Goal: Information Seeking & Learning: Learn about a topic

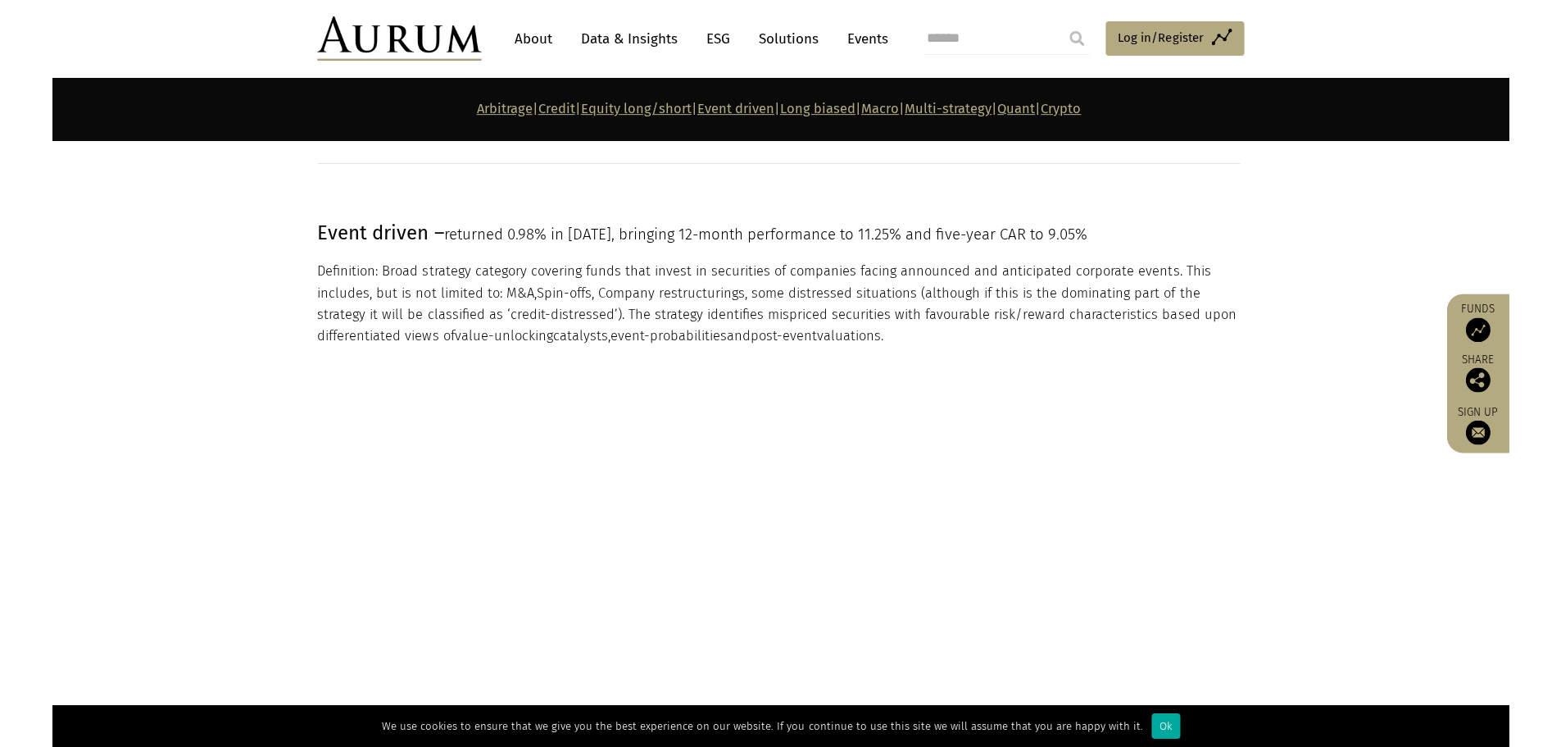
scroll to position [3648, 0]
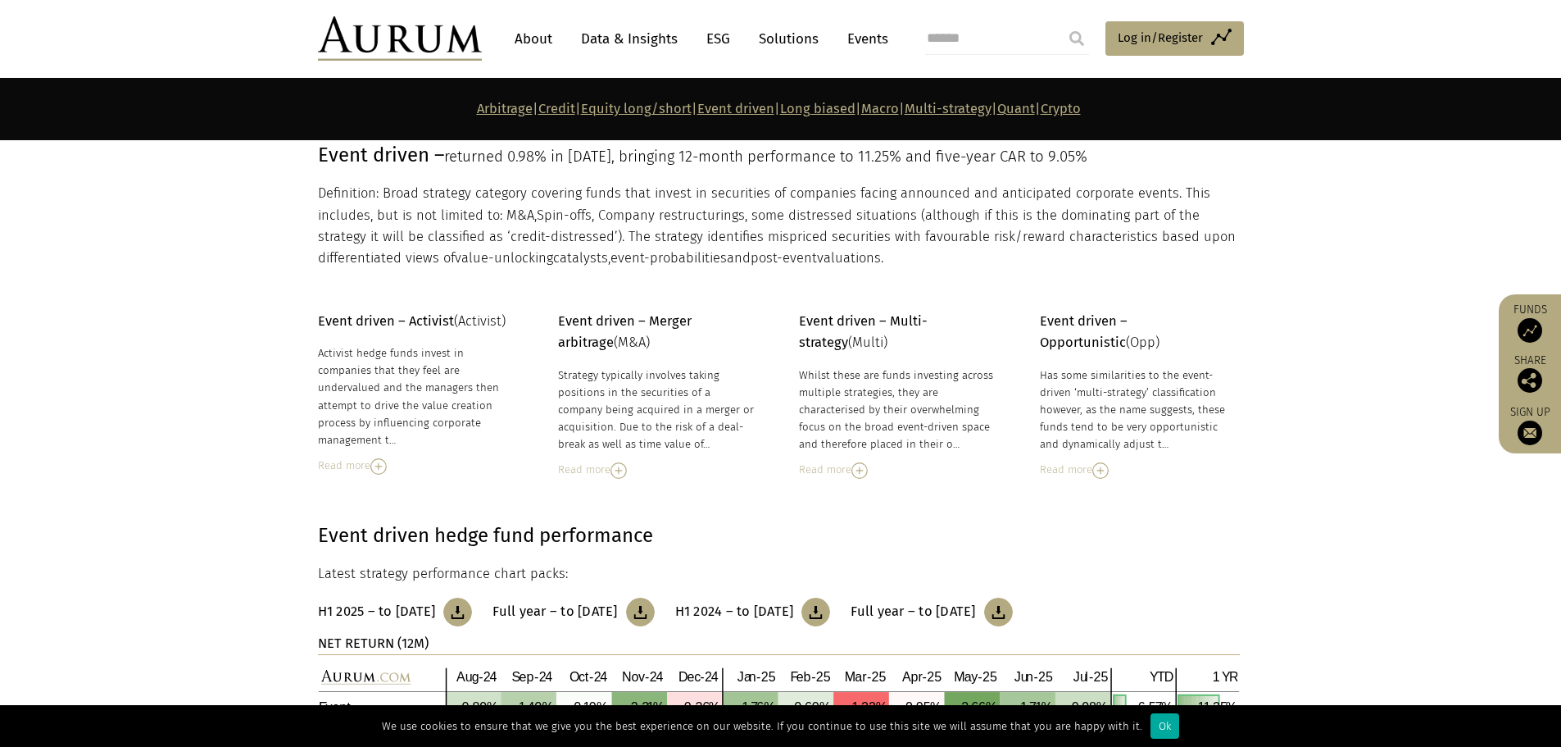
click at [466, 38] on img at bounding box center [400, 38] width 164 height 44
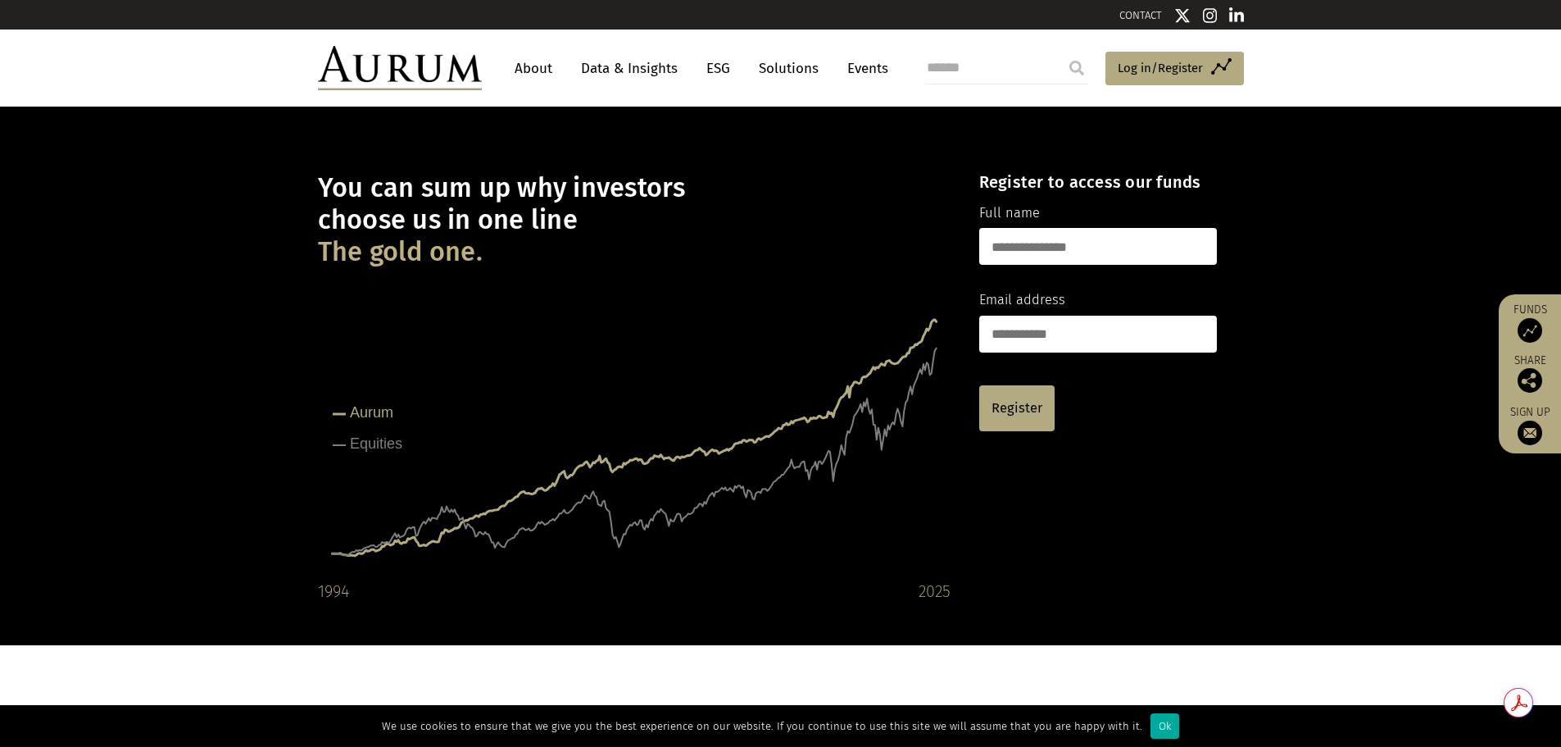
click at [601, 60] on link "Data & Insights" at bounding box center [629, 68] width 113 height 30
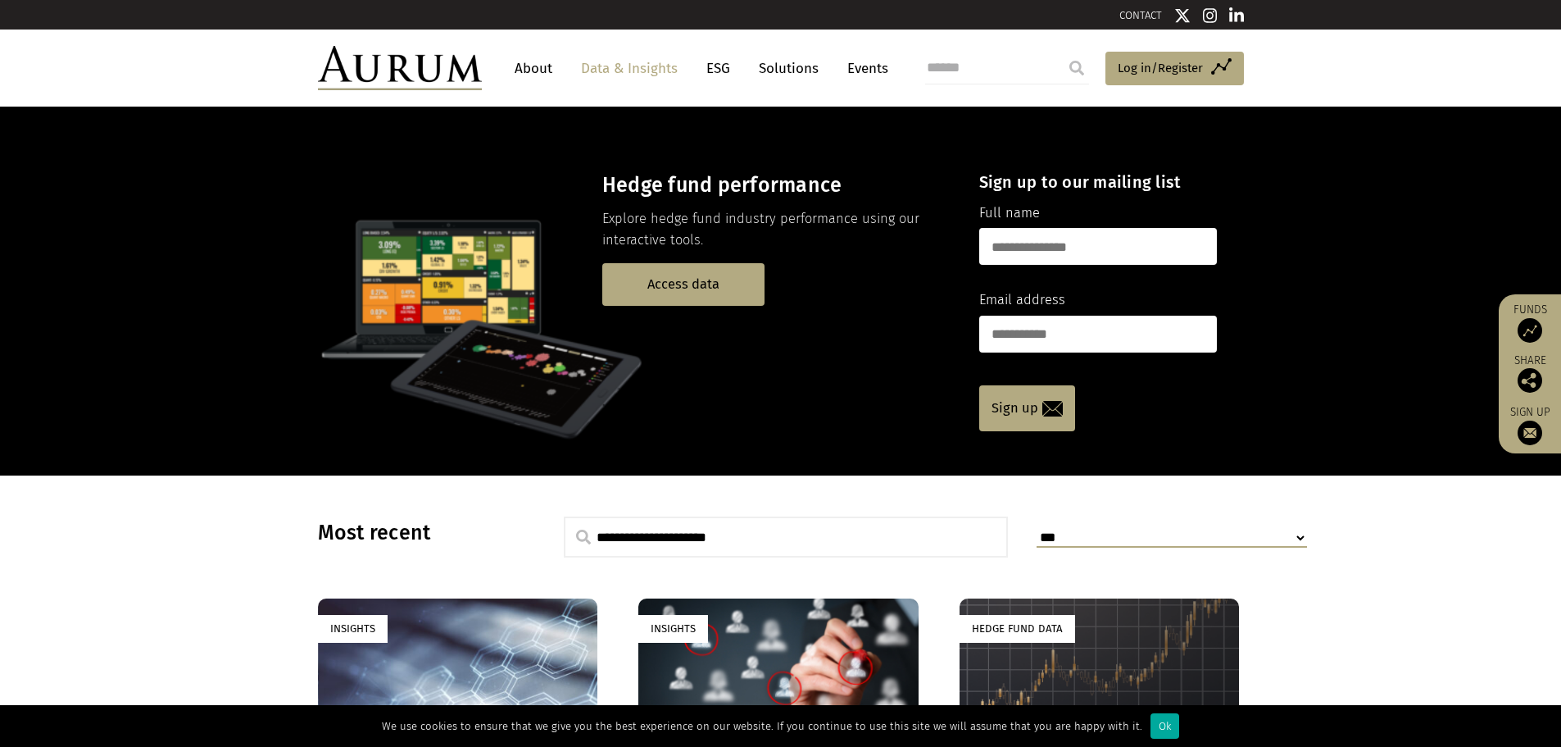
click at [1021, 239] on input "text" at bounding box center [1098, 246] width 238 height 37
click at [1092, 249] on input "******" at bounding box center [1098, 246] width 238 height 37
type input "**********"
click at [994, 391] on link "Sign up" at bounding box center [1027, 408] width 96 height 46
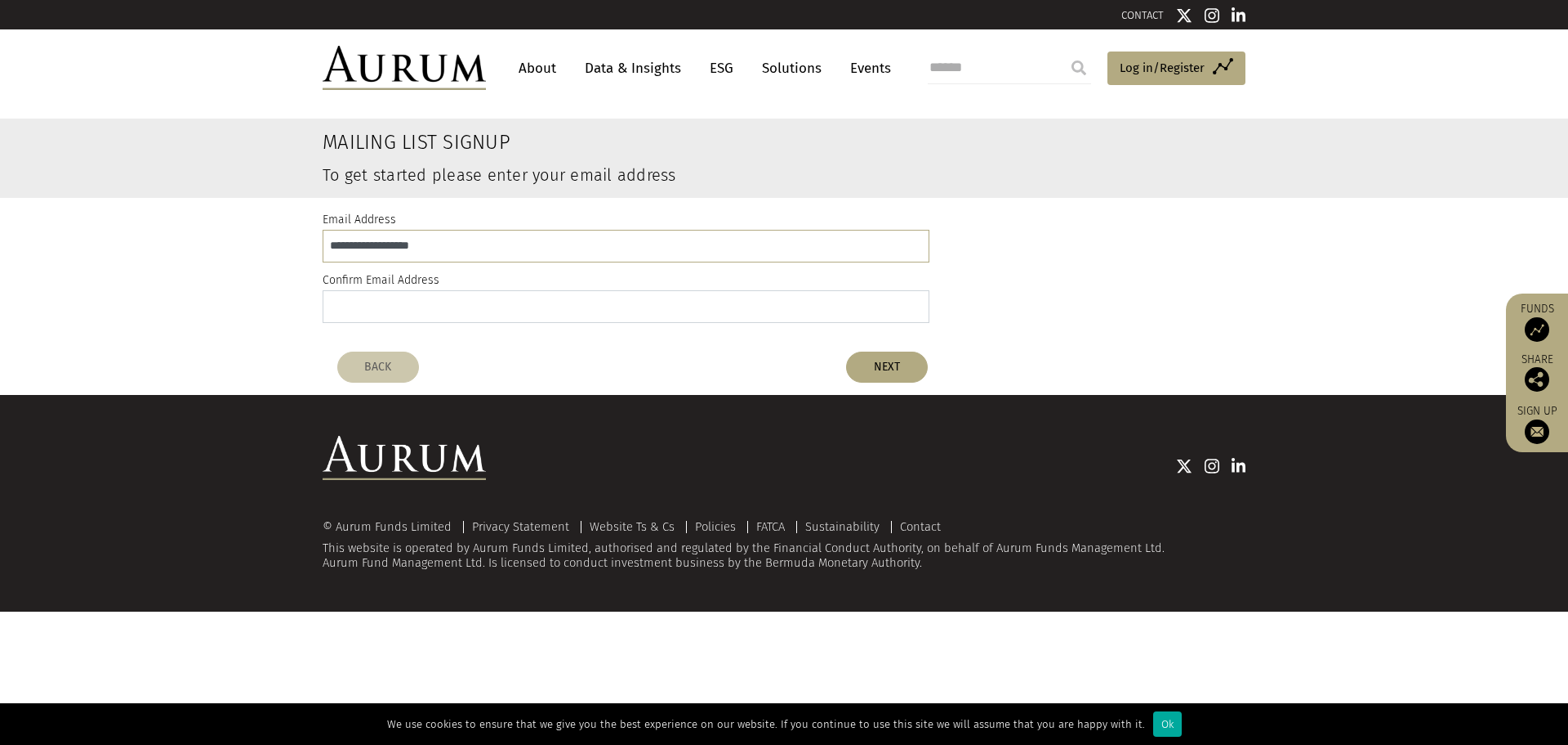
click at [654, 308] on input "email" at bounding box center [626, 306] width 607 height 33
type input "**********"
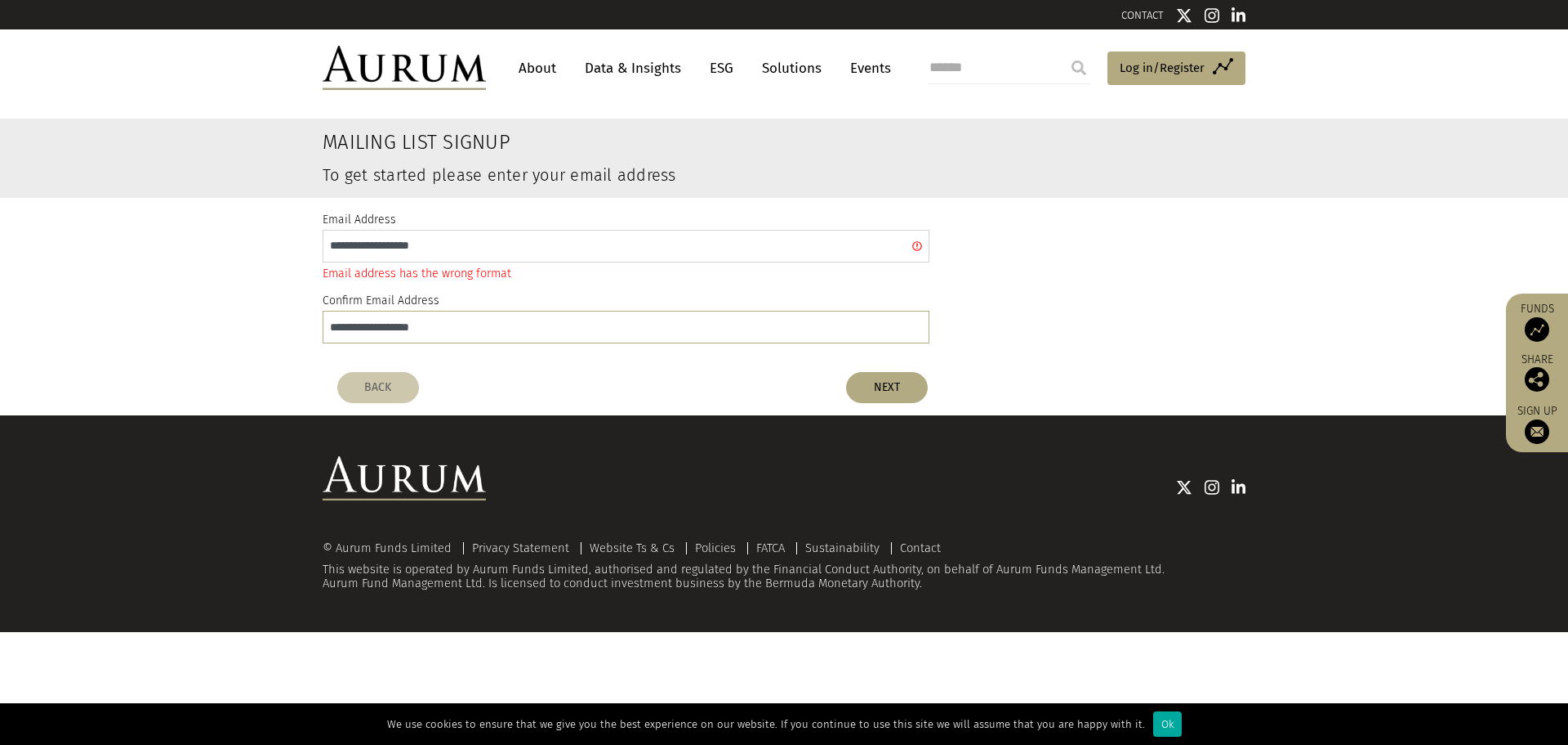
drag, startPoint x: 457, startPoint y: 244, endPoint x: 148, endPoint y: 260, distance: 309.4
click at [145, 260] on div "**********" at bounding box center [784, 280] width 1568 height 167
type input "**********"
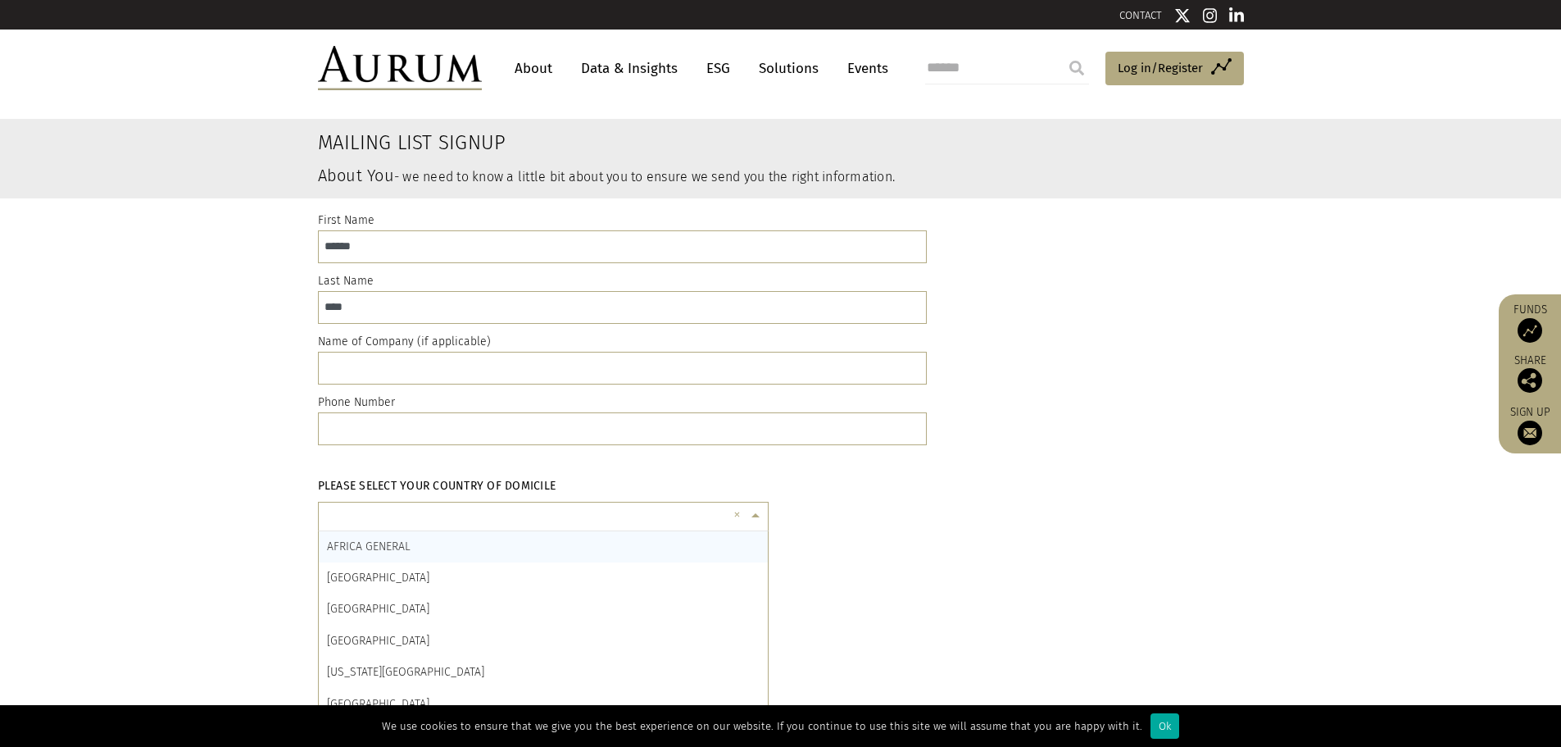
click at [757, 517] on span at bounding box center [757, 515] width 20 height 18
type input "***"
click at [402, 692] on div "UNITED STATES" at bounding box center [543, 703] width 449 height 31
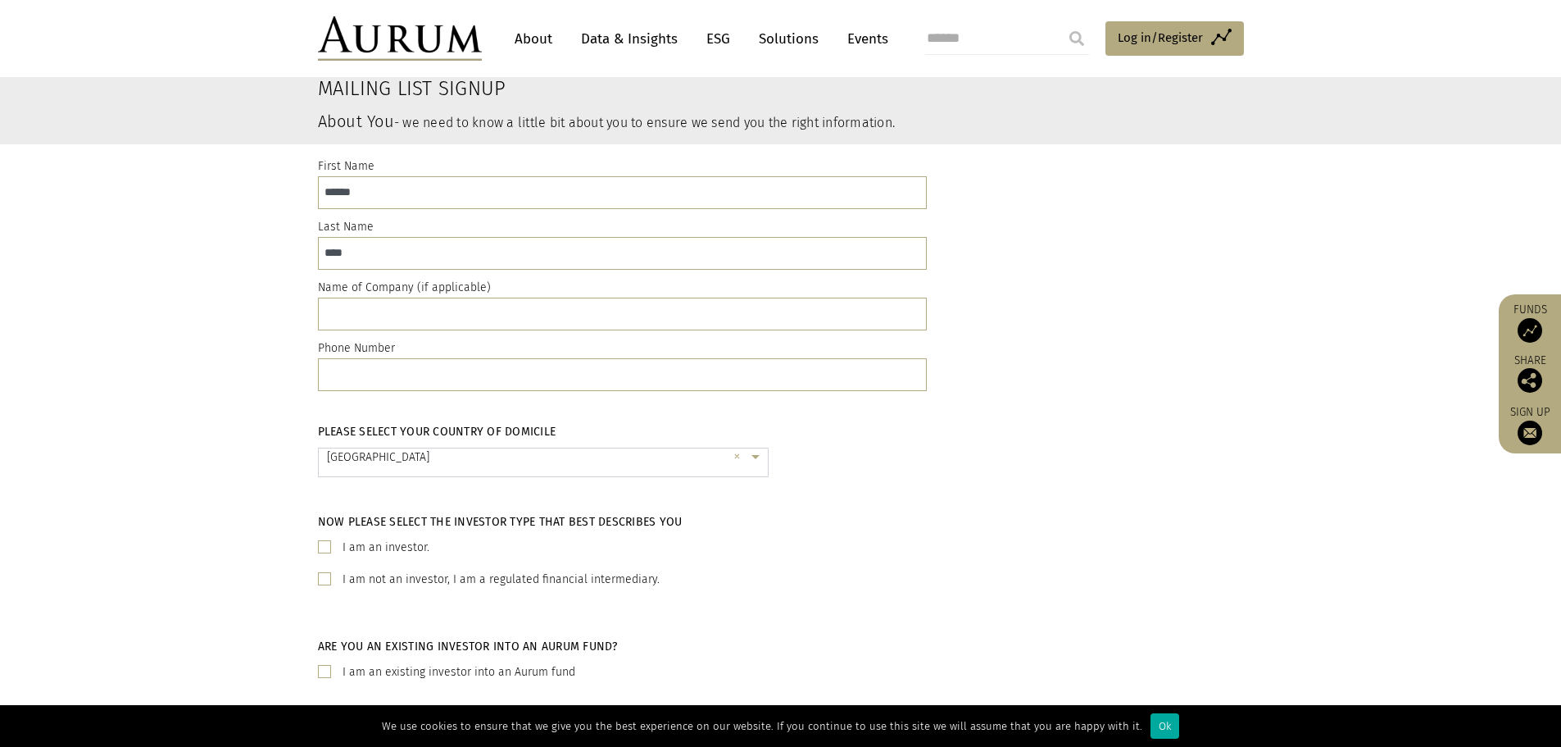
scroll to position [82, 0]
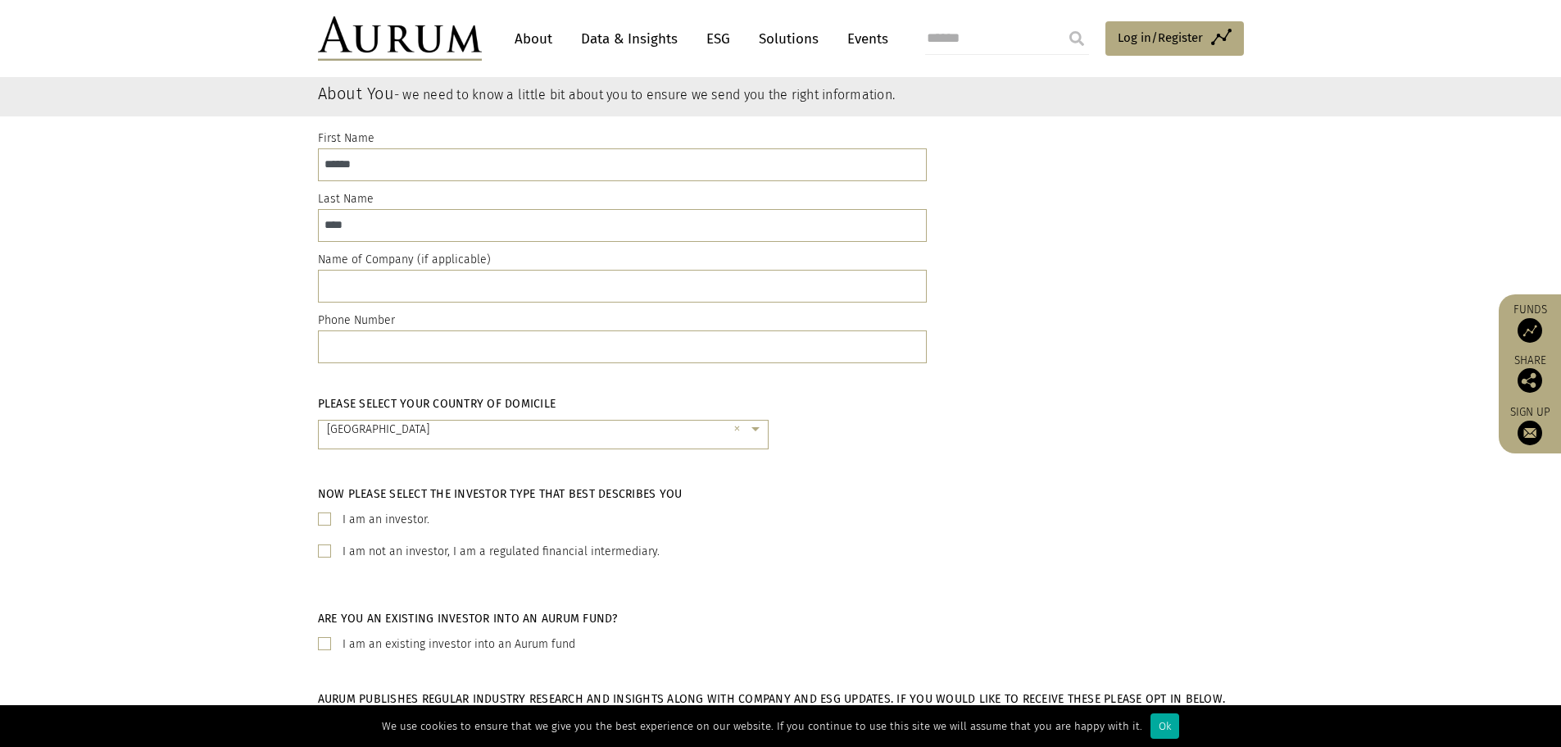
click at [364, 520] on label "I am an investor." at bounding box center [386, 520] width 87 height 20
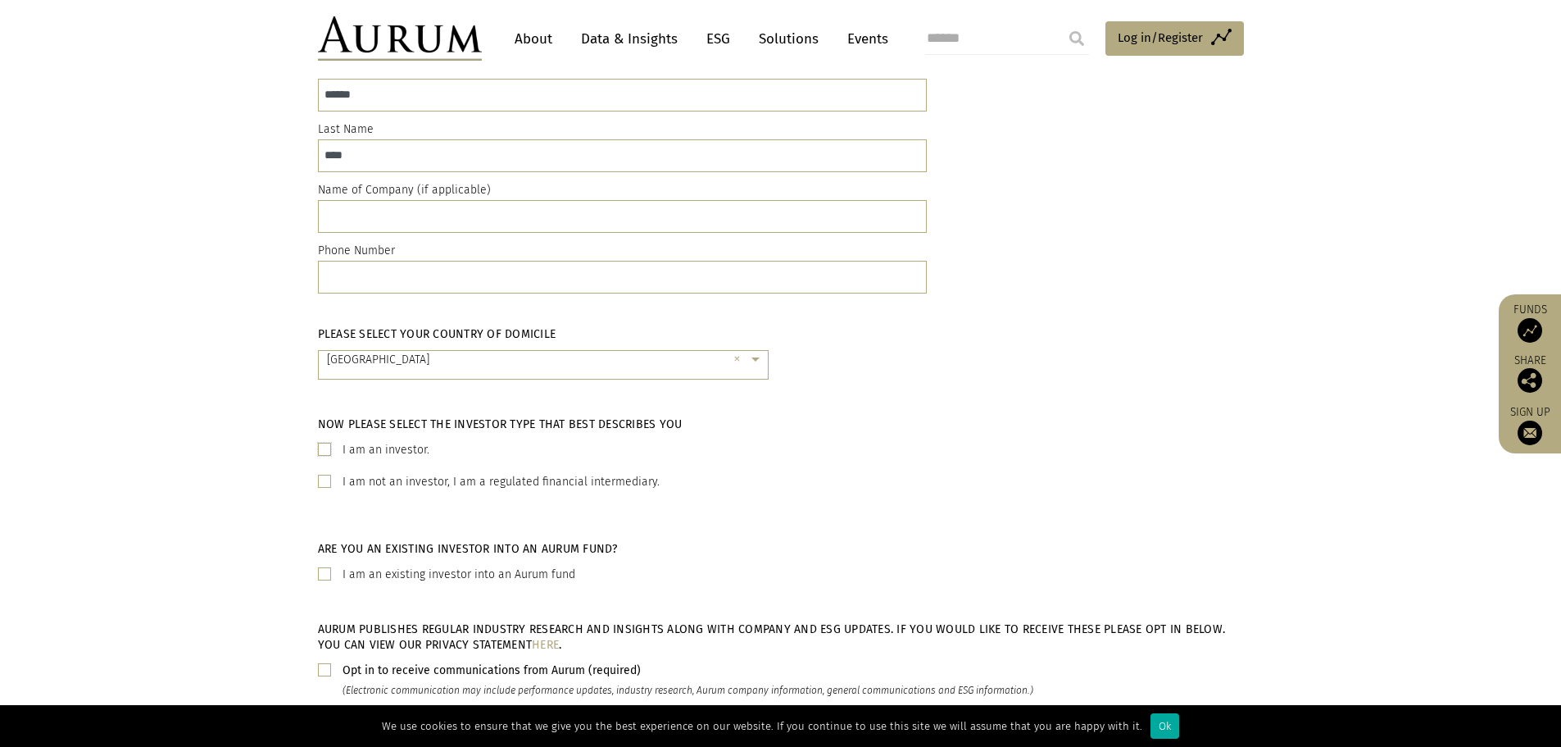
scroll to position [246, 0]
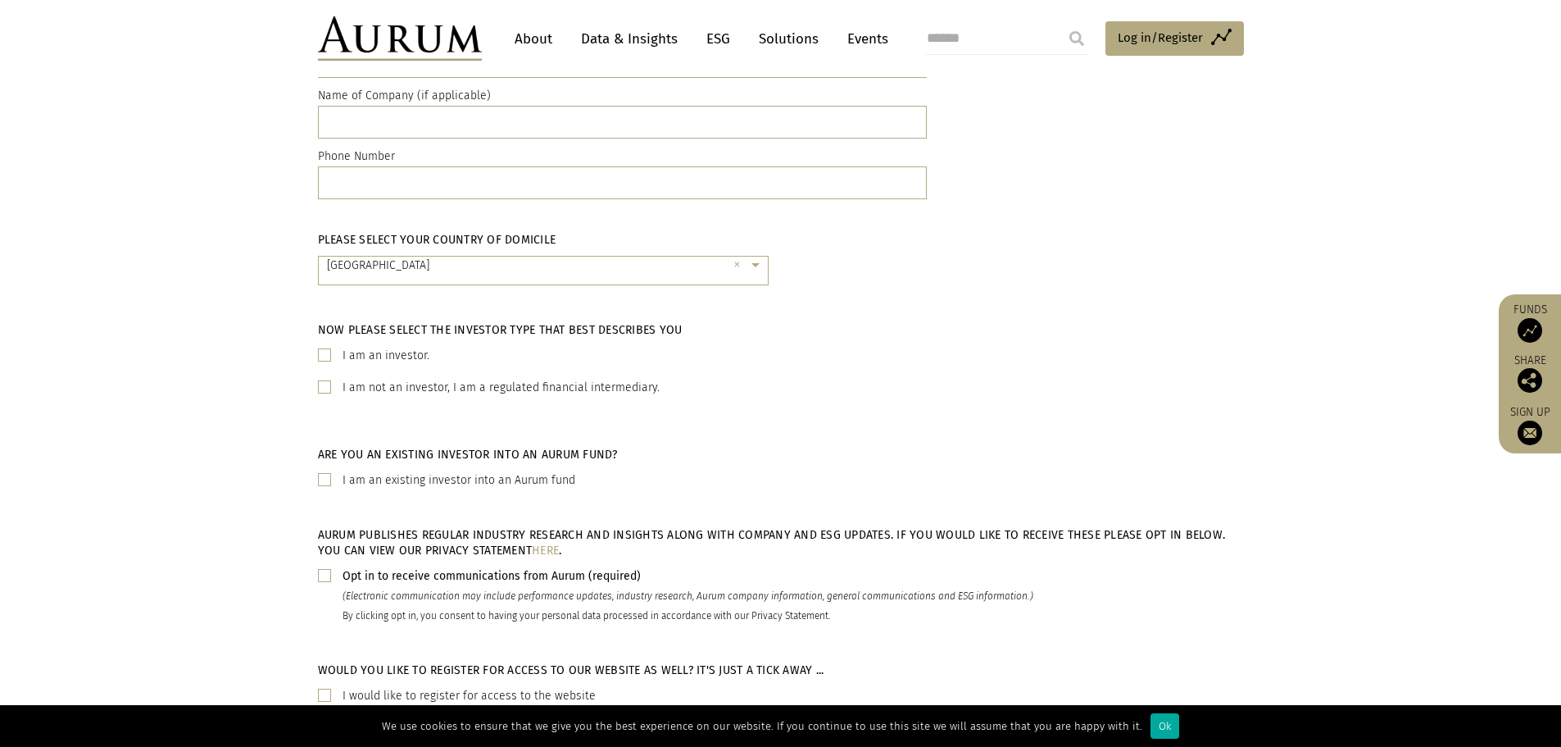
click at [407, 565] on div "AURUM PUBLISHES REGULAR INDUSTRY RESEARCH AND INSIGHTS ALONG WITH COMPANY AND E…" at bounding box center [781, 582] width 926 height 135
click at [390, 575] on b "Opt in to receive communications from Aurum (required)" at bounding box center [492, 576] width 298 height 14
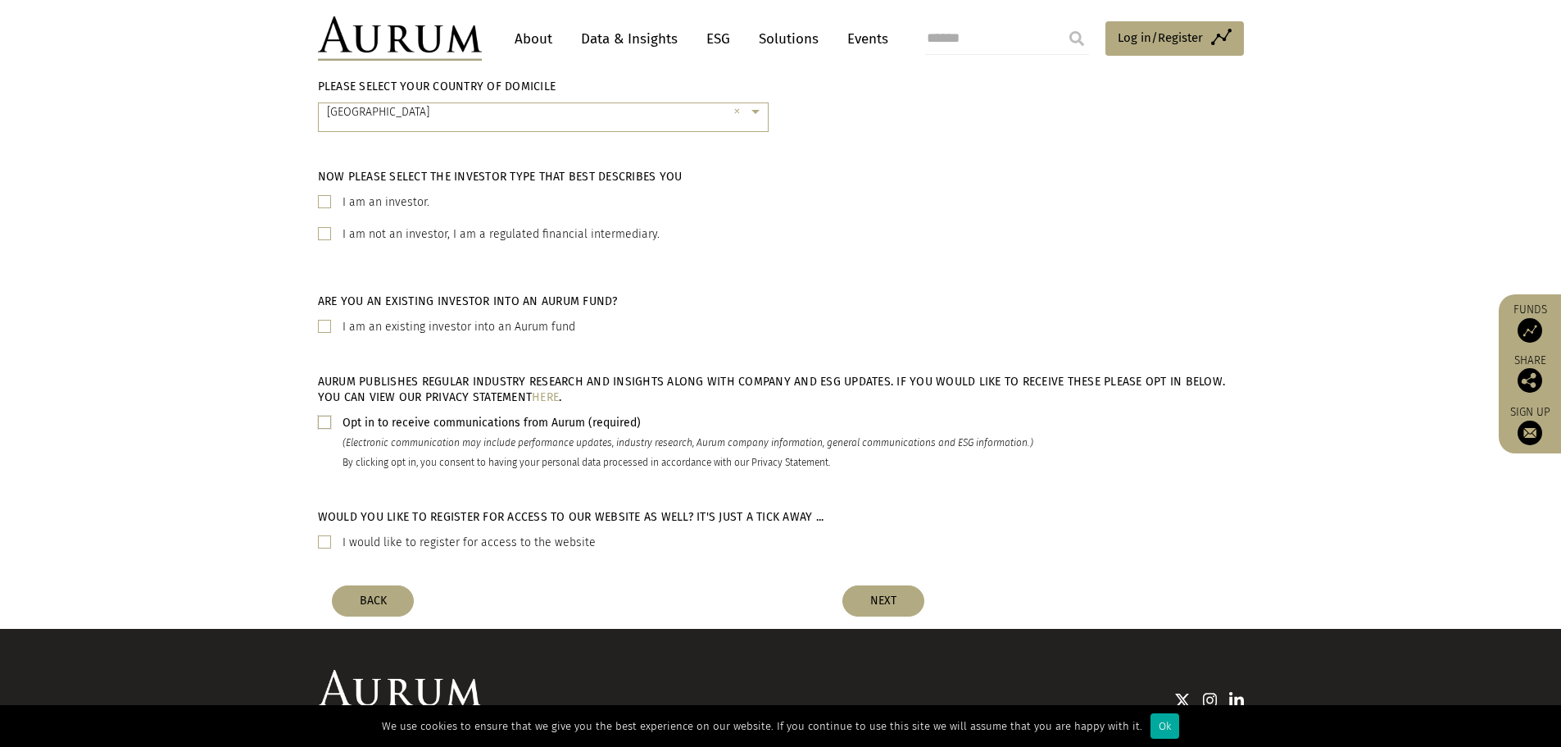
scroll to position [410, 0]
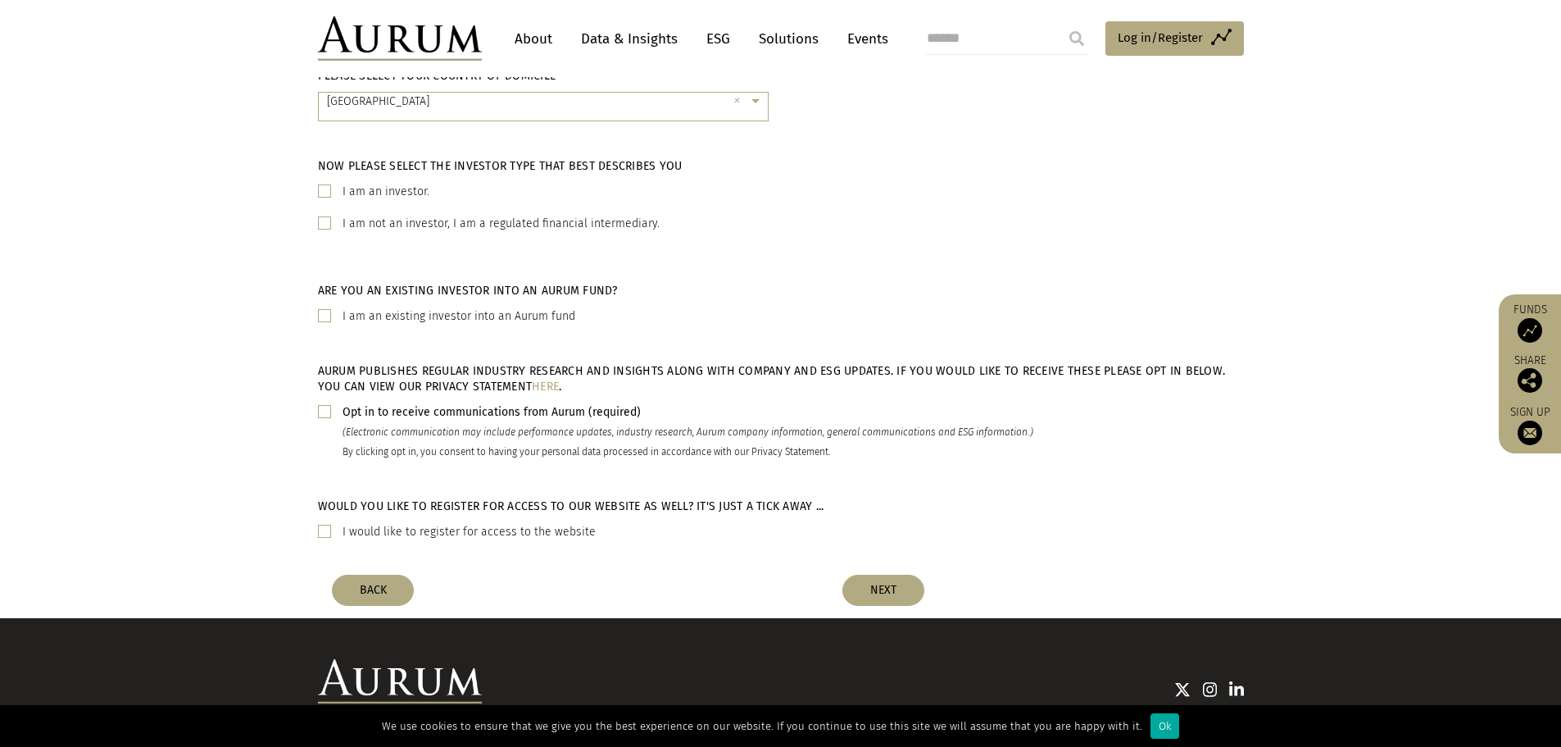
click at [325, 531] on span at bounding box center [324, 530] width 13 height 13
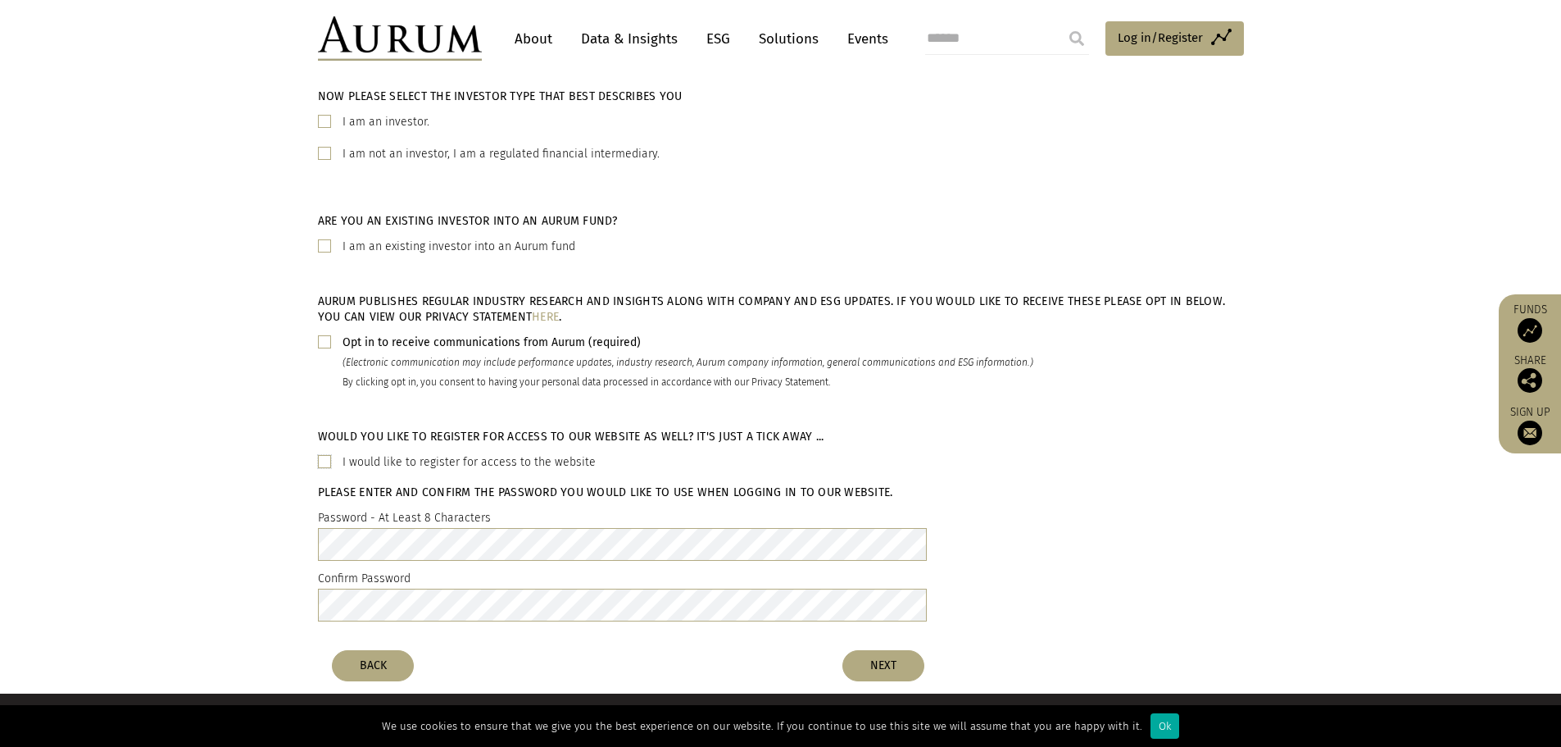
scroll to position [574, 0]
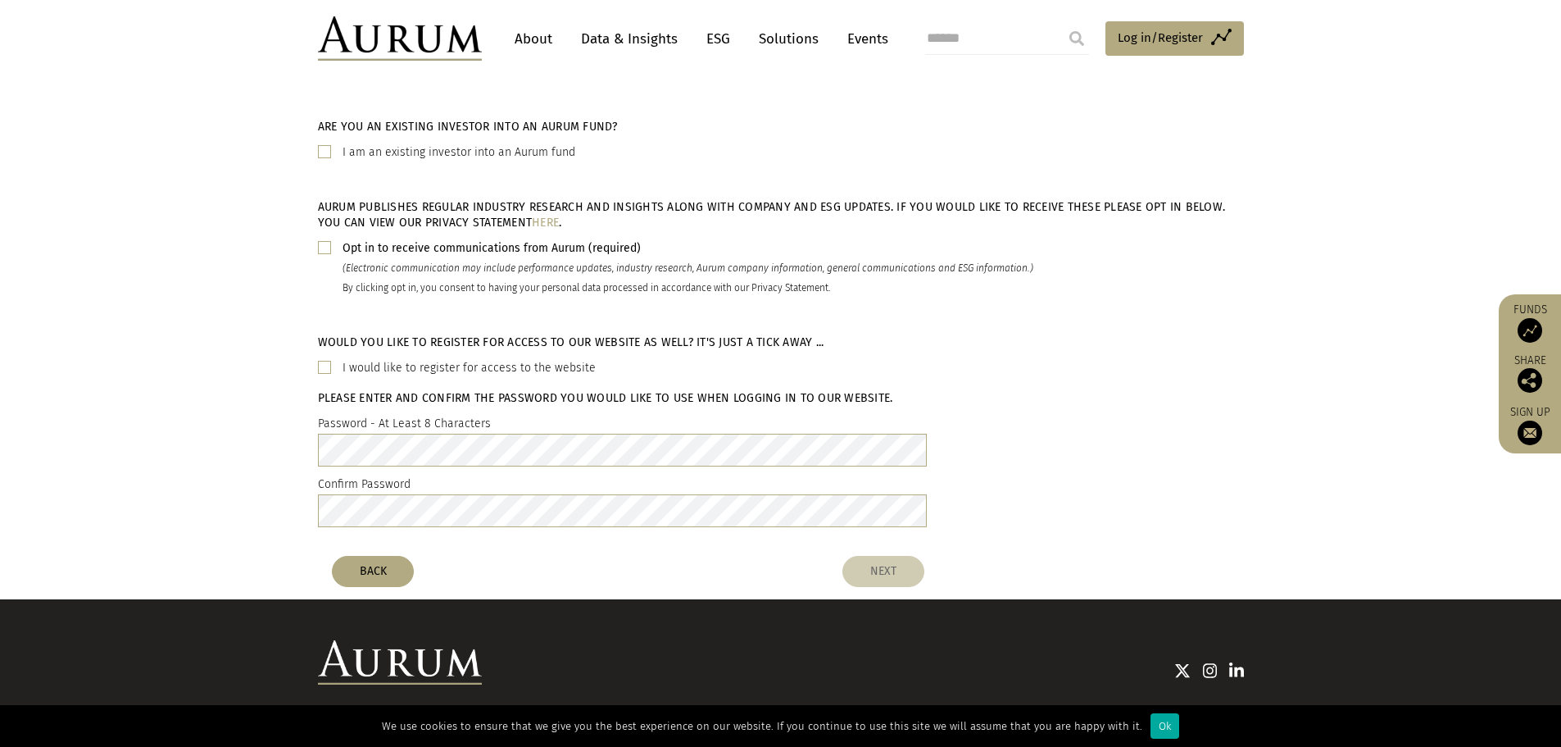
click at [895, 568] on button "NEXT" at bounding box center [883, 571] width 82 height 31
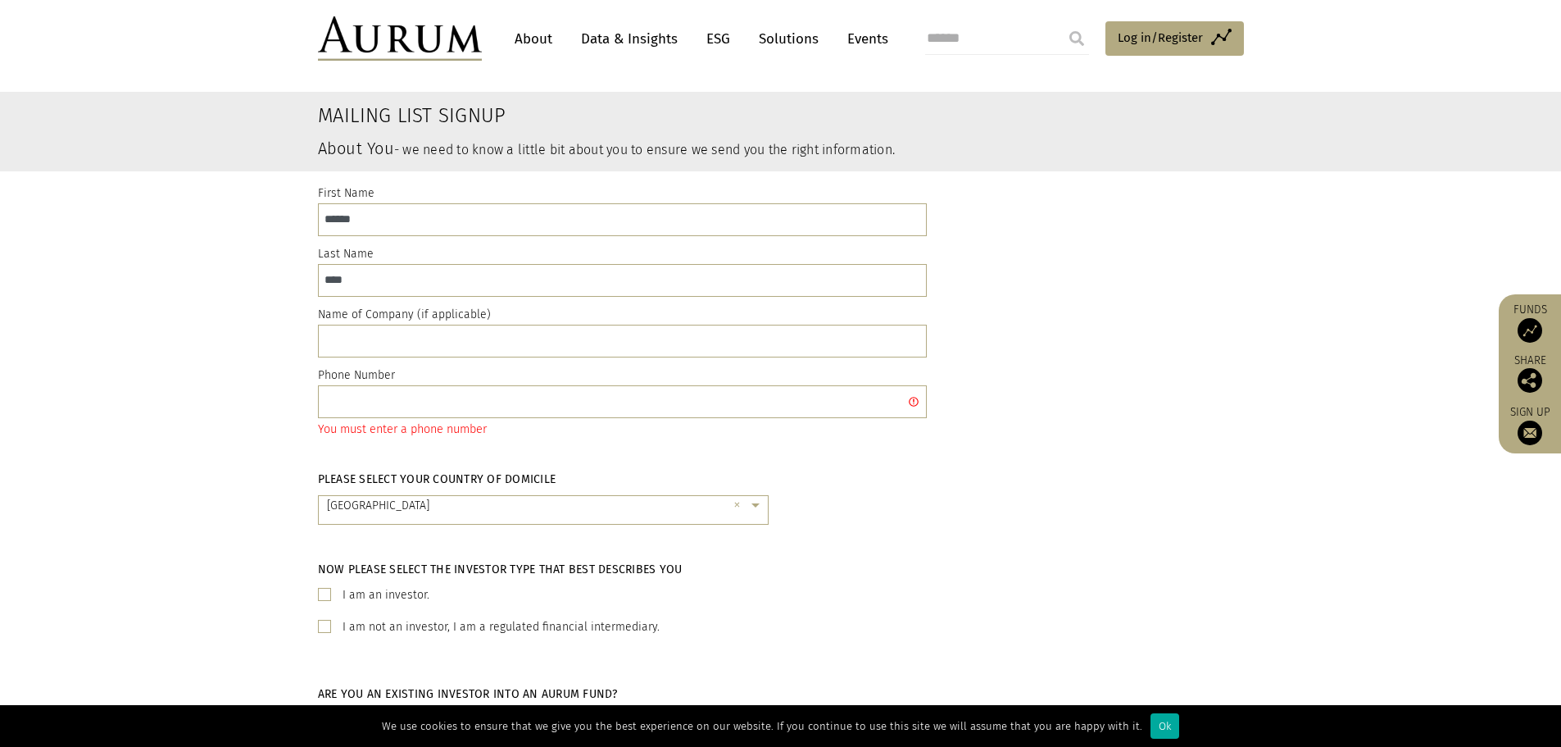
scroll to position [20, 0]
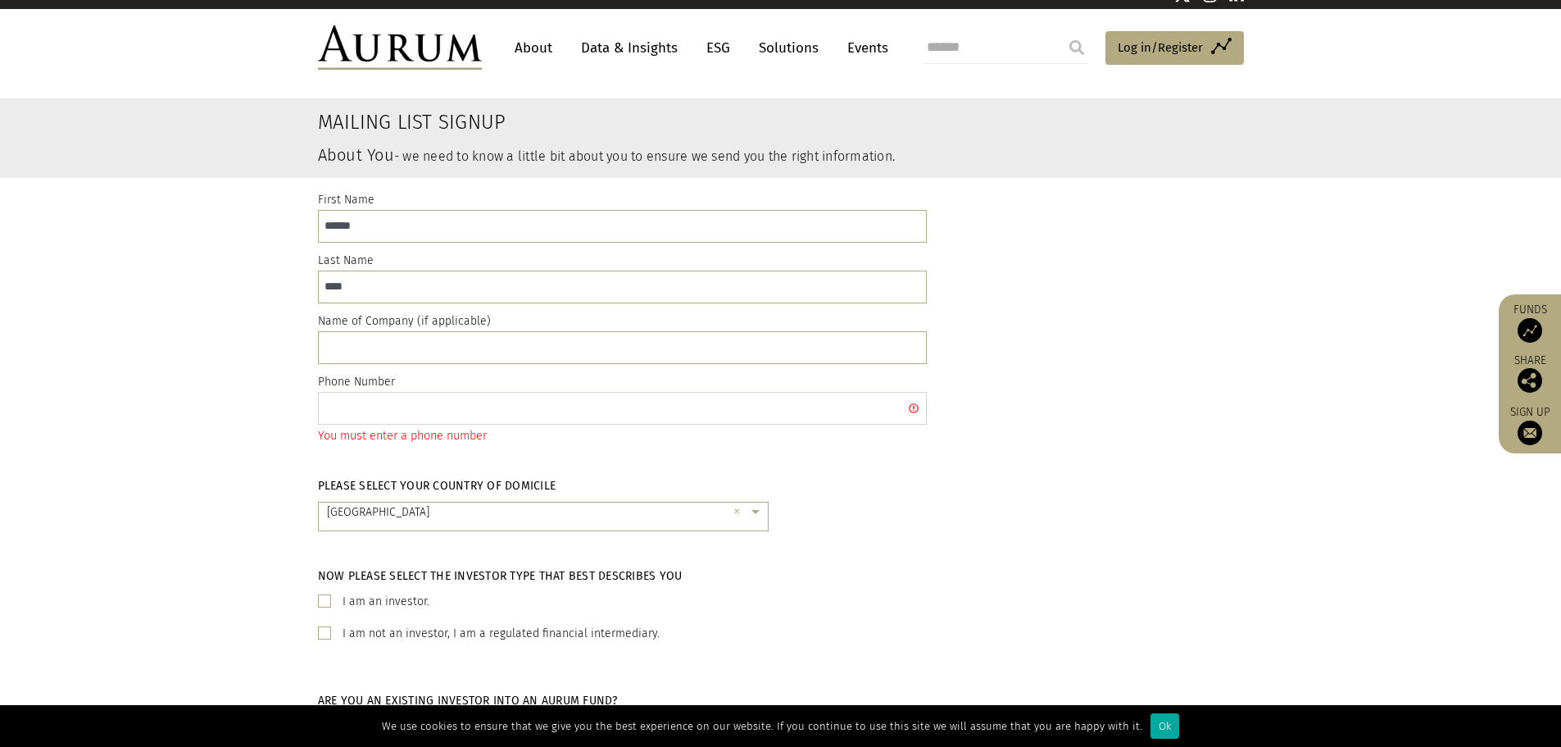
click at [597, 410] on input "text" at bounding box center [622, 408] width 609 height 33
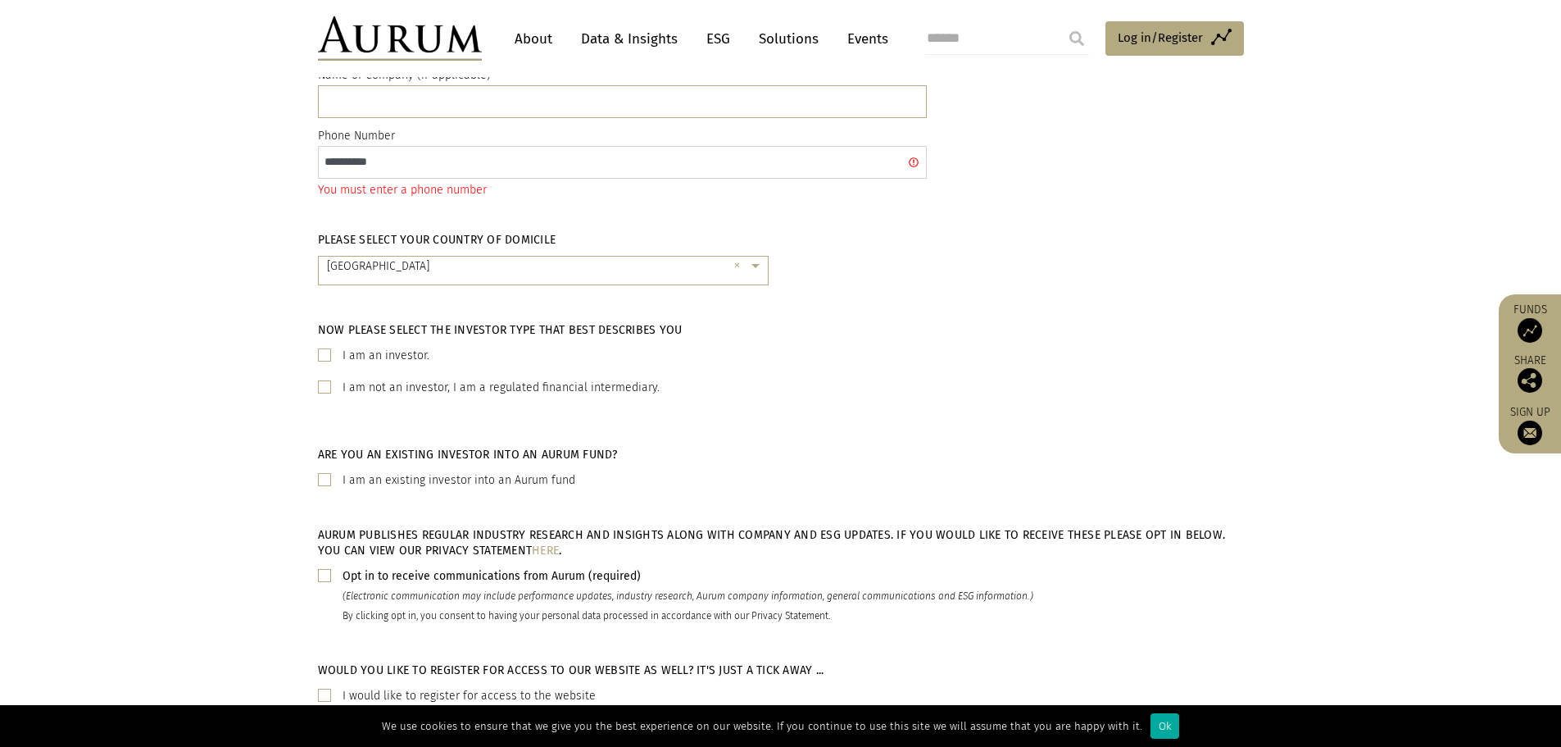
scroll to position [512, 0]
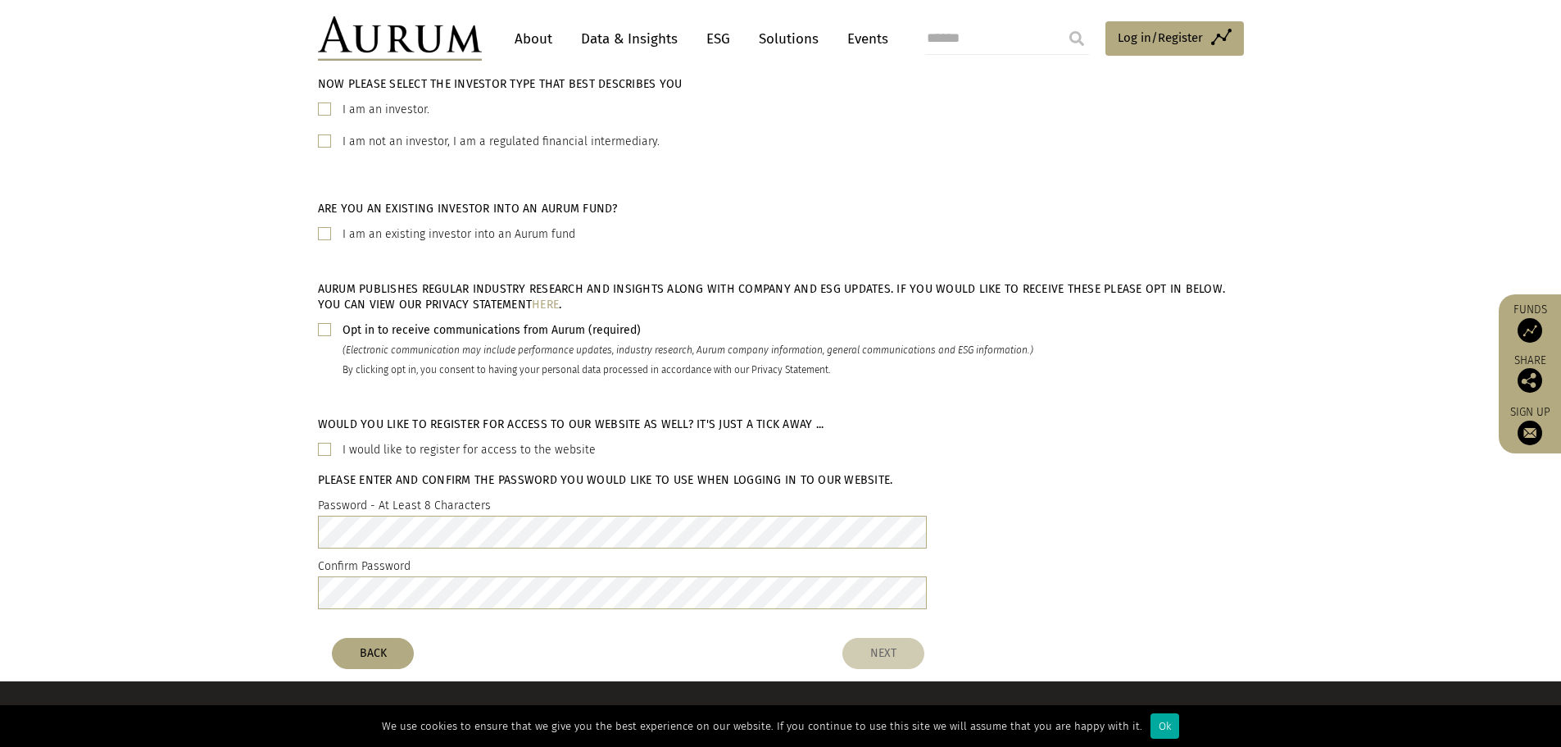
type input "**********"
click at [892, 647] on button "NEXT" at bounding box center [883, 653] width 82 height 31
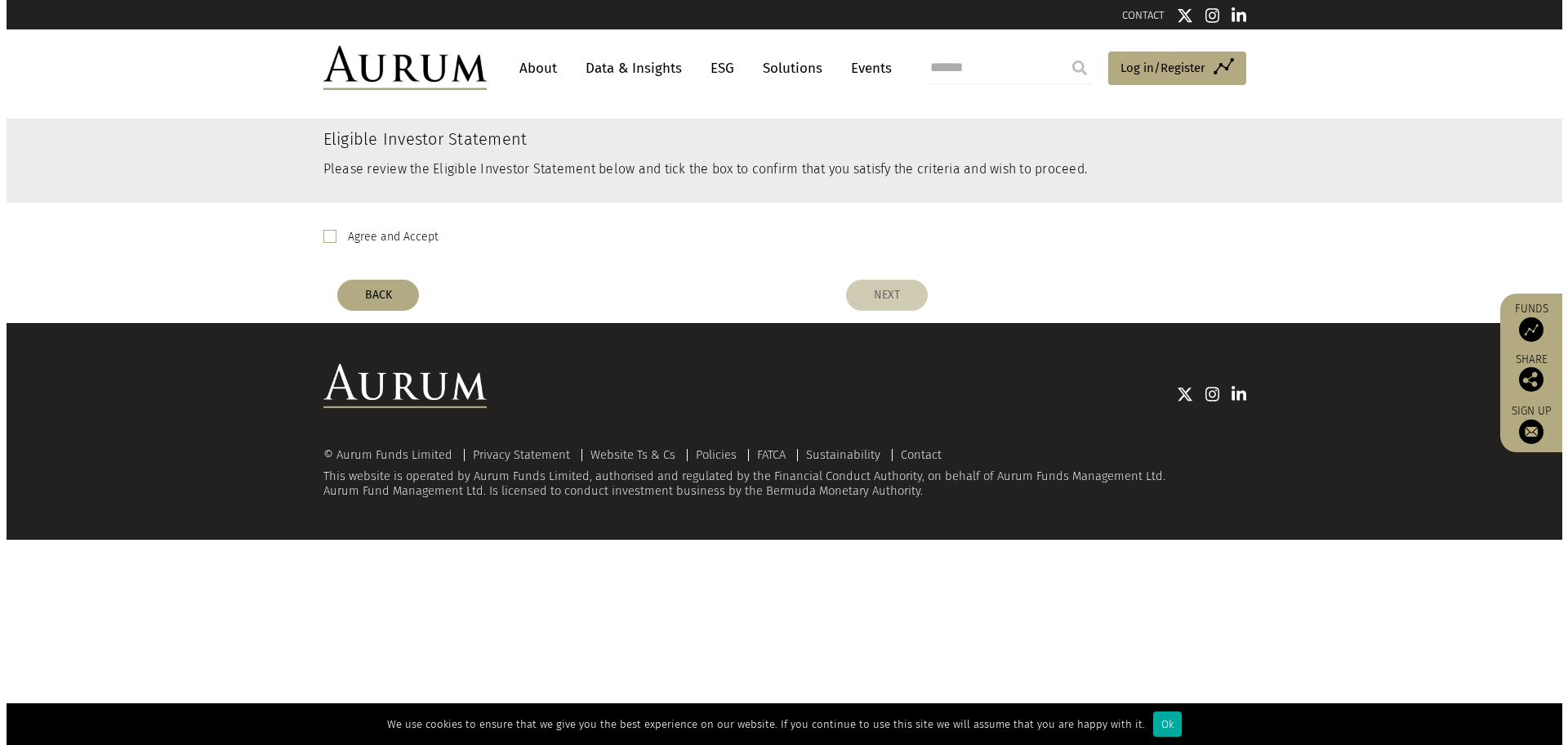
scroll to position [0, 0]
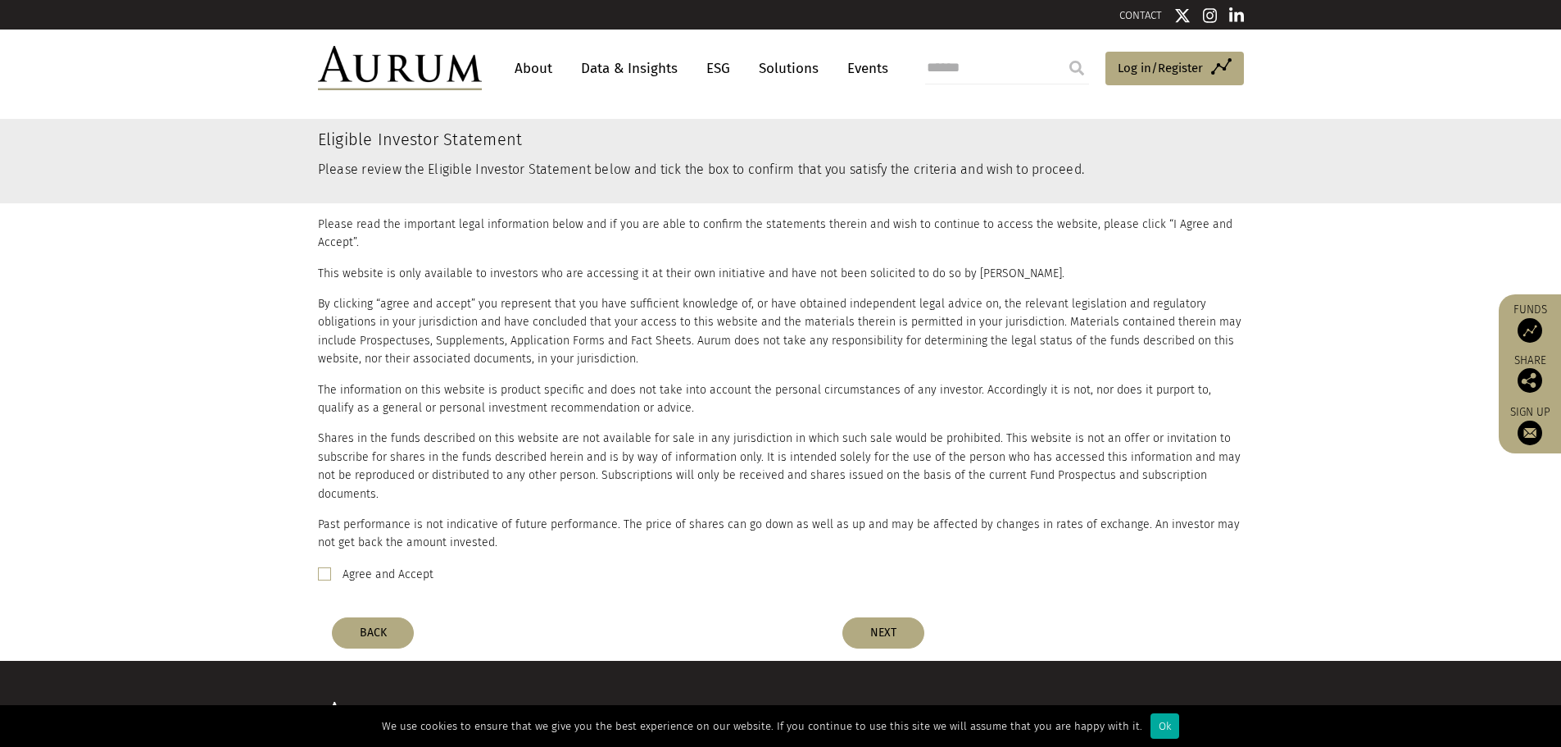
click at [362, 565] on label "Agree and Accept" at bounding box center [388, 575] width 91 height 20
click at [896, 617] on button "NEXT" at bounding box center [883, 632] width 82 height 31
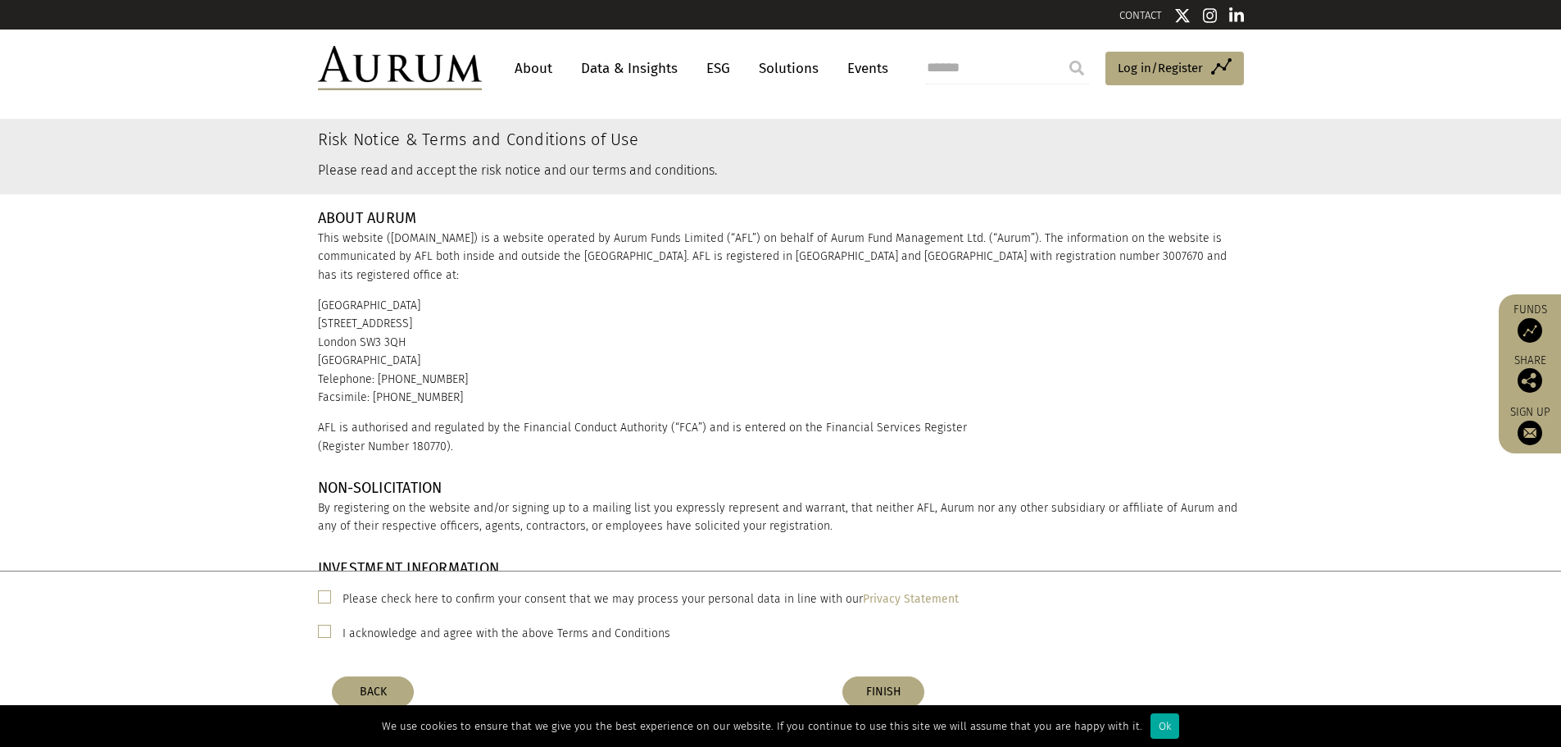
click at [320, 597] on span at bounding box center [324, 596] width 13 height 13
click at [338, 633] on div "I acknowledge and agree with the above Terms and Conditions" at bounding box center [781, 632] width 926 height 21
click at [313, 636] on div "Please check here to confirm your consent that we may process your personal dat…" at bounding box center [781, 622] width 951 height 68
click at [323, 633] on span at bounding box center [324, 630] width 13 height 13
click at [912, 695] on button "FINISH" at bounding box center [883, 691] width 82 height 31
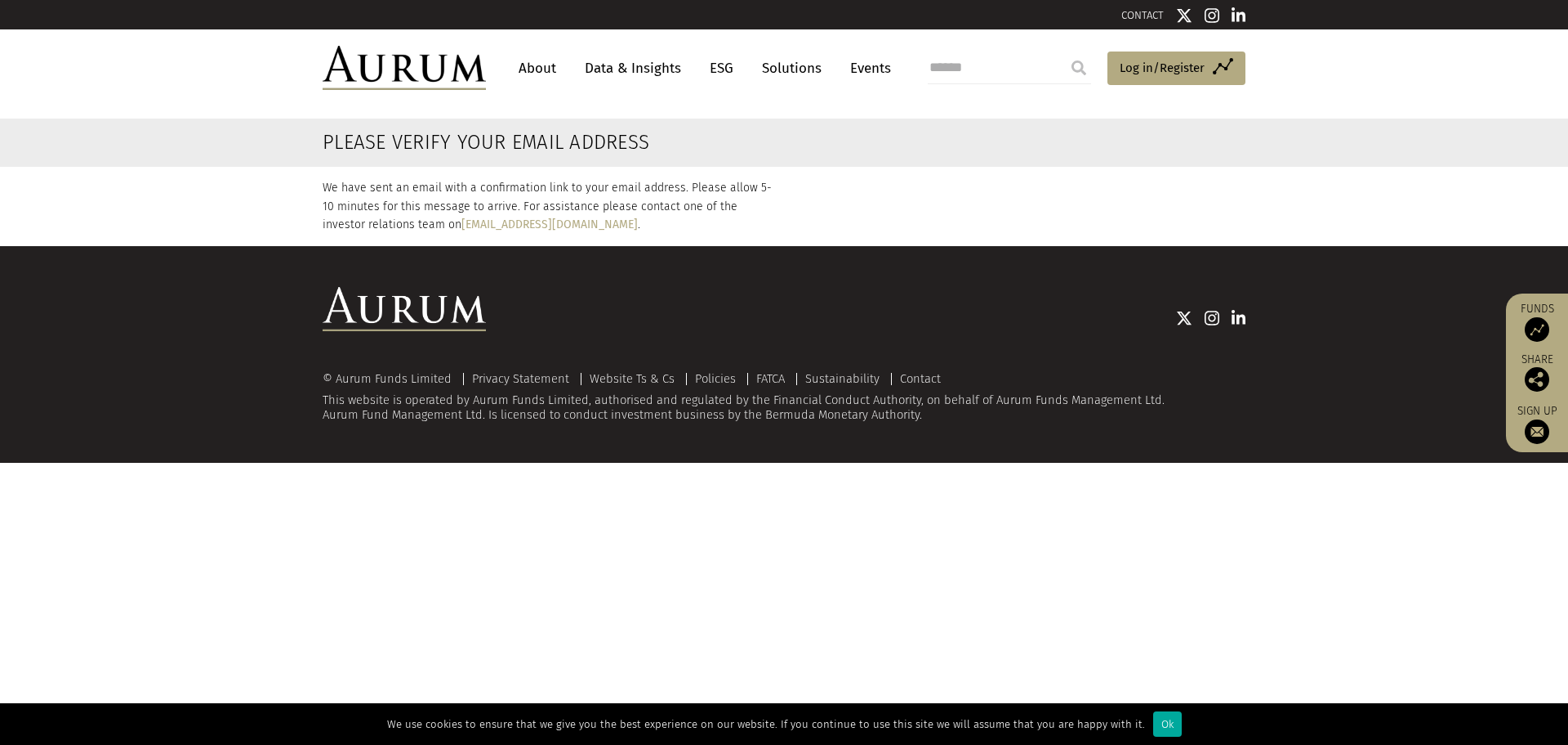
click at [1391, 91] on header "About Data & Insights ESG Solutions Events Access Funds Log in/Register Sign ou…" at bounding box center [784, 68] width 1568 height 77
click at [1206, 64] on link "Access Funds Log in/Register" at bounding box center [1176, 69] width 138 height 34
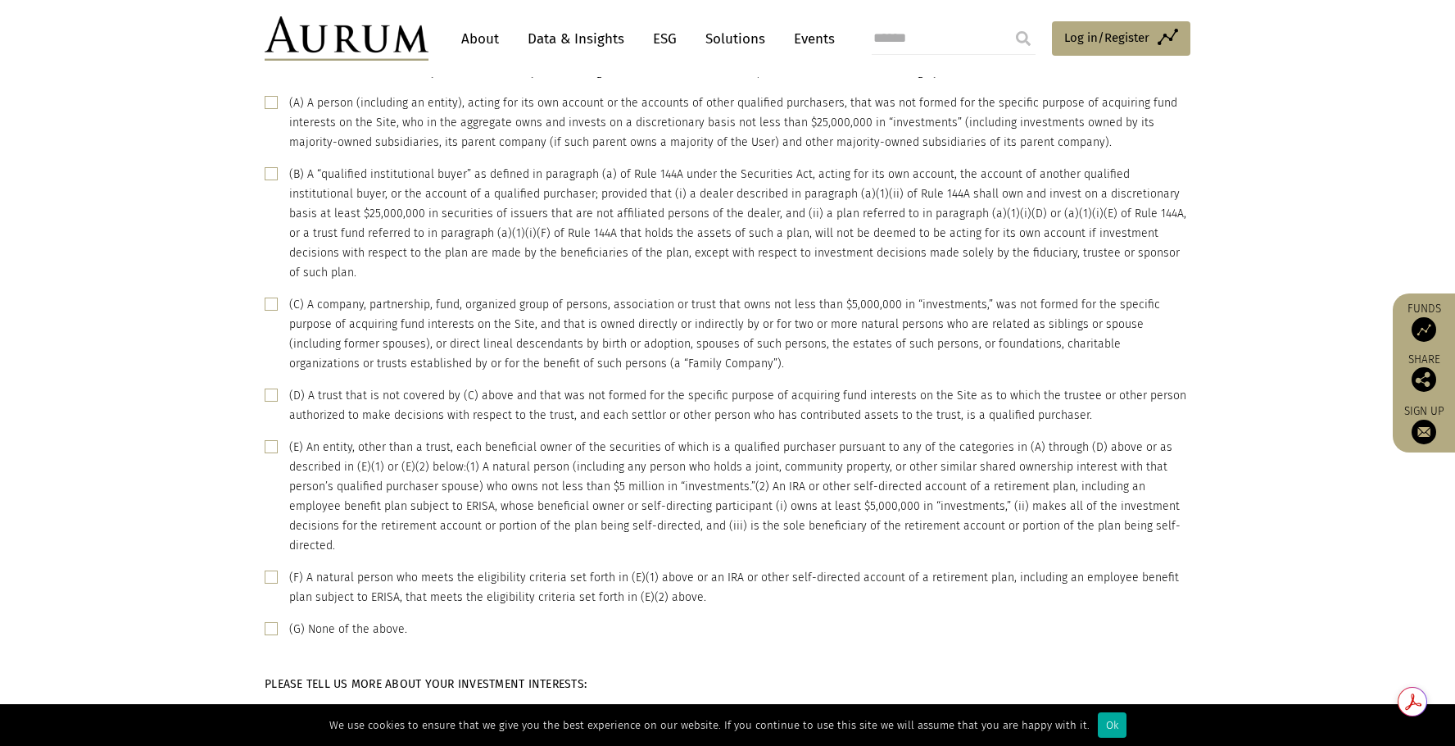
scroll to position [985, 0]
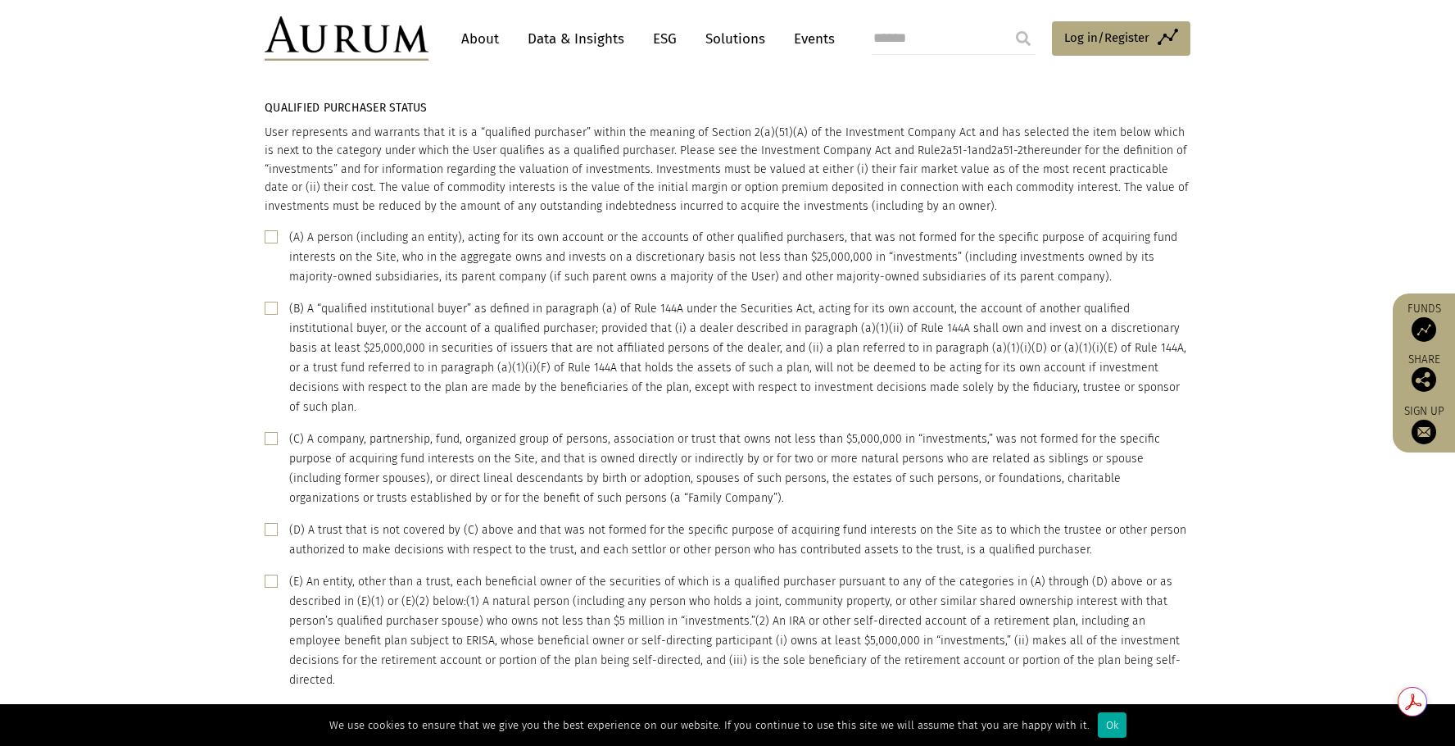
click at [275, 240] on span at bounding box center [271, 236] width 13 height 13
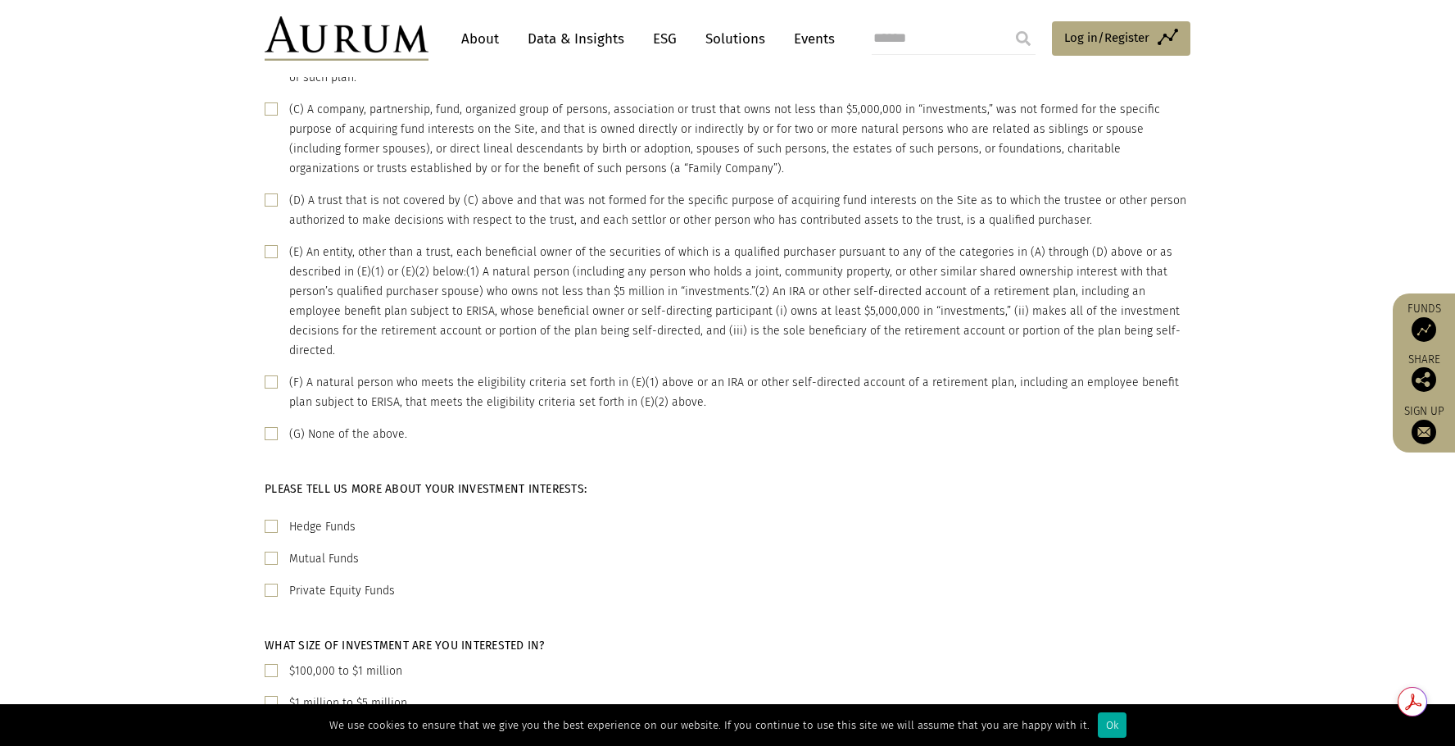
scroll to position [1395, 0]
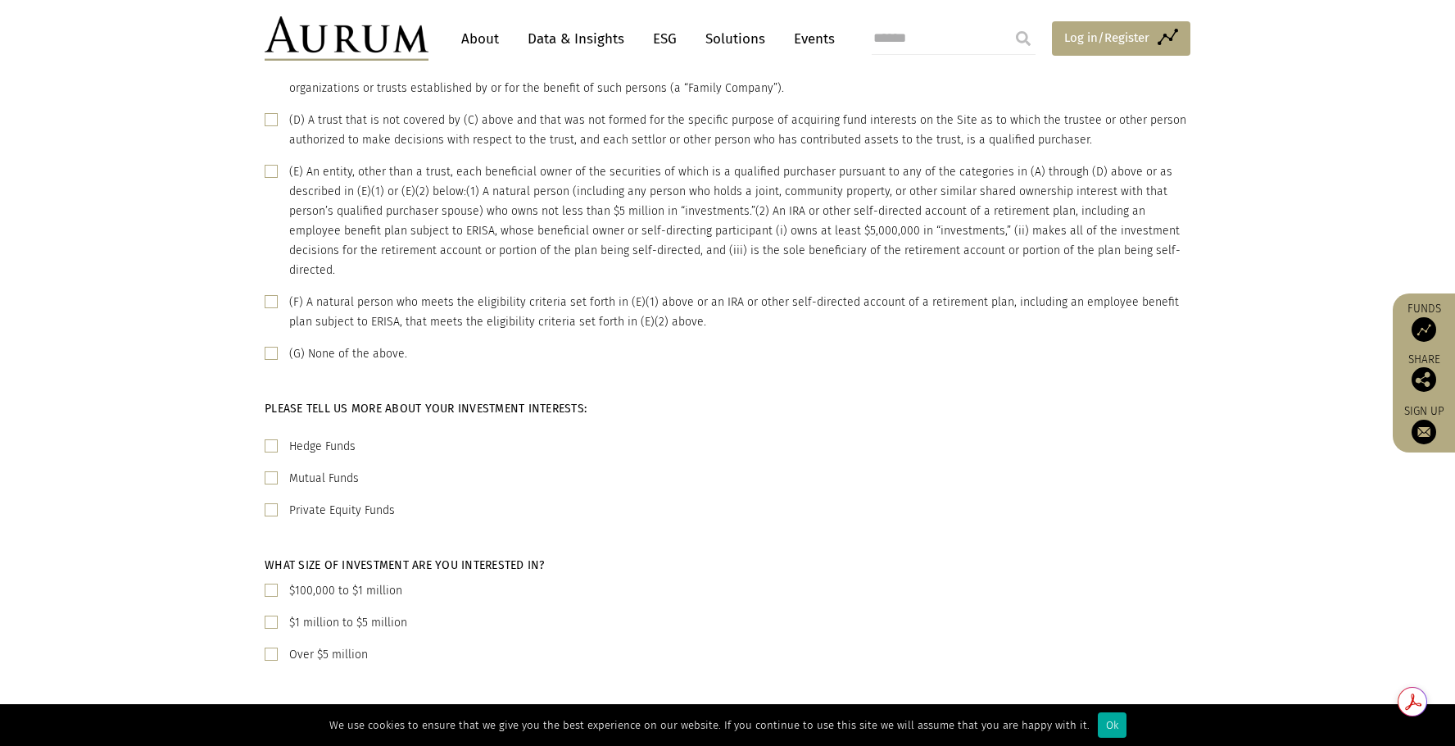
click at [1125, 39] on span "Log in/Register" at bounding box center [1106, 38] width 85 height 20
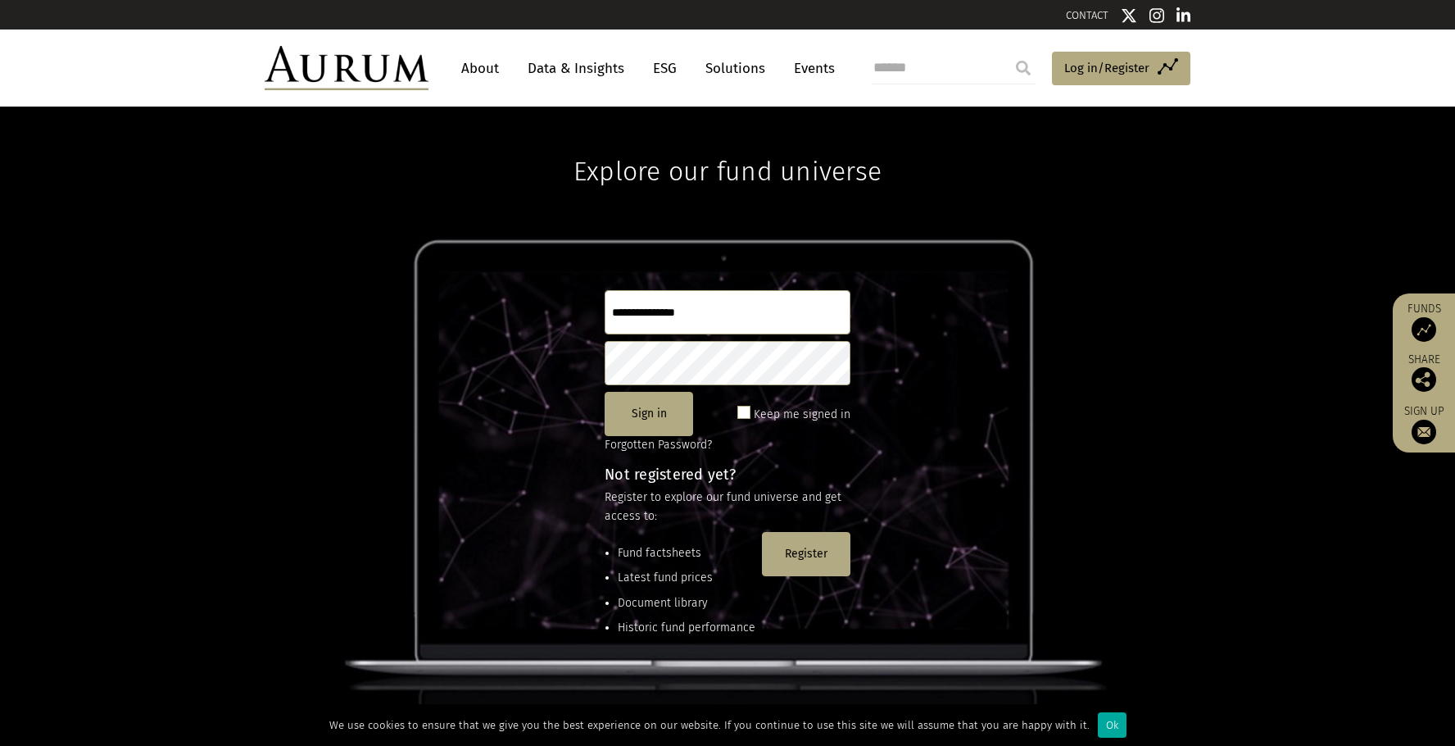
type input "**********"
click at [745, 414] on span at bounding box center [744, 412] width 13 height 13
click at [644, 420] on button "Sign in" at bounding box center [649, 414] width 89 height 44
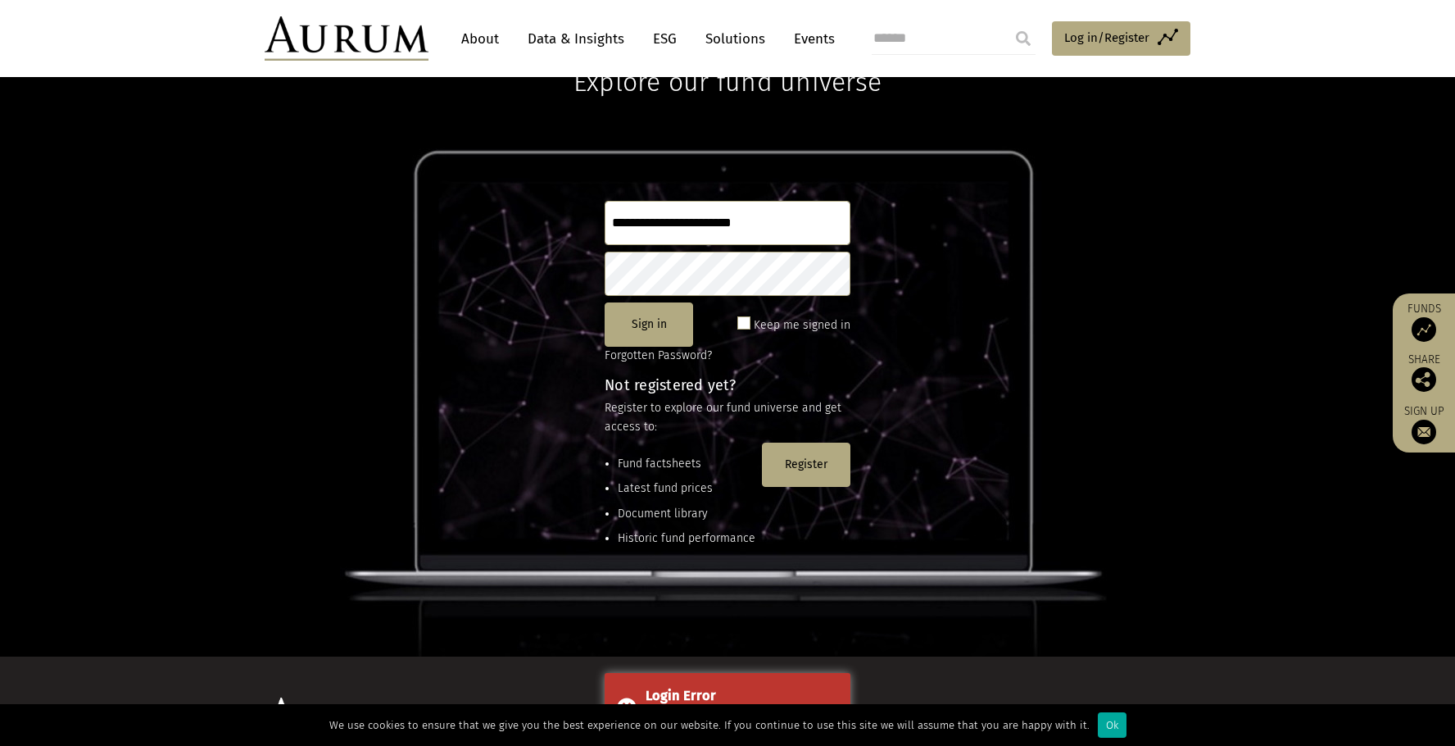
scroll to position [164, 0]
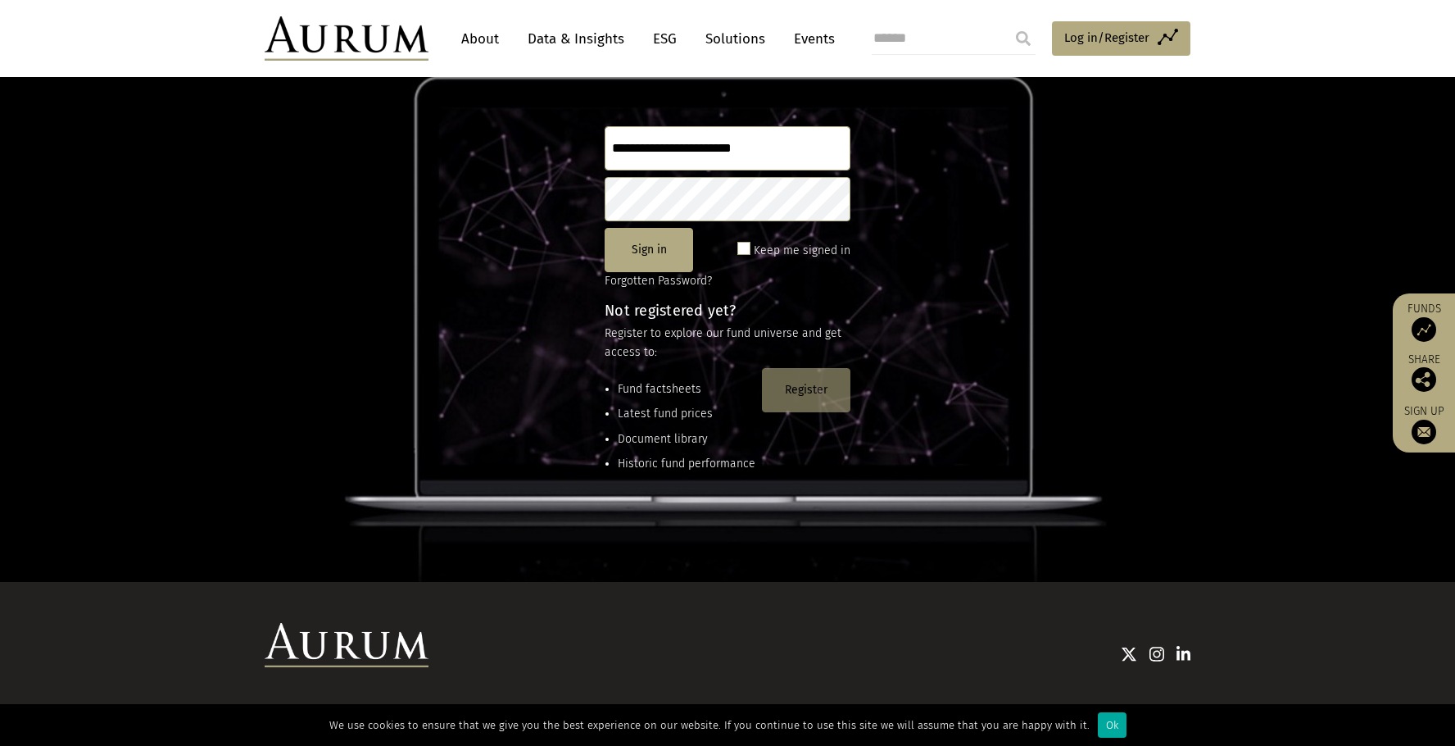
click at [800, 393] on button "Register" at bounding box center [806, 390] width 89 height 44
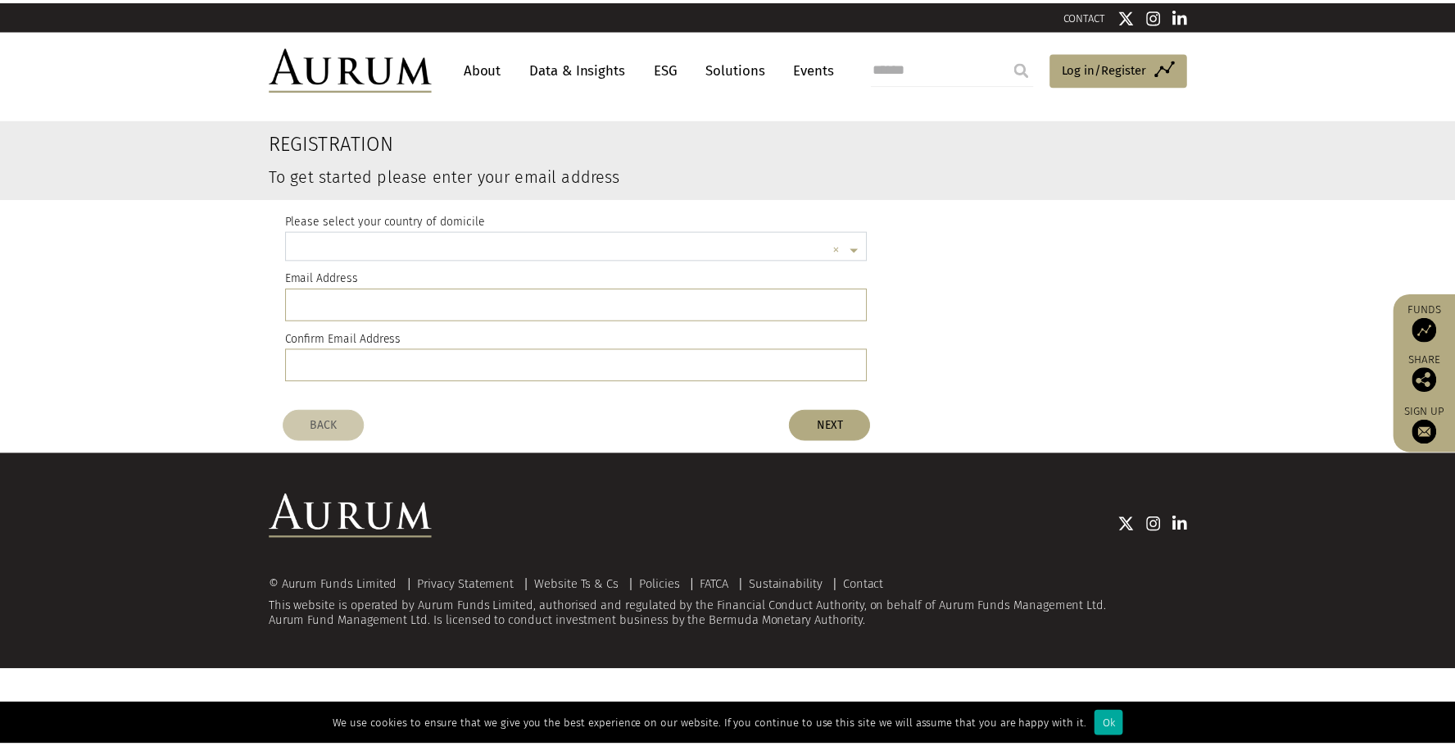
scroll to position [4, 0]
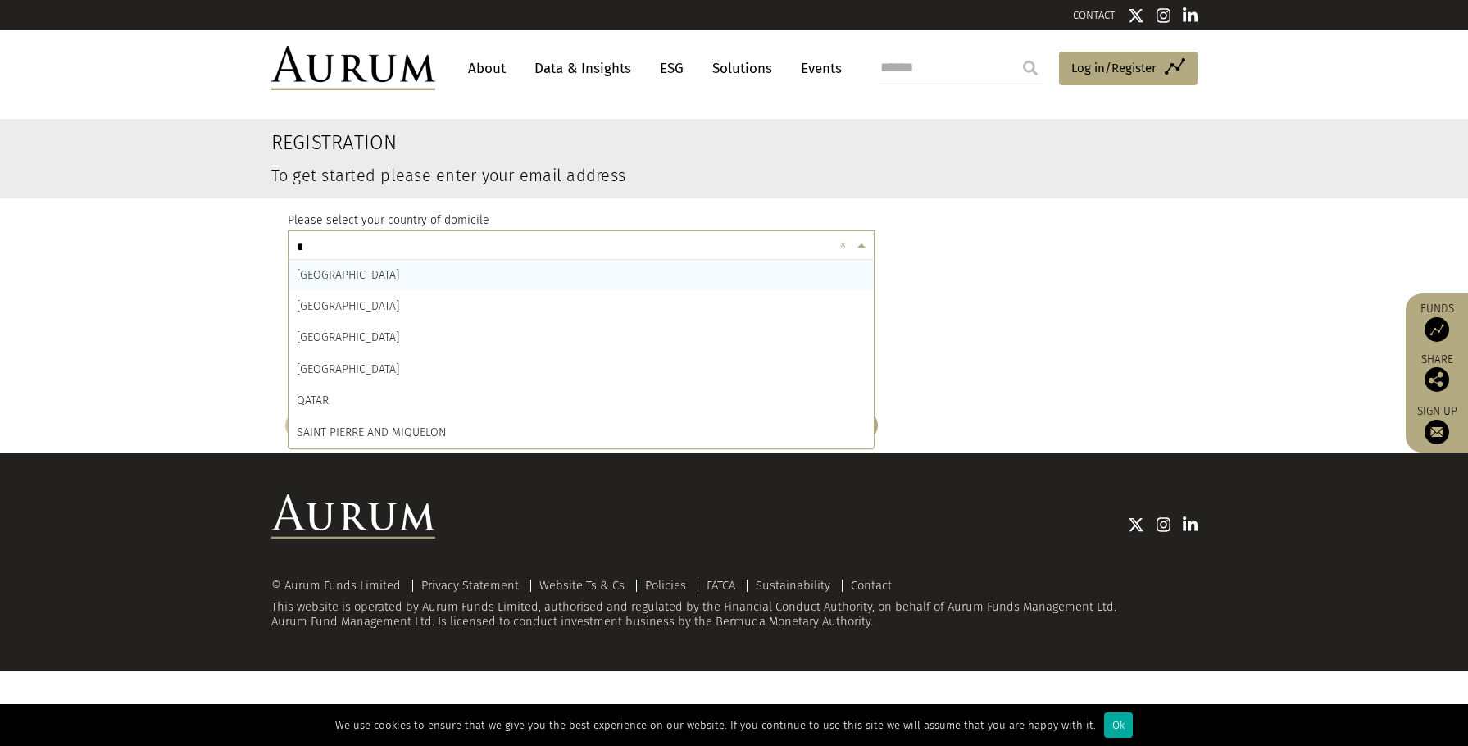
type input "**"
click at [527, 280] on div "QATAR" at bounding box center [581, 275] width 586 height 31
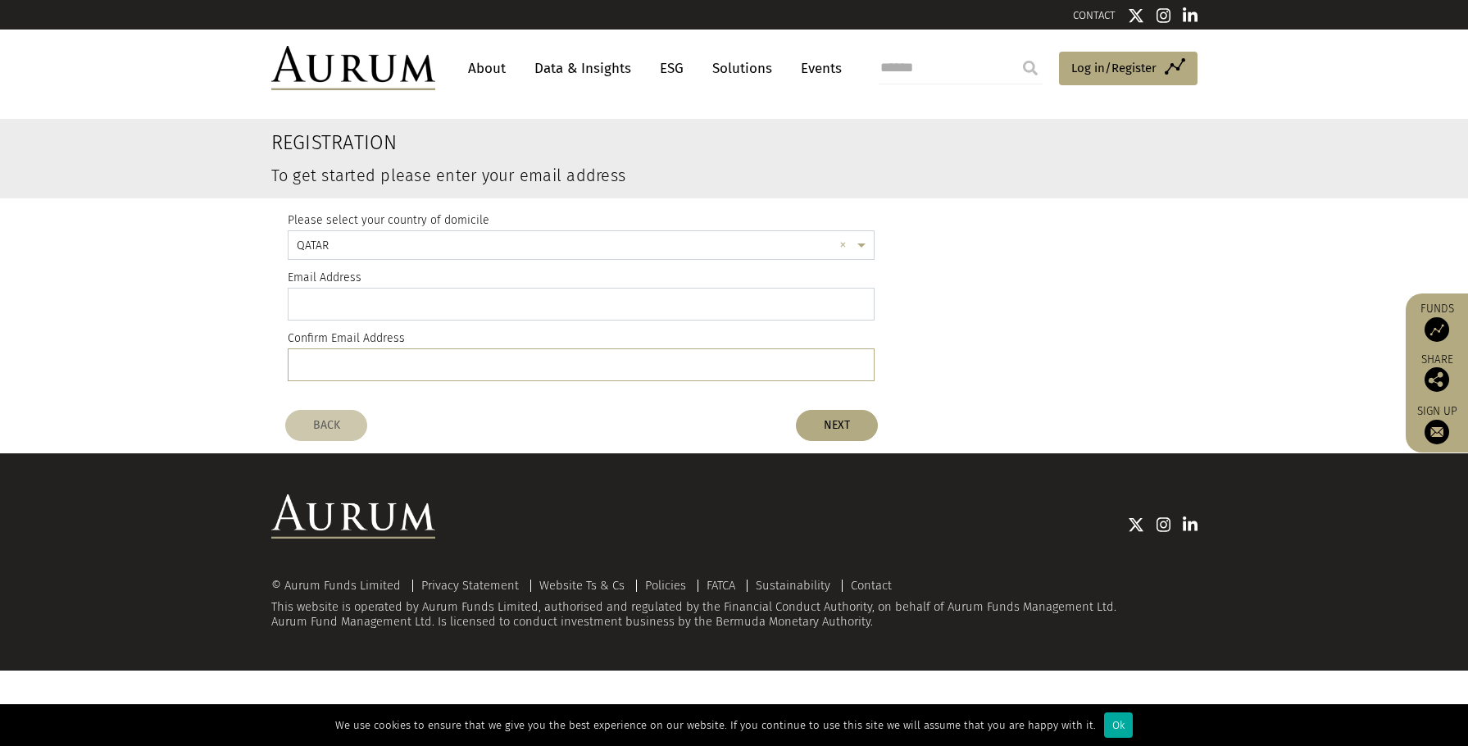
click at [541, 316] on input "email" at bounding box center [582, 304] width 588 height 33
type input "**********"
click at [828, 416] on button "NEXT" at bounding box center [837, 425] width 82 height 31
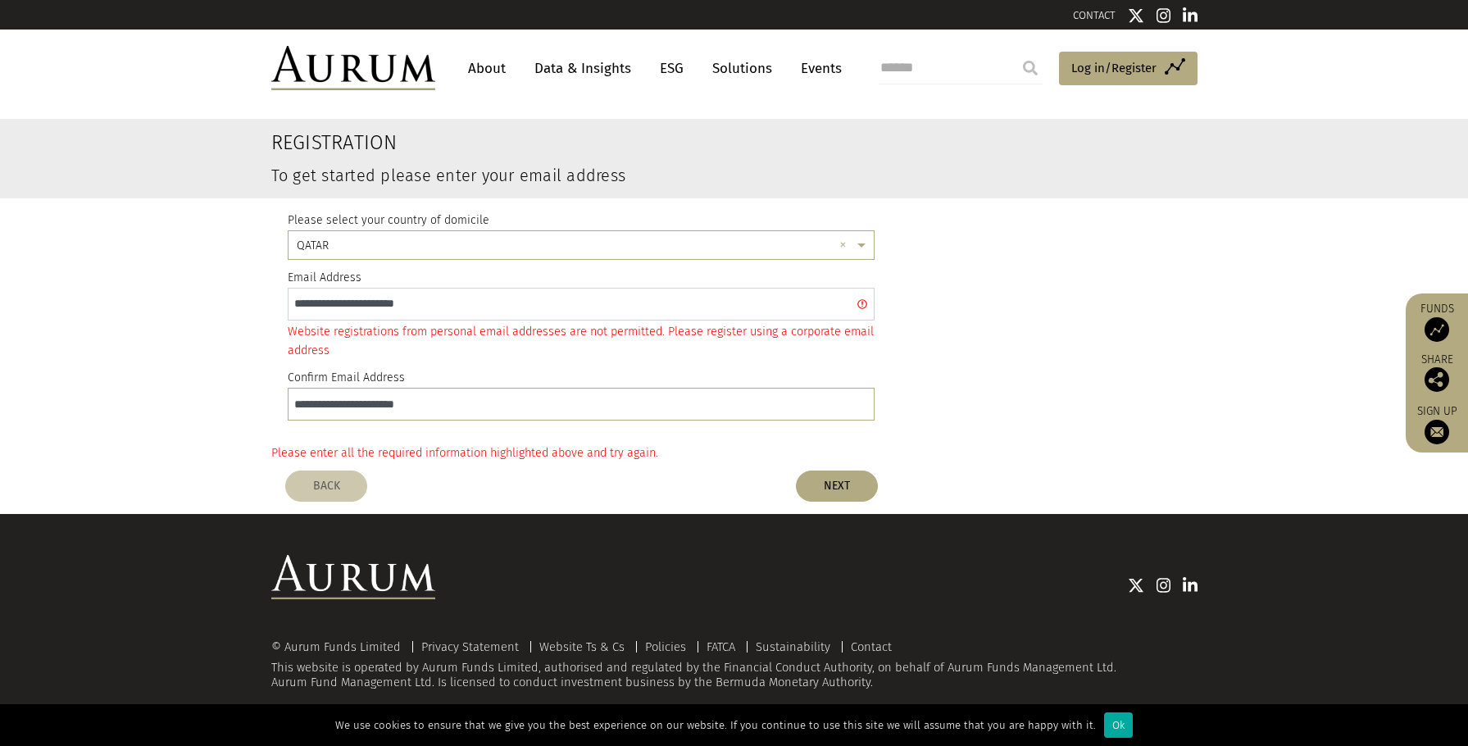
click at [556, 302] on input "**********" at bounding box center [582, 304] width 588 height 33
drag, startPoint x: 556, startPoint y: 302, endPoint x: 116, endPoint y: 287, distance: 440.3
click at [116, 287] on register-email-address "**********" at bounding box center [734, 280] width 1468 height 322
type input "**********"
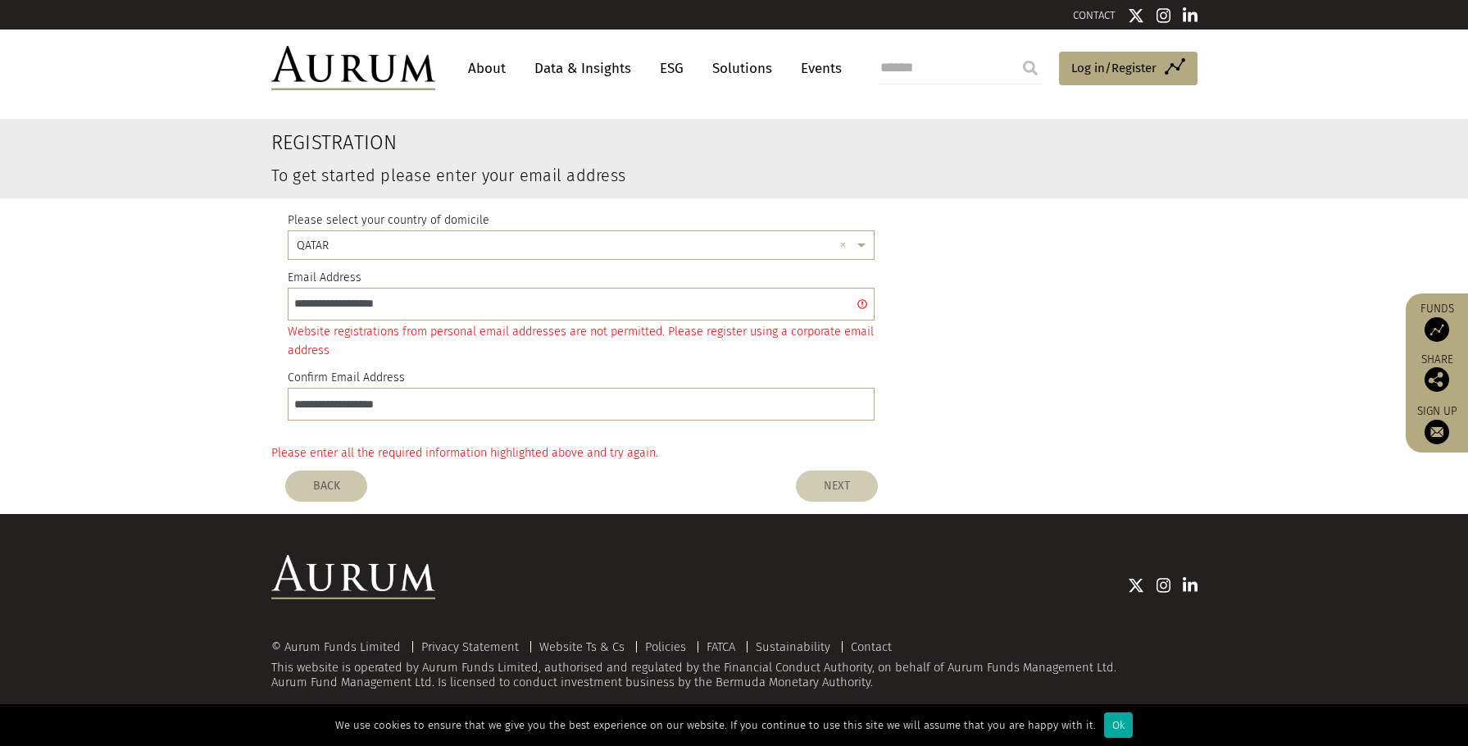
click at [847, 486] on button "NEXT" at bounding box center [837, 485] width 82 height 31
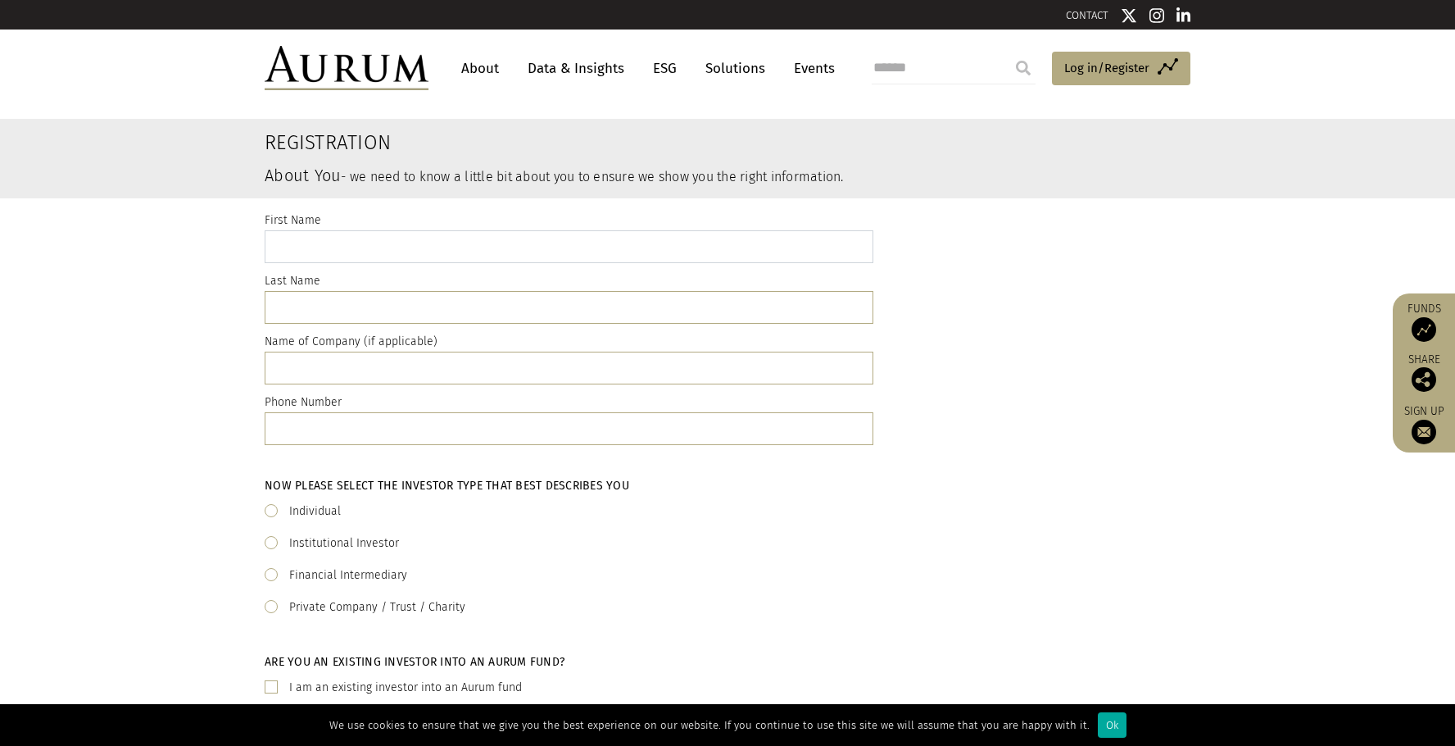
click at [552, 259] on input "text" at bounding box center [569, 246] width 609 height 33
type input "******"
type input "****"
type input "**********"
click at [308, 542] on label "Institutional Investor" at bounding box center [344, 543] width 110 height 20
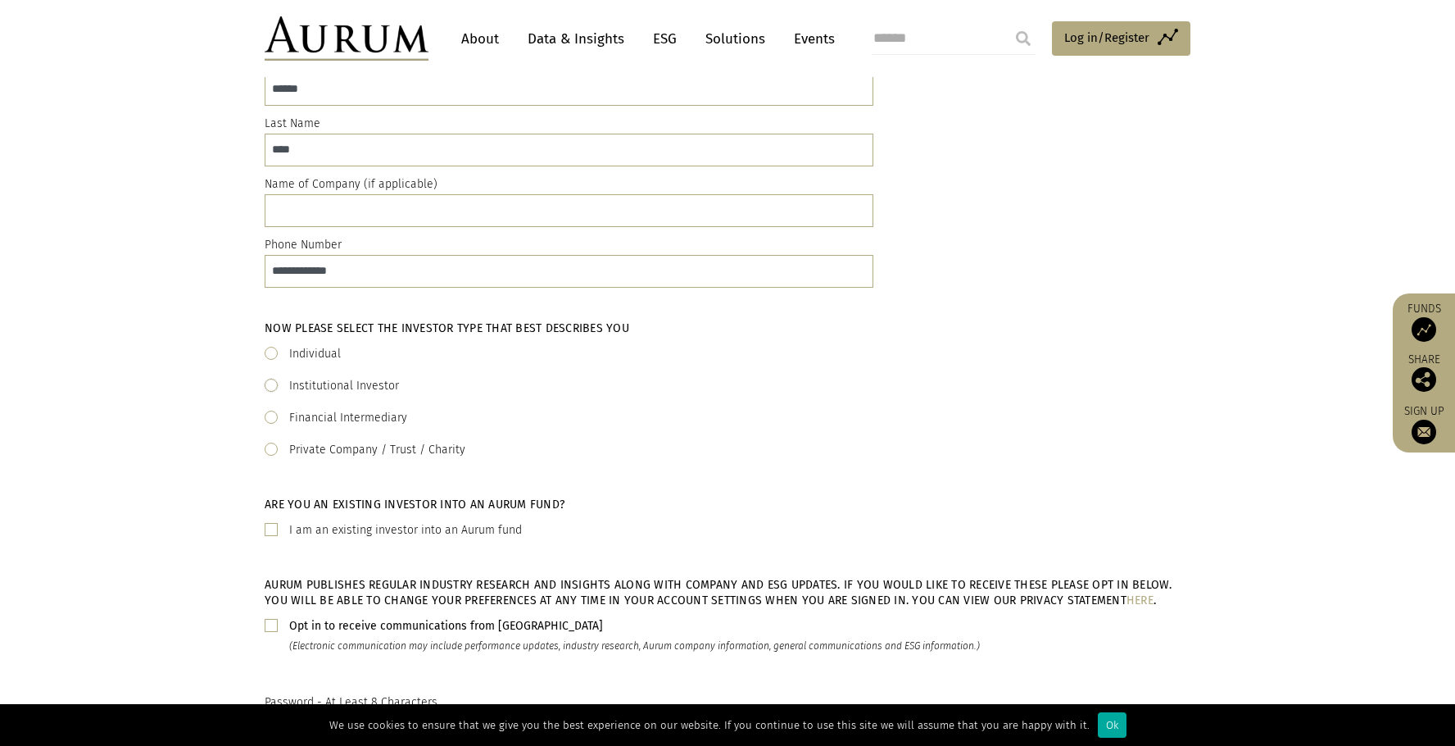
scroll to position [164, 0]
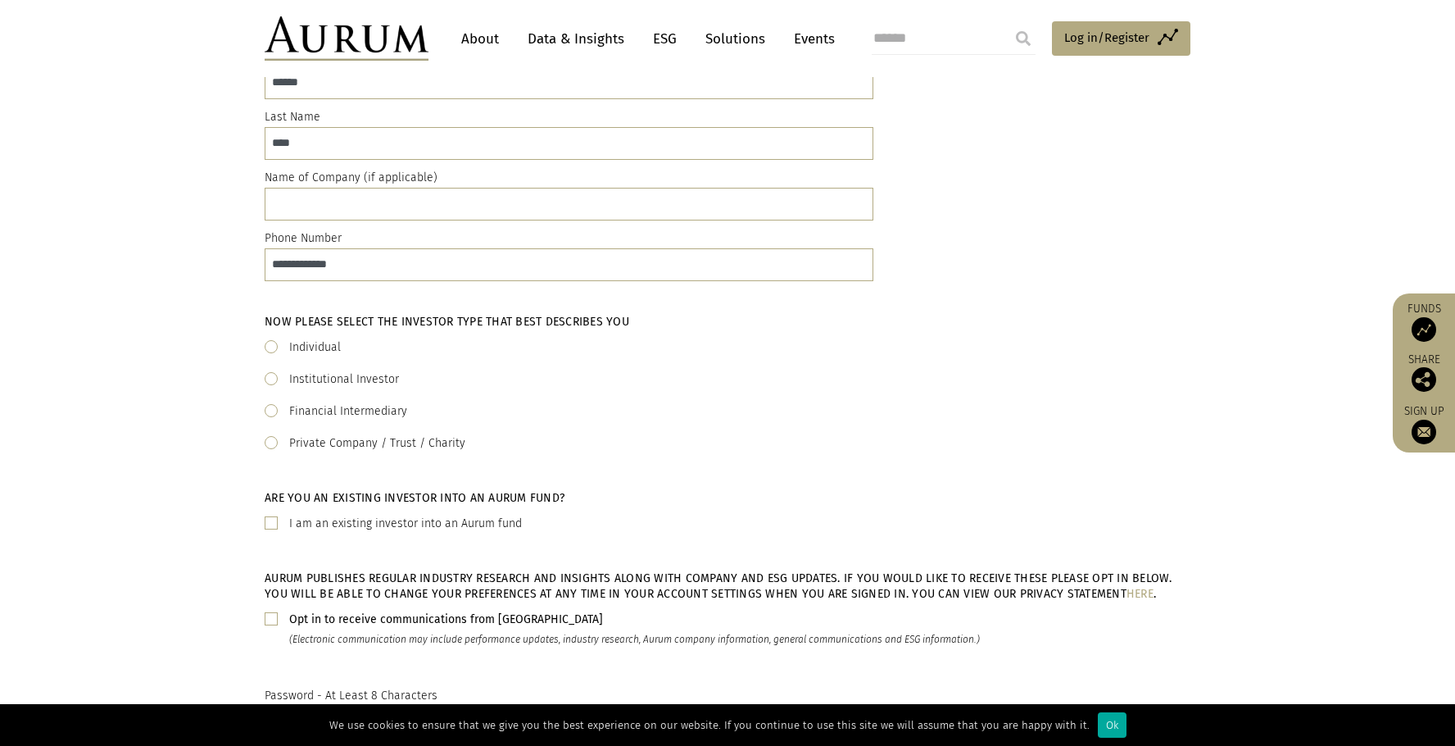
click at [279, 619] on div "Opt in to receive communications from Aurum (Electronic communication may inclu…" at bounding box center [728, 629] width 926 height 39
click at [275, 619] on span at bounding box center [271, 618] width 13 height 13
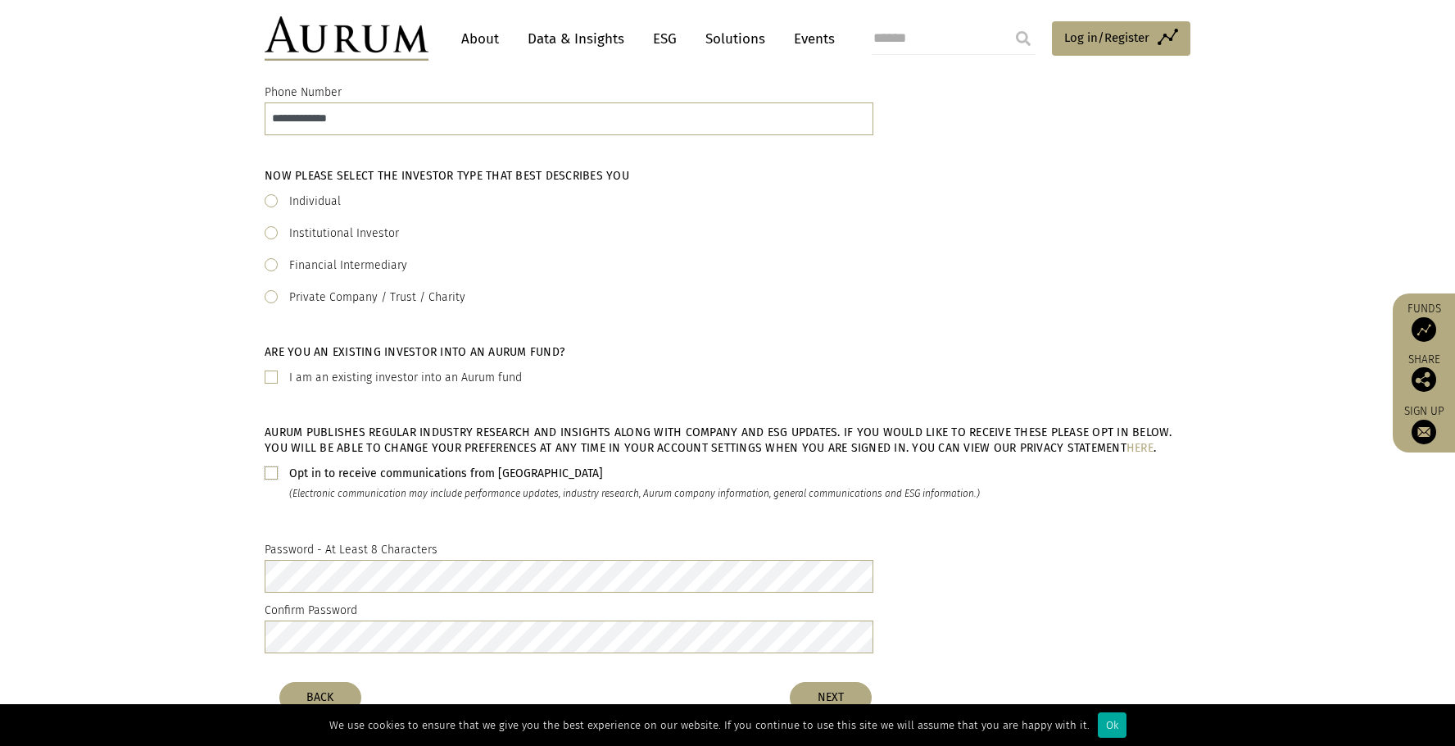
scroll to position [328, 0]
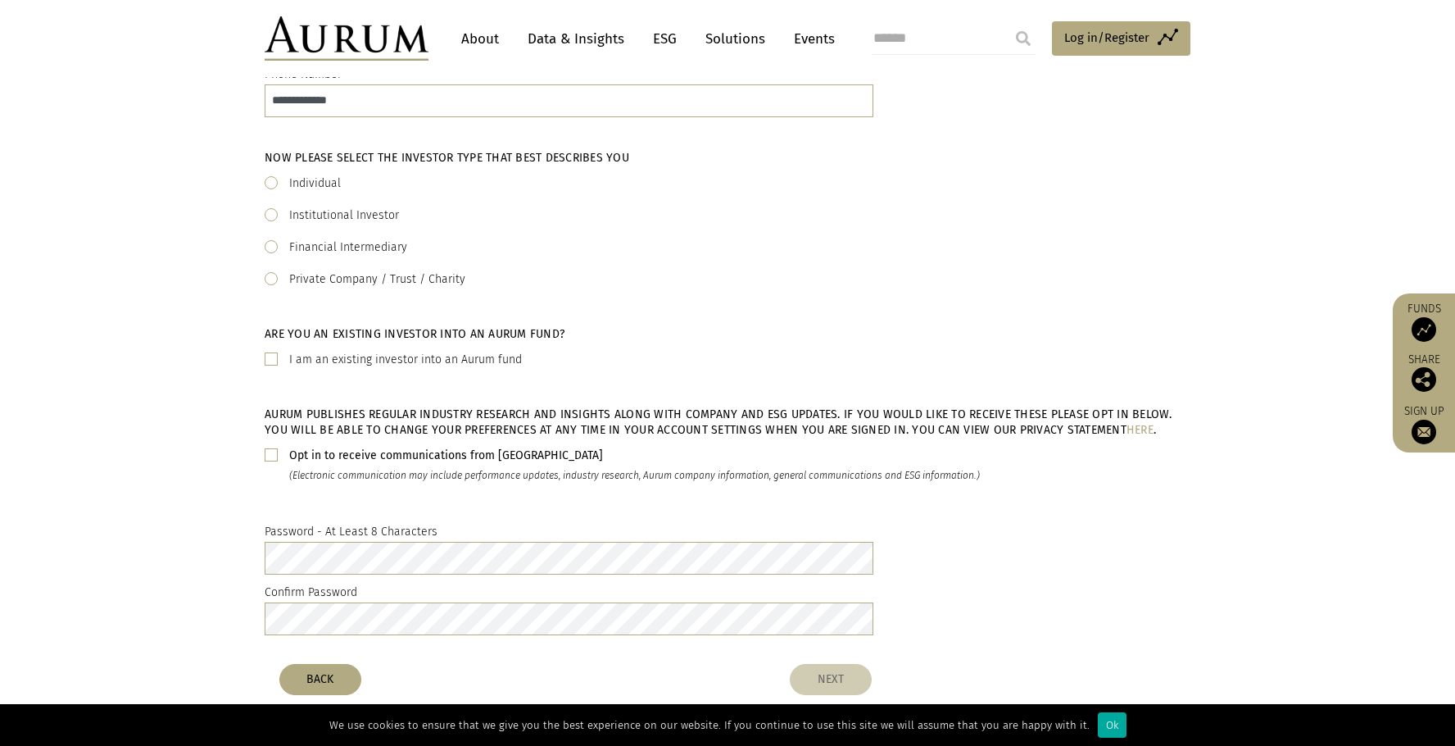
click at [816, 680] on button "NEXT" at bounding box center [831, 679] width 82 height 31
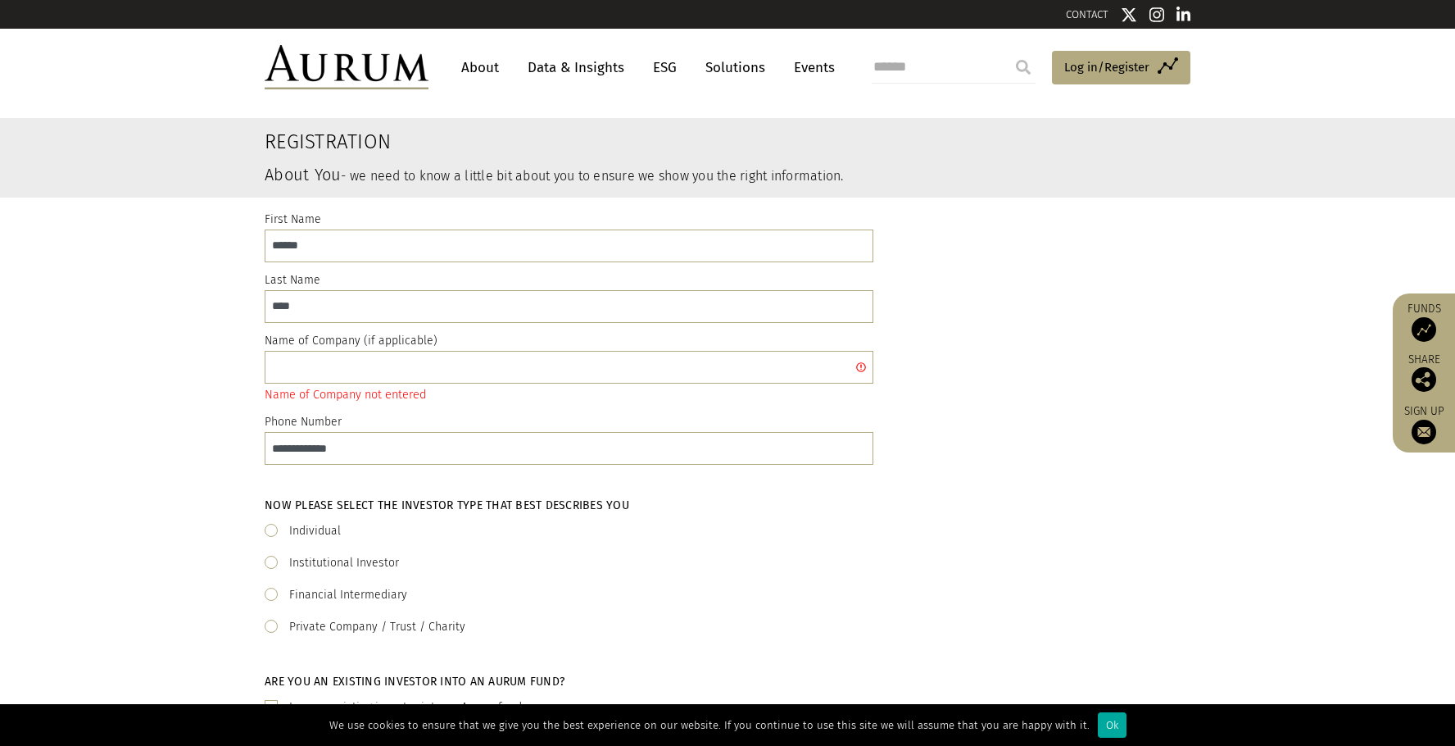
scroll to position [0, 0]
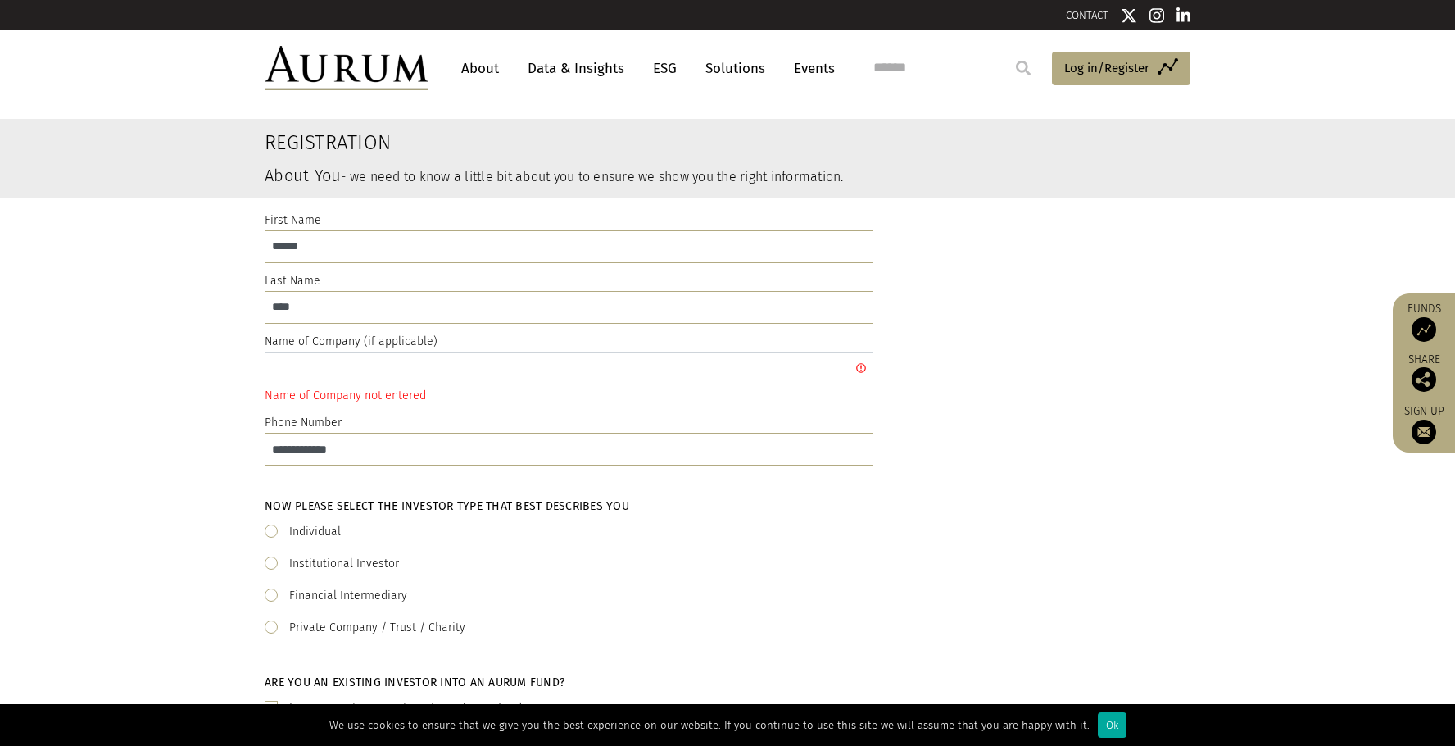
click at [709, 375] on input "text" at bounding box center [569, 368] width 609 height 33
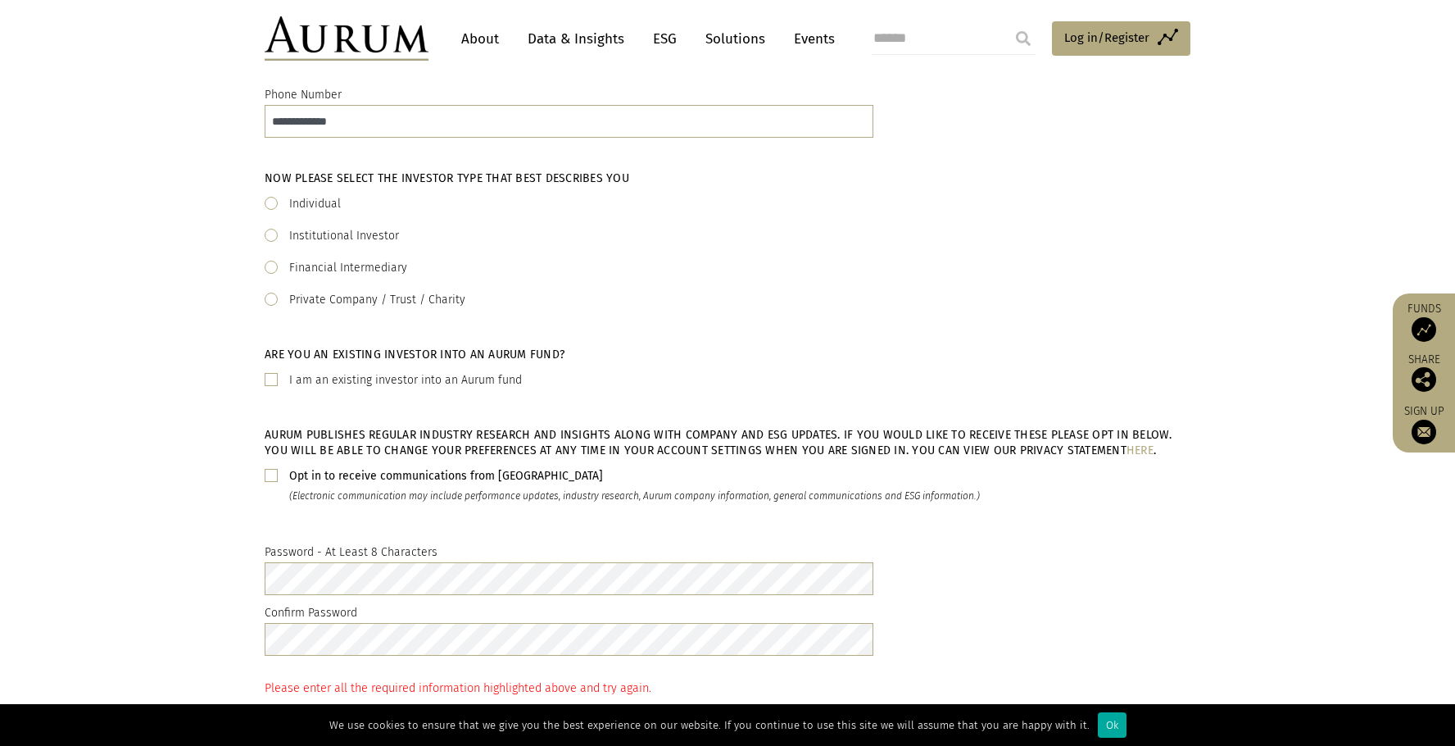
scroll to position [492, 0]
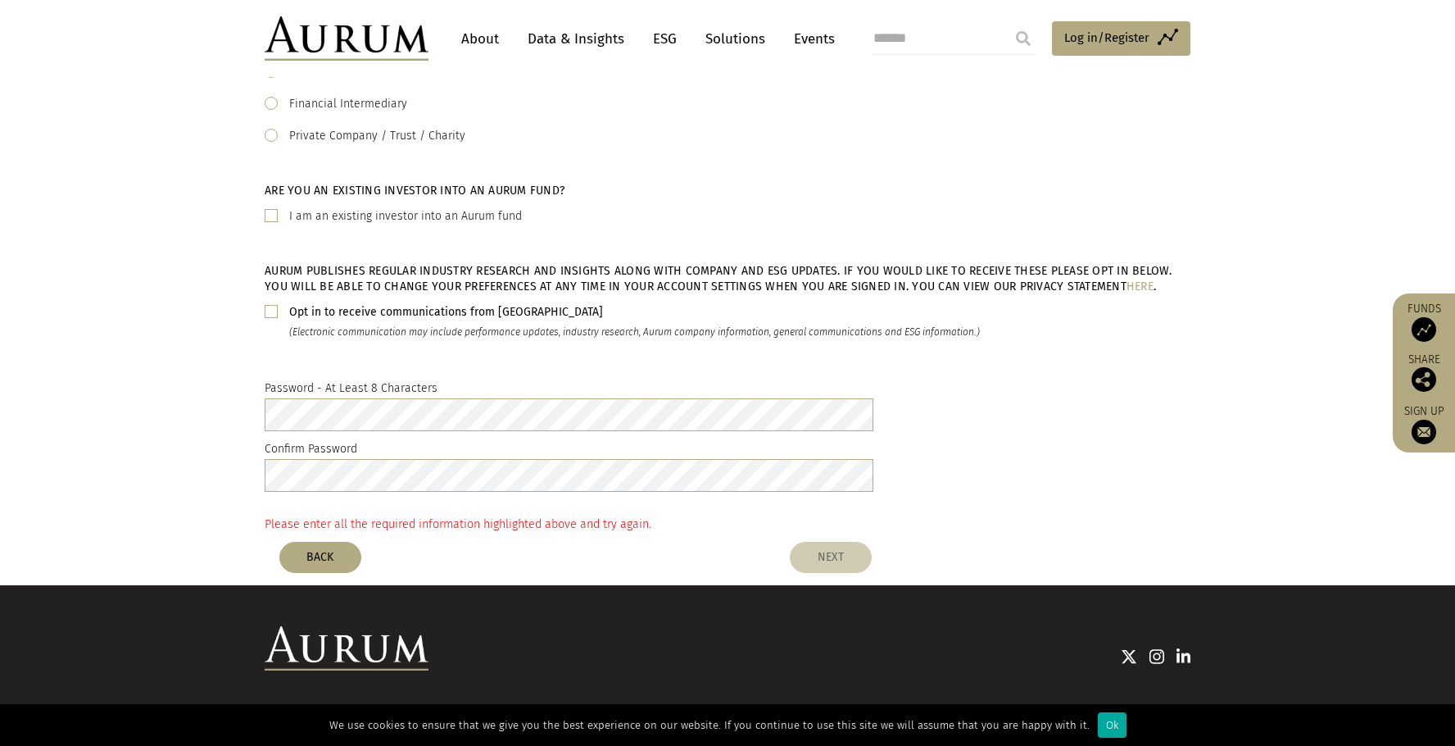
type input "**********"
click at [868, 548] on button "NEXT" at bounding box center [831, 557] width 82 height 31
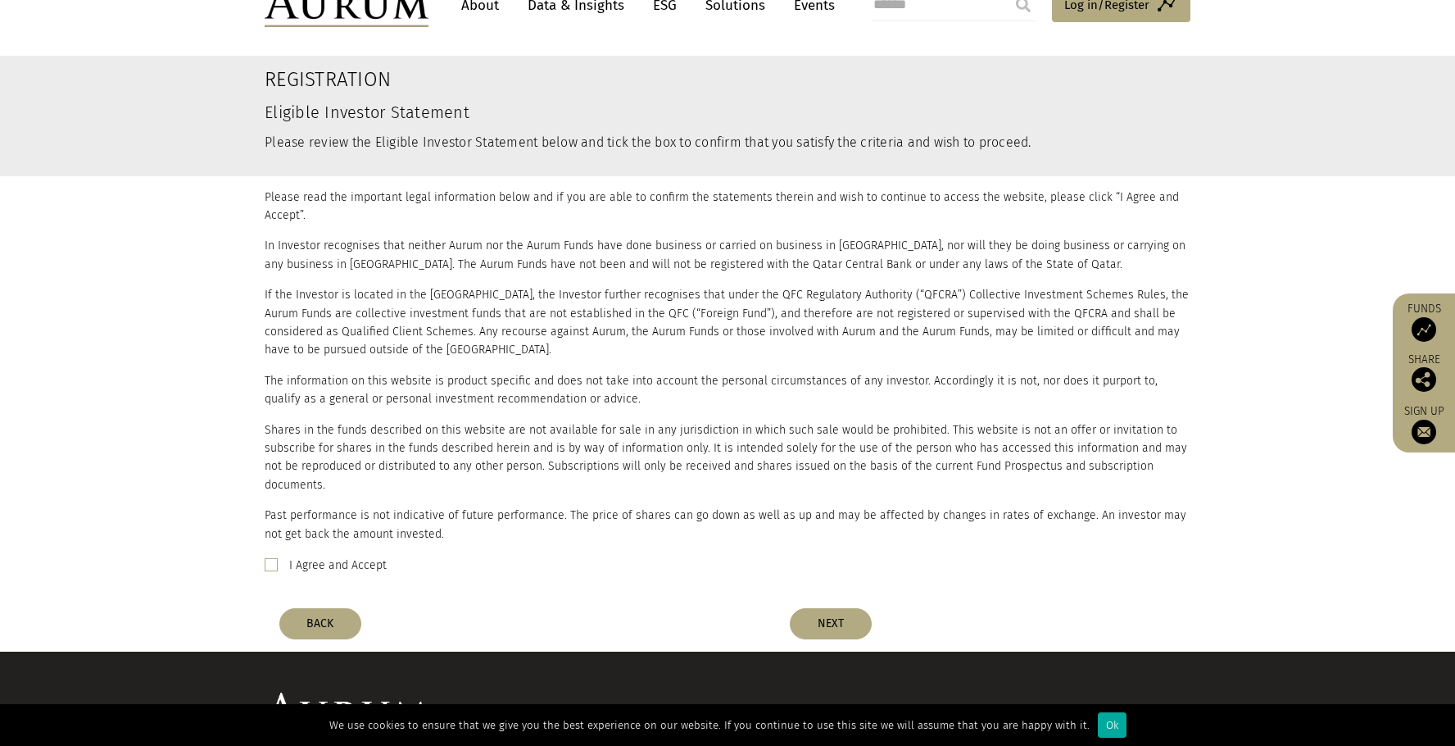
scroll to position [82, 0]
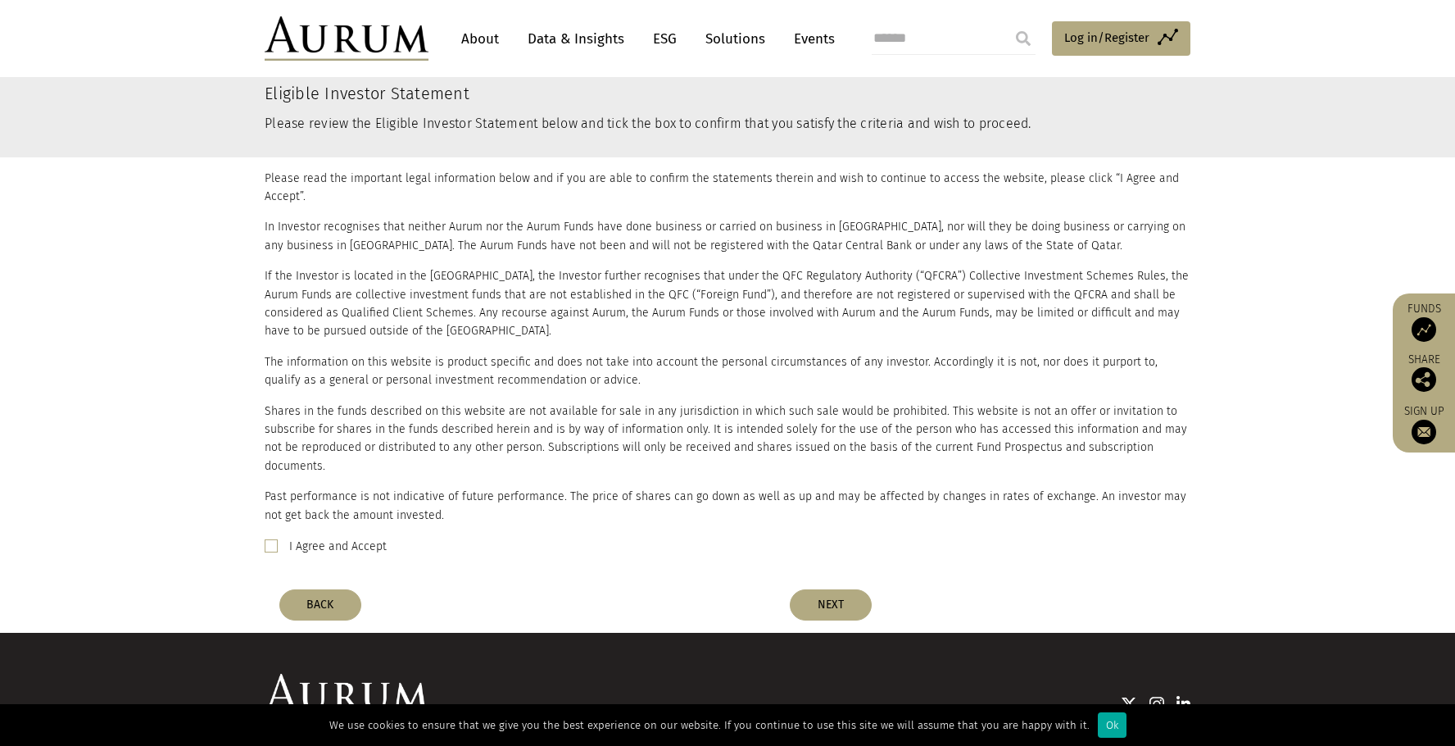
click at [345, 537] on label "I Agree and Accept" at bounding box center [338, 547] width 98 height 20
click at [850, 589] on button "NEXT" at bounding box center [831, 604] width 82 height 31
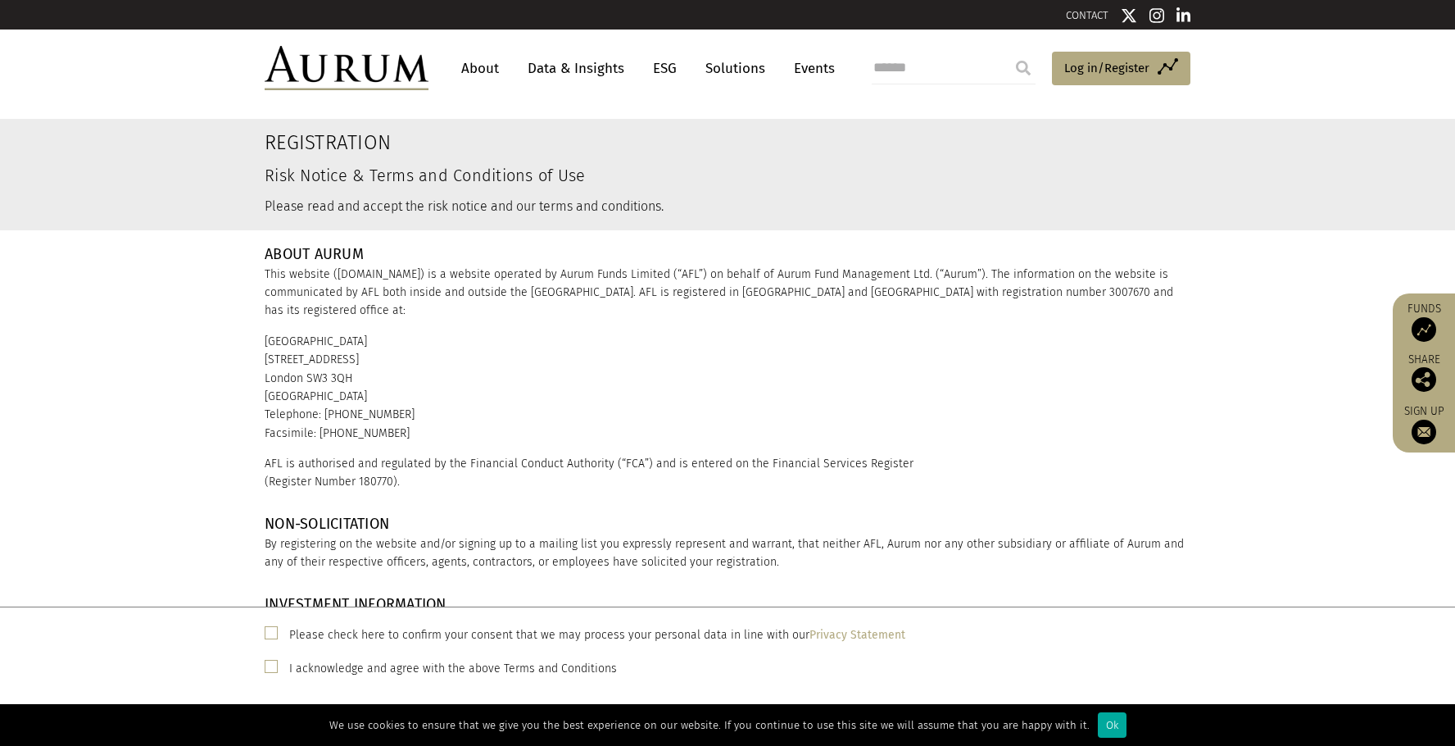
click at [288, 624] on div "Please check here to confirm your consent that we may process your personal dat…" at bounding box center [728, 634] width 926 height 21
drag, startPoint x: 283, startPoint y: 633, endPoint x: 276, endPoint y: 640, distance: 9.9
click at [282, 633] on div "Please check here to confirm your consent that we may process your personal dat…" at bounding box center [728, 634] width 926 height 21
click at [272, 638] on span at bounding box center [271, 632] width 13 height 13
click at [269, 668] on span at bounding box center [271, 666] width 13 height 13
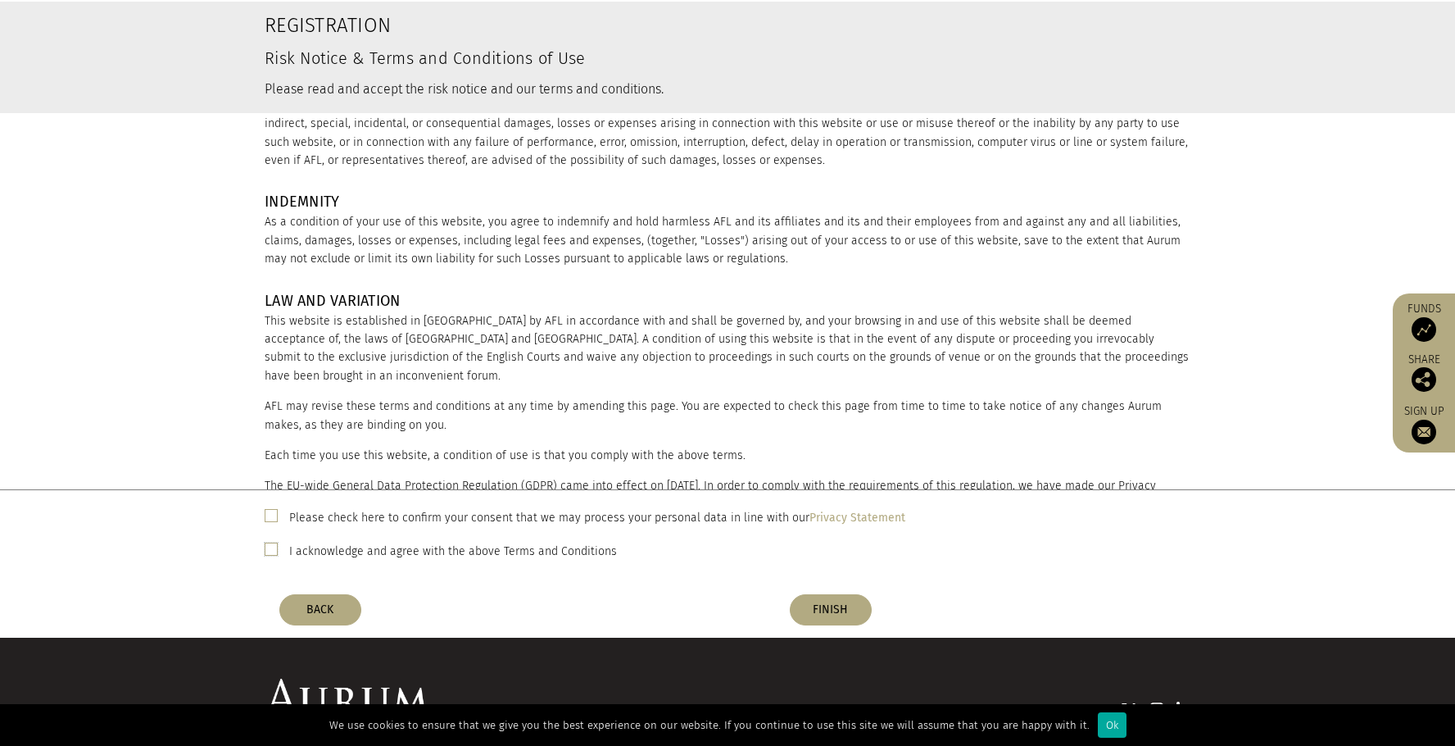
scroll to position [226, 0]
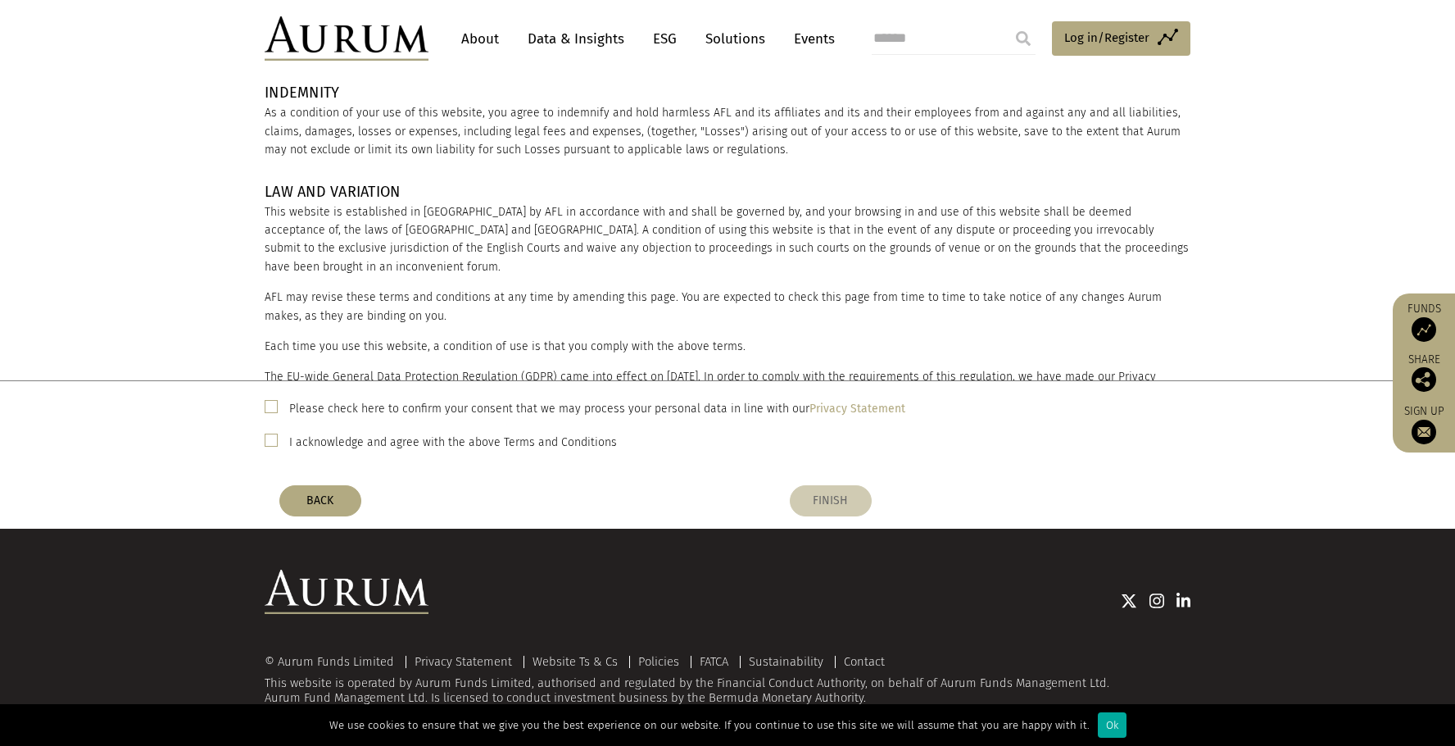
click at [827, 495] on button "FINISH" at bounding box center [831, 500] width 82 height 31
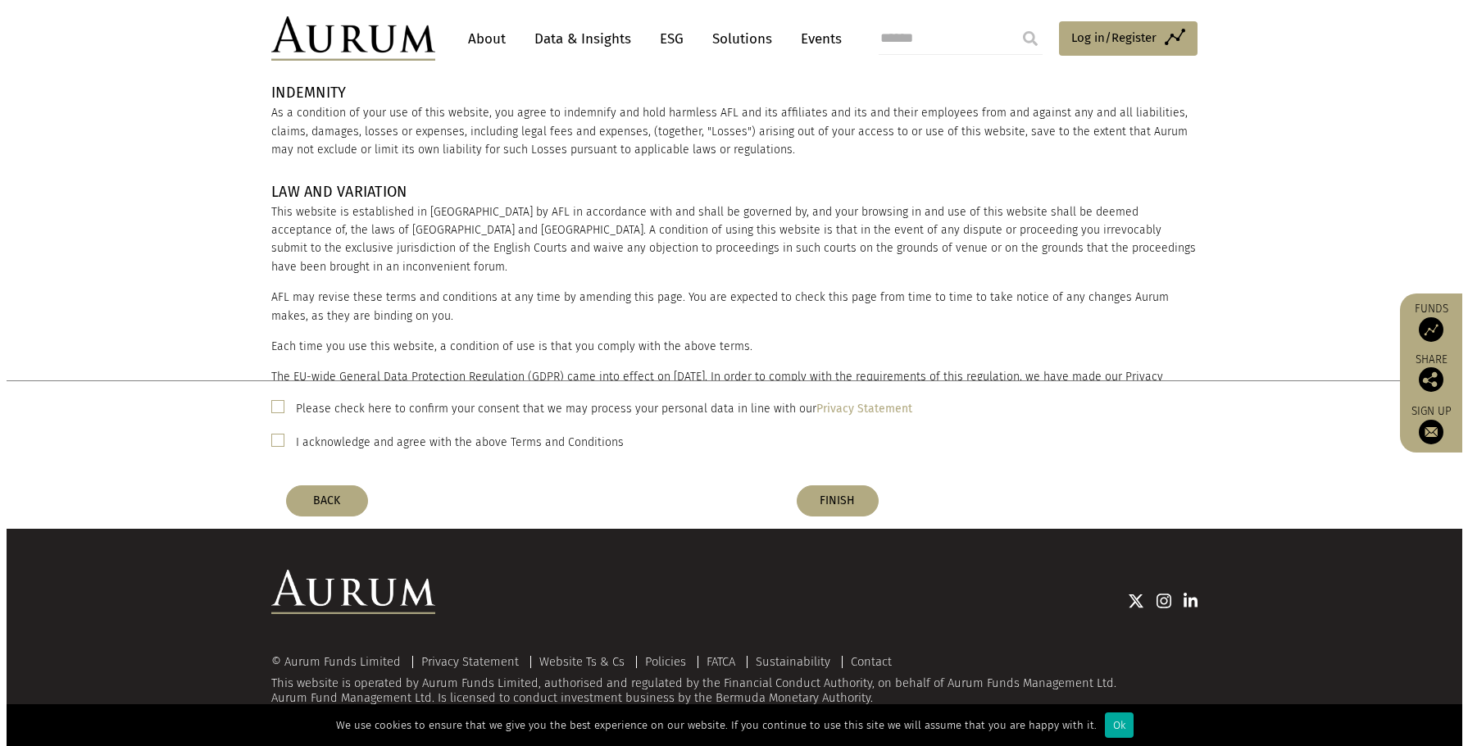
scroll to position [0, 0]
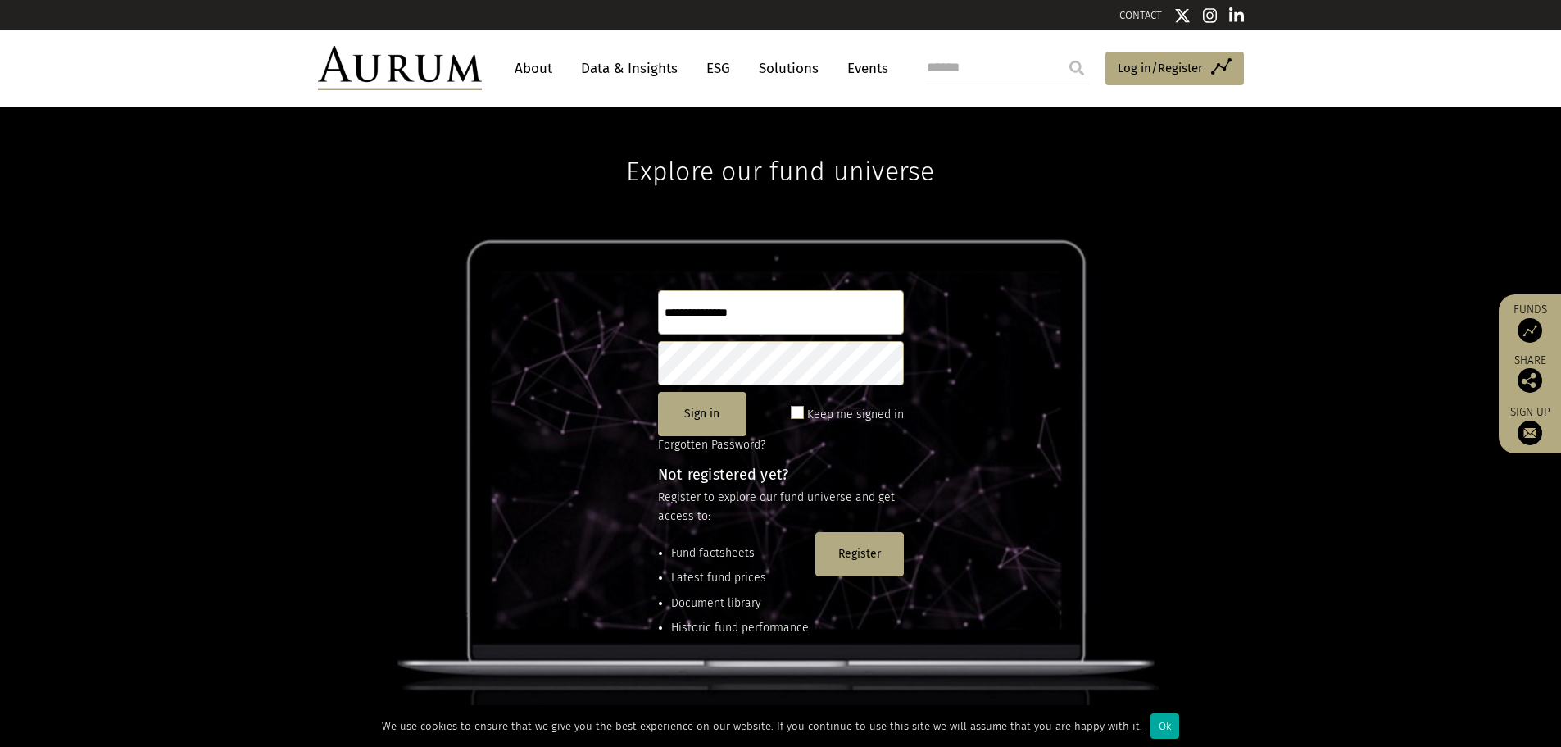
type input "**********"
click at [800, 411] on span at bounding box center [797, 412] width 13 height 13
click at [693, 412] on button "Sign in" at bounding box center [702, 414] width 89 height 44
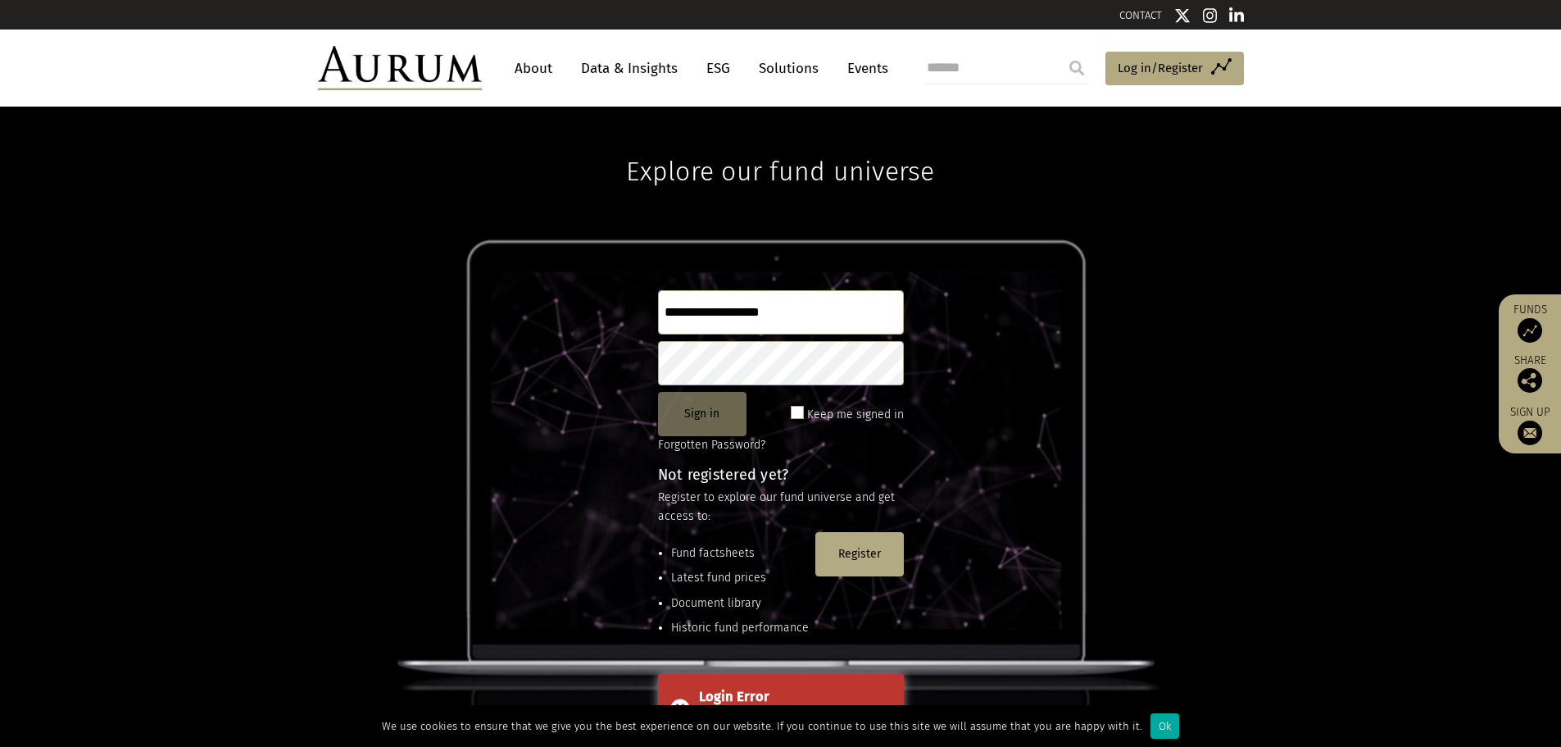
click at [687, 409] on button "Sign in" at bounding box center [702, 414] width 89 height 44
click at [689, 405] on button "Sign in" at bounding box center [702, 414] width 89 height 44
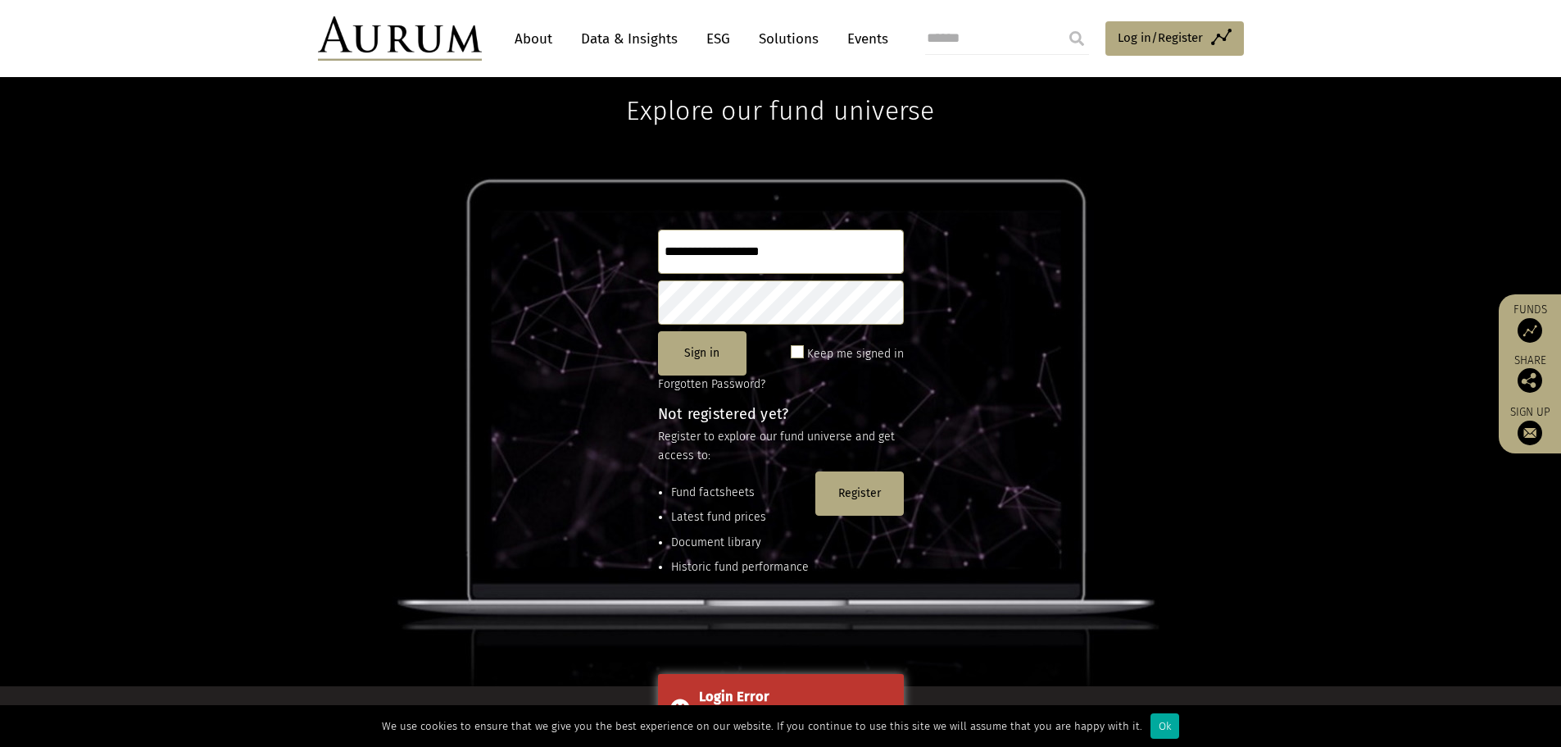
scroll to position [164, 0]
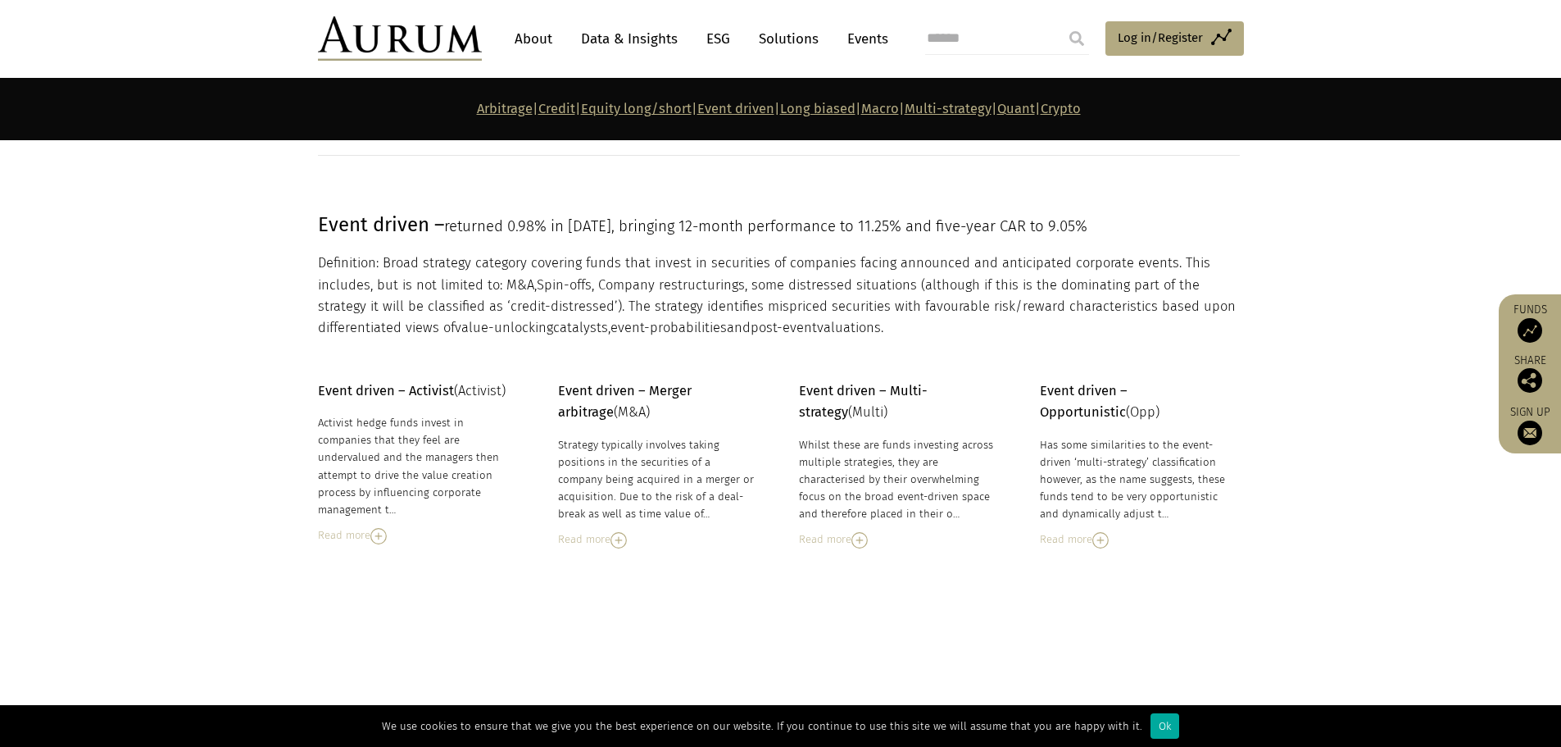
scroll to position [3648, 0]
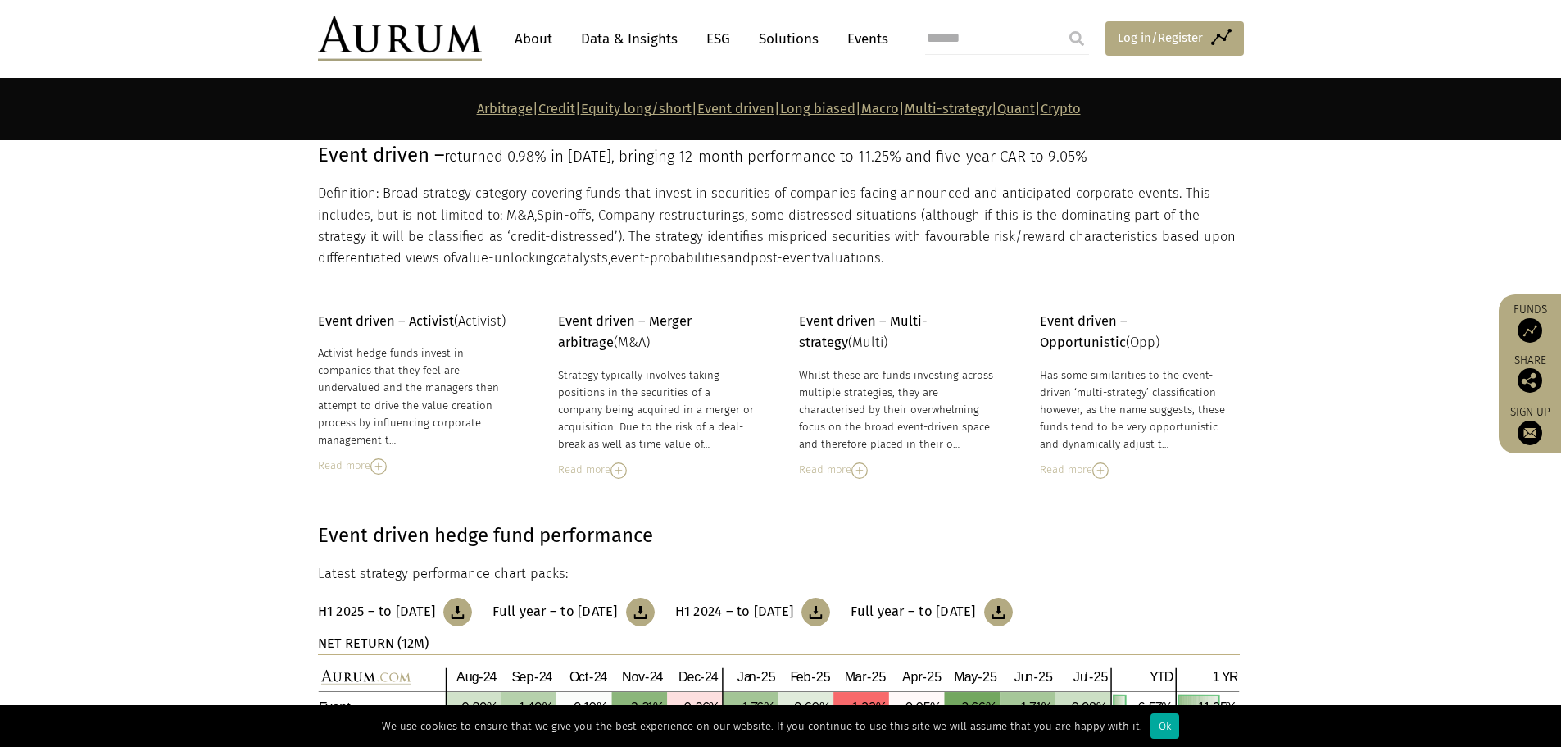
click at [1142, 35] on span "Log in/Register" at bounding box center [1160, 38] width 85 height 20
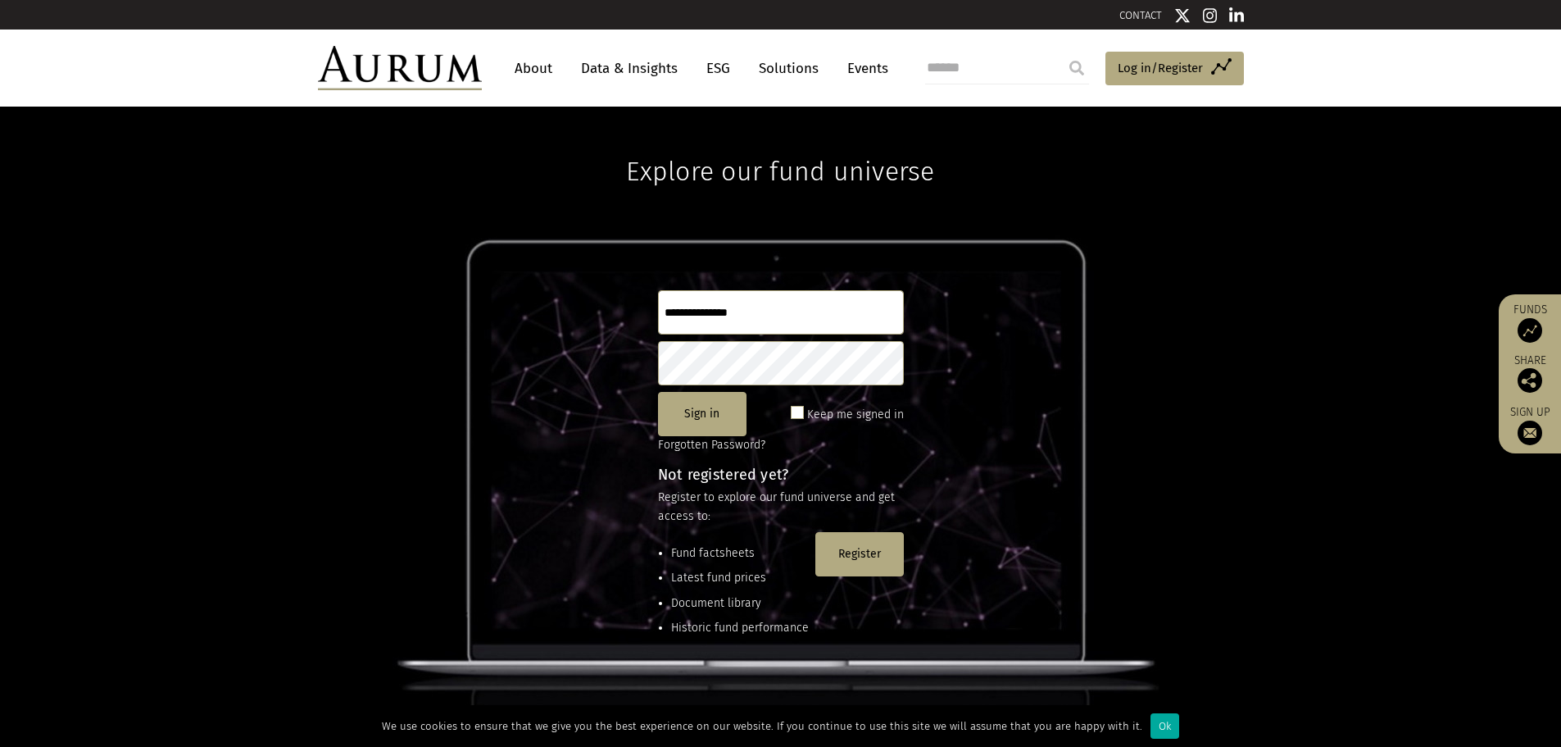
type input "**********"
click at [704, 415] on button "Sign in" at bounding box center [702, 414] width 89 height 44
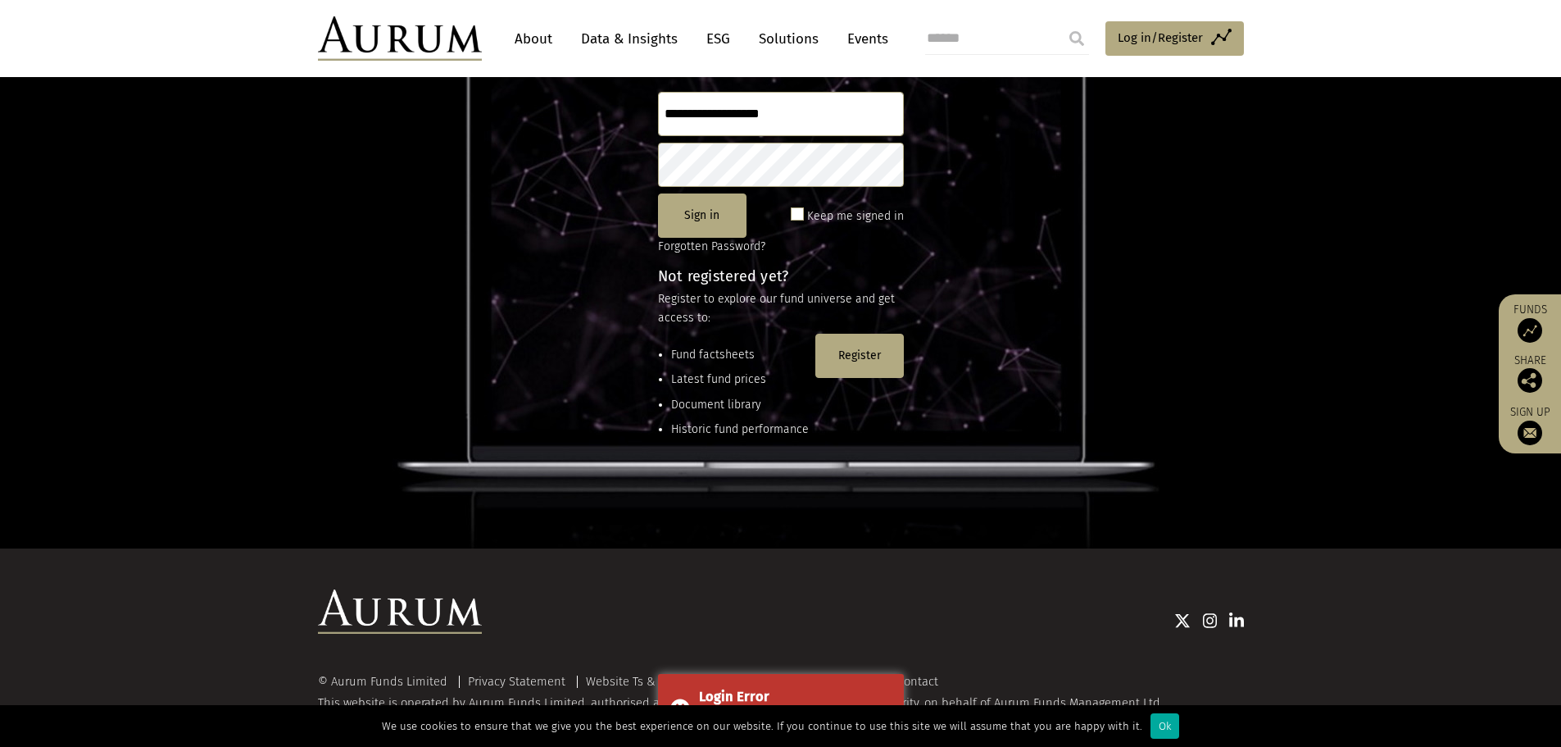
scroll to position [217, 0]
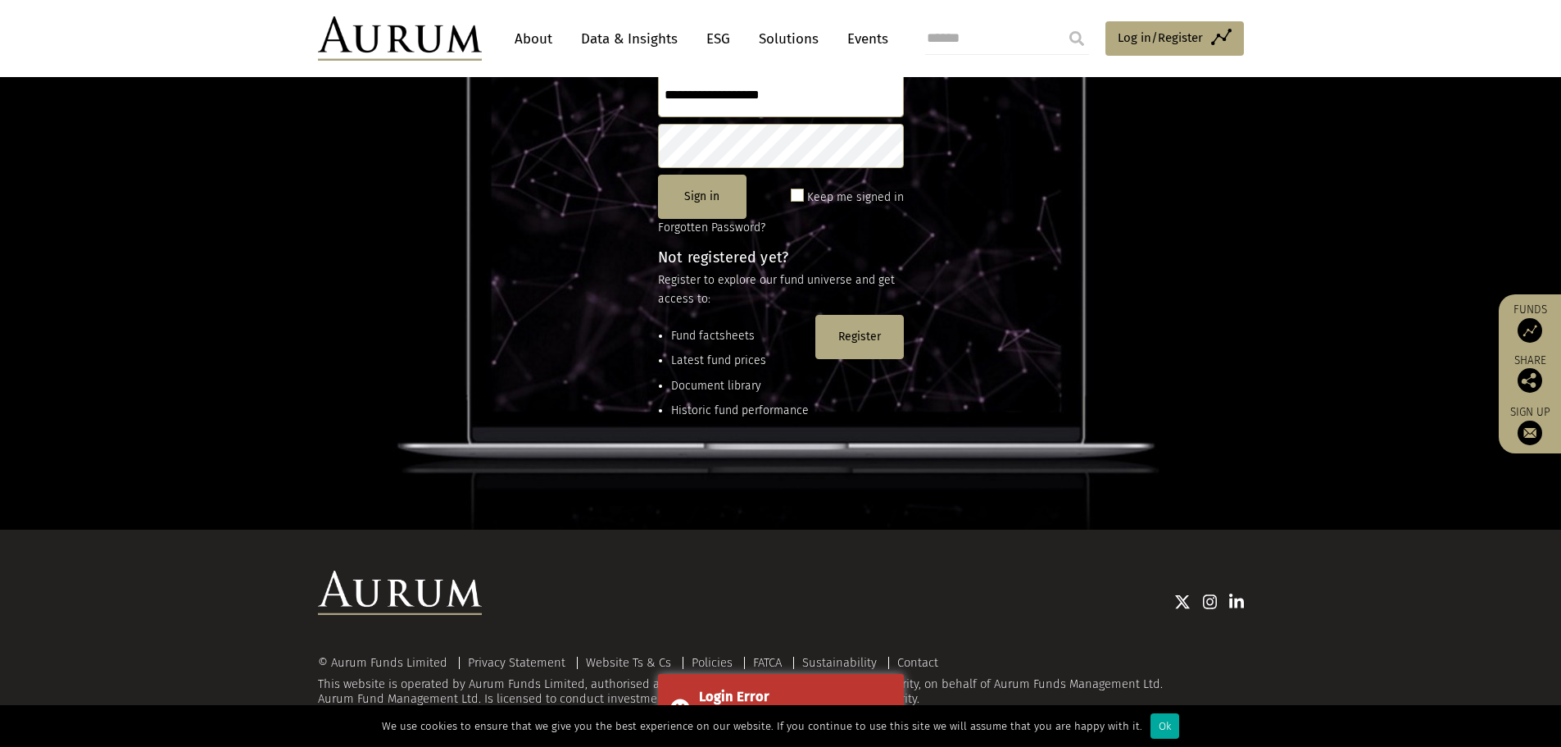
click at [593, 28] on link "Data & Insights" at bounding box center [629, 39] width 113 height 30
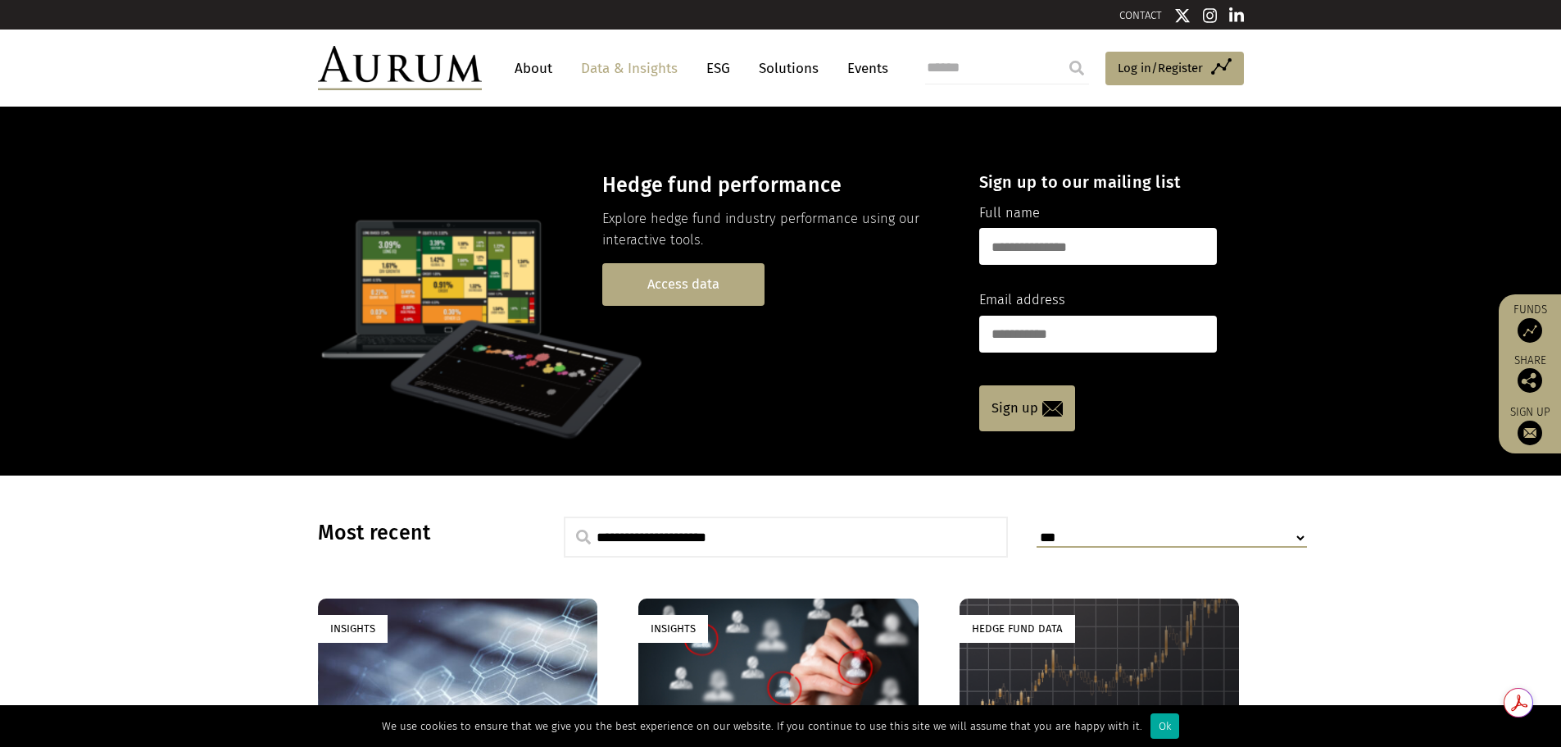
click at [681, 276] on link "Access data" at bounding box center [683, 284] width 162 height 42
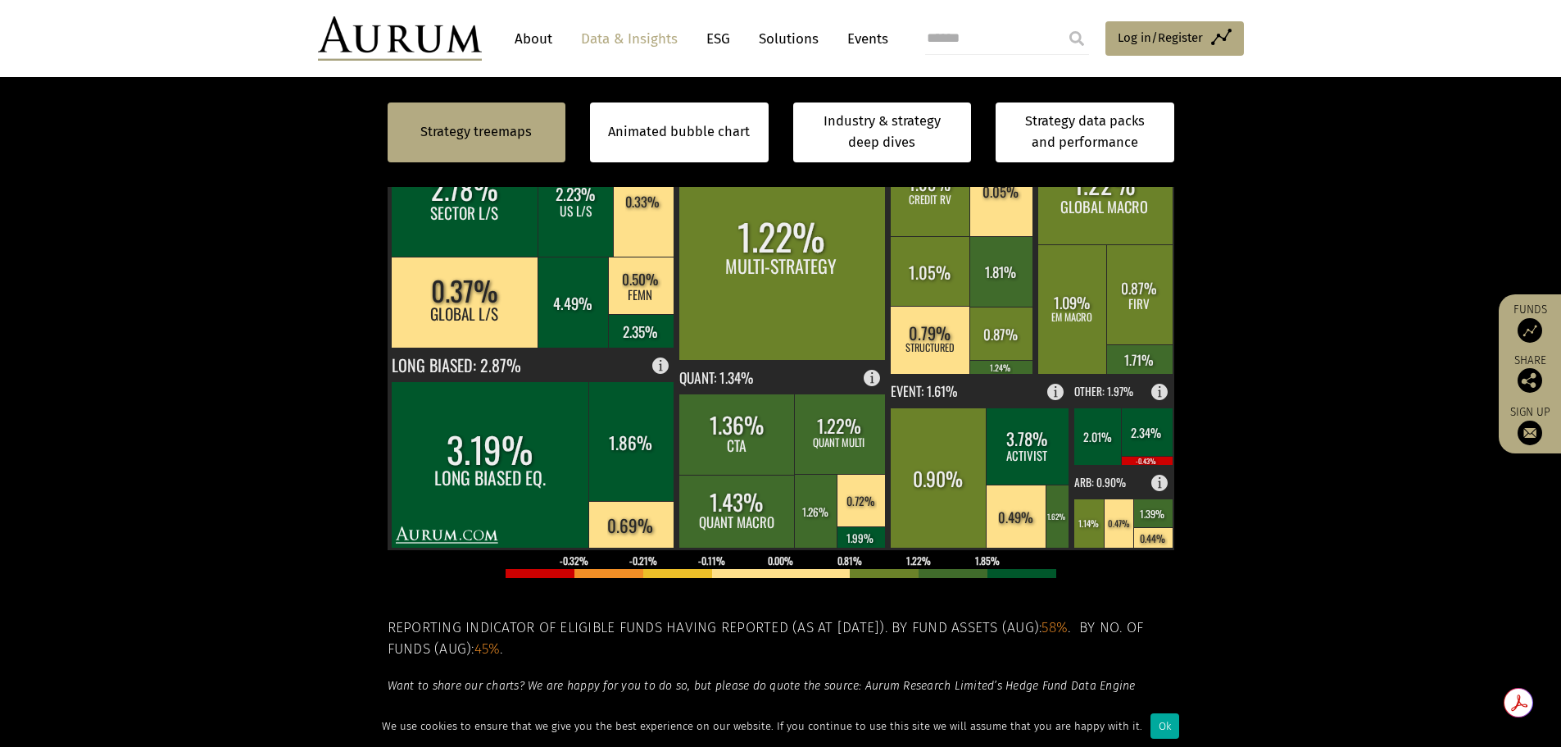
scroll to position [574, 0]
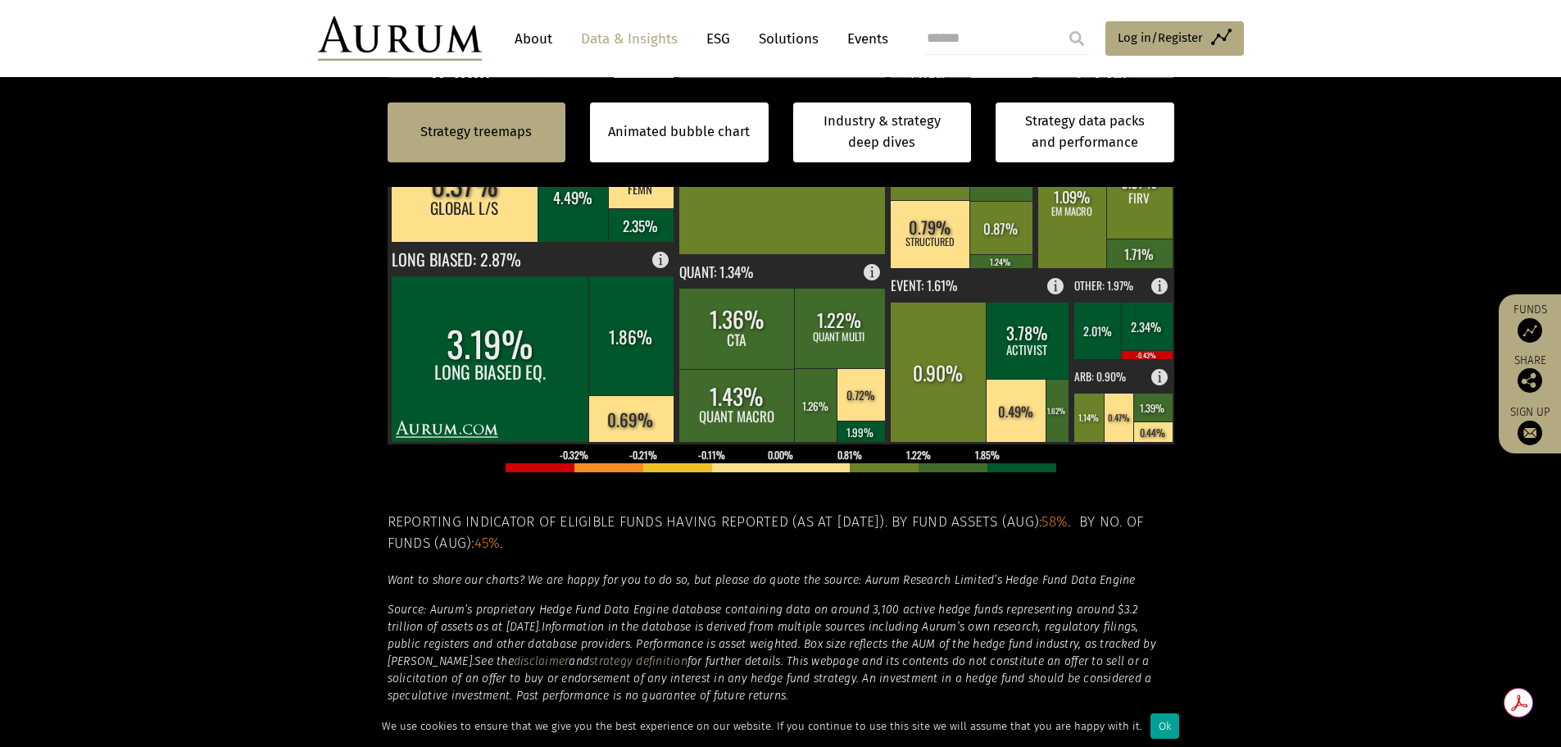
click at [1151, 729] on div "Ok" at bounding box center [1165, 725] width 29 height 25
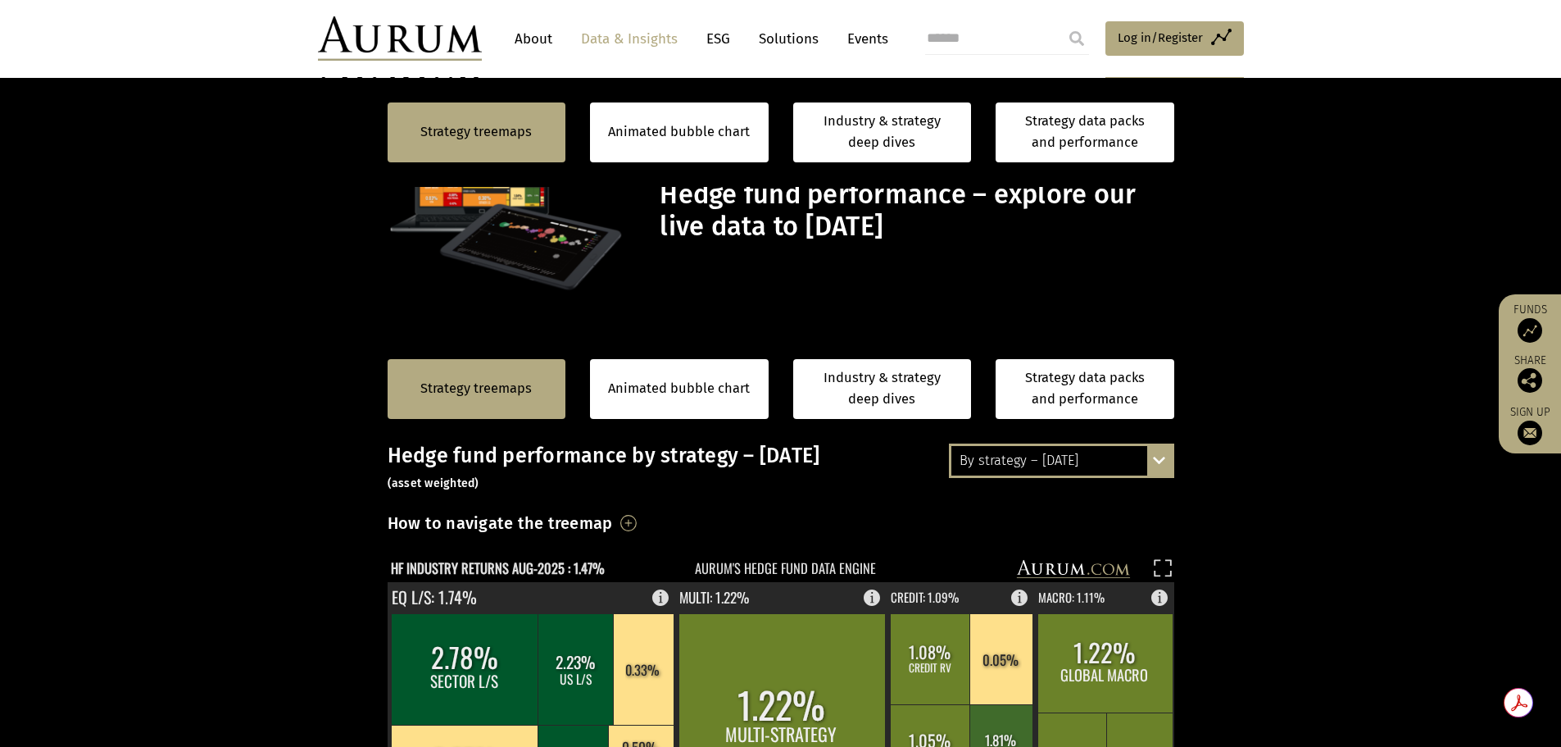
scroll to position [574, 0]
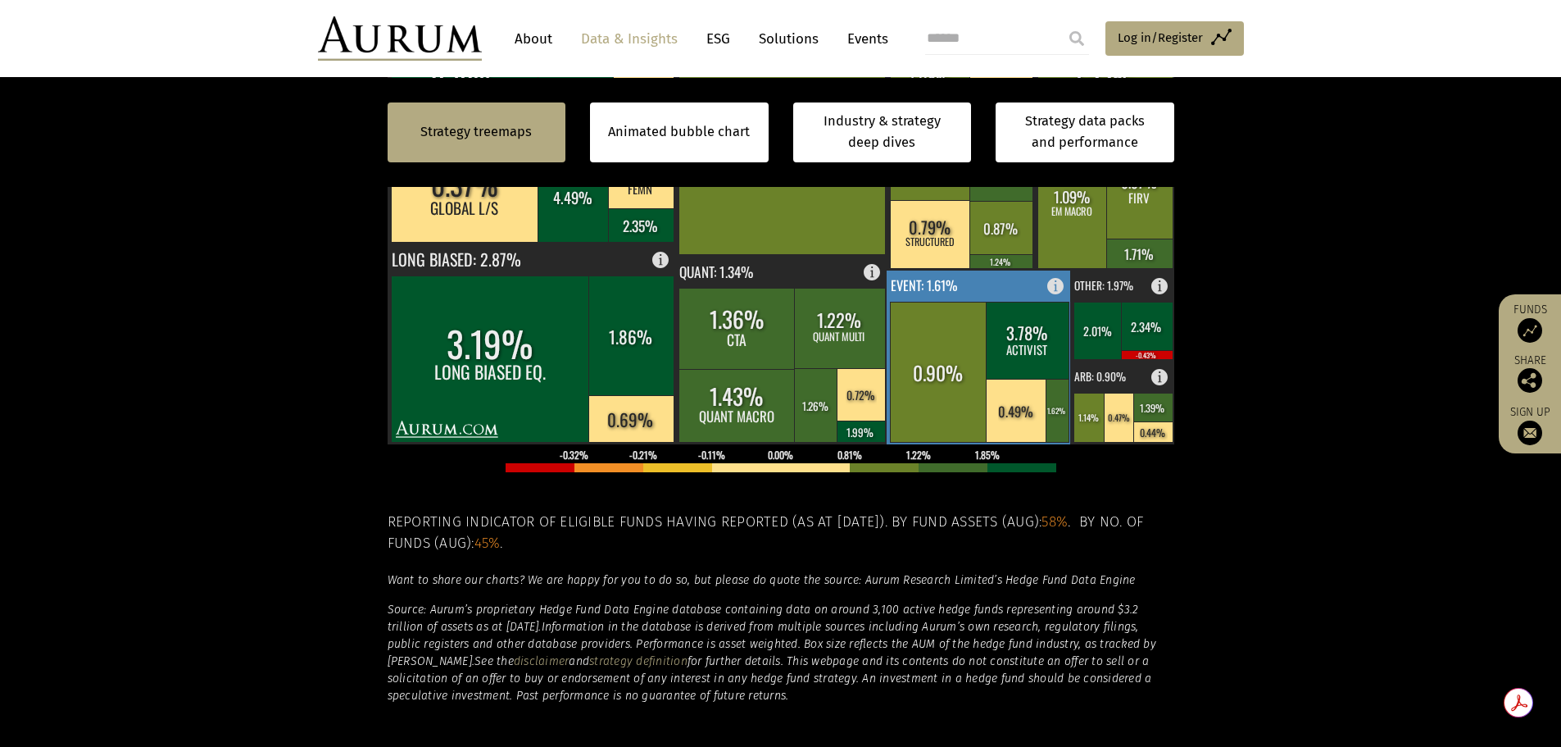
click at [1037, 325] on rect at bounding box center [1027, 340] width 83 height 77
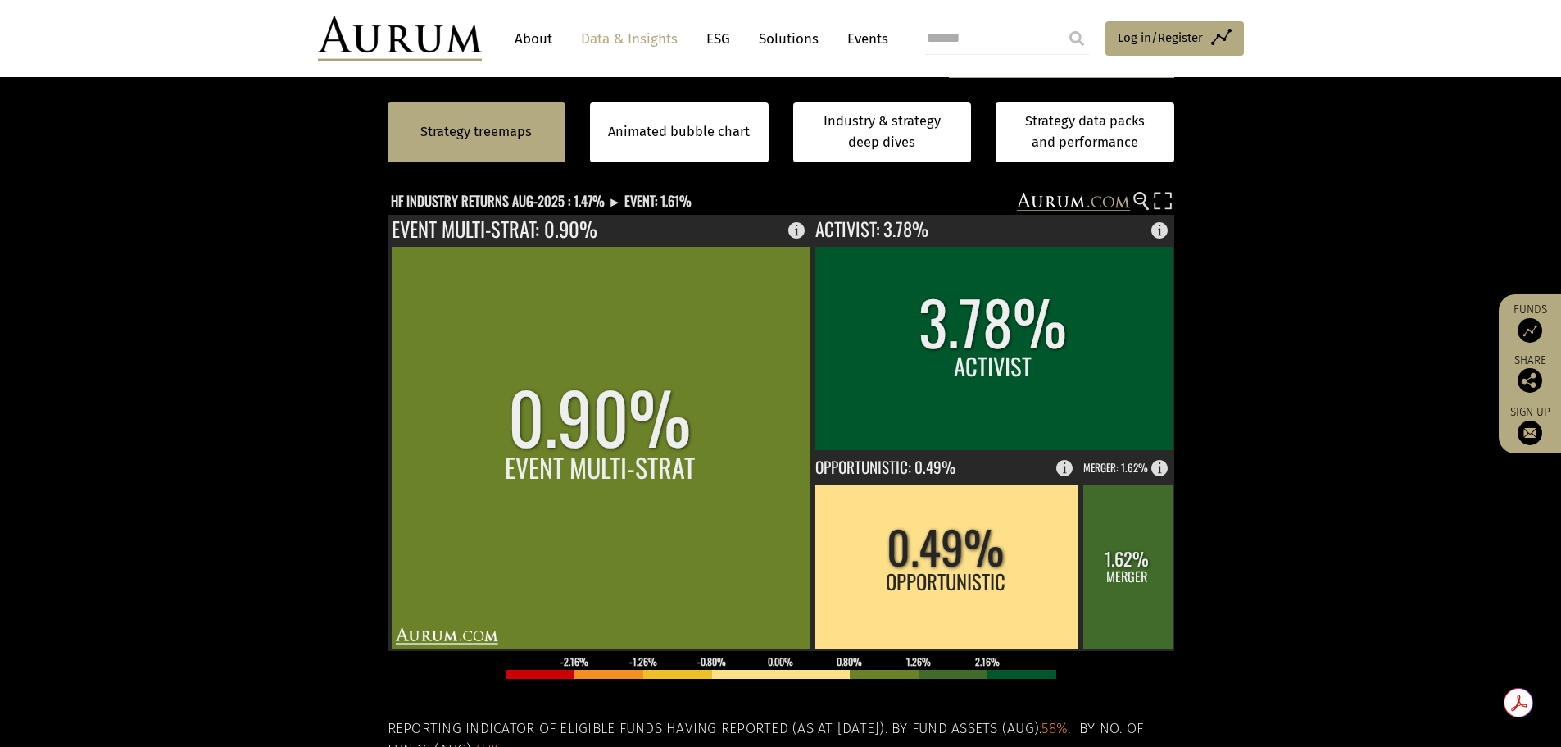
scroll to position [328, 0]
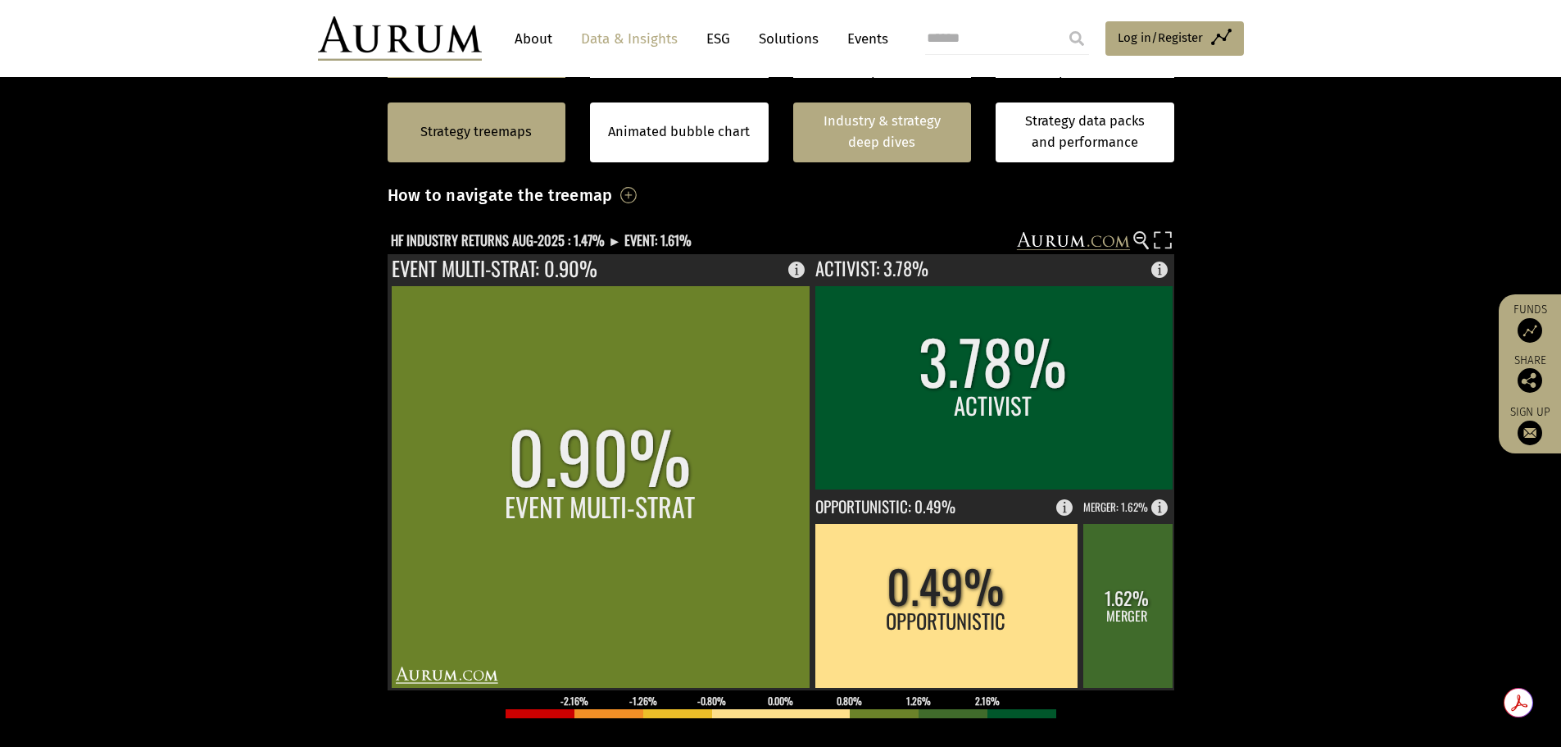
click at [815, 132] on link "Industry & strategy deep dives" at bounding box center [882, 132] width 179 height 60
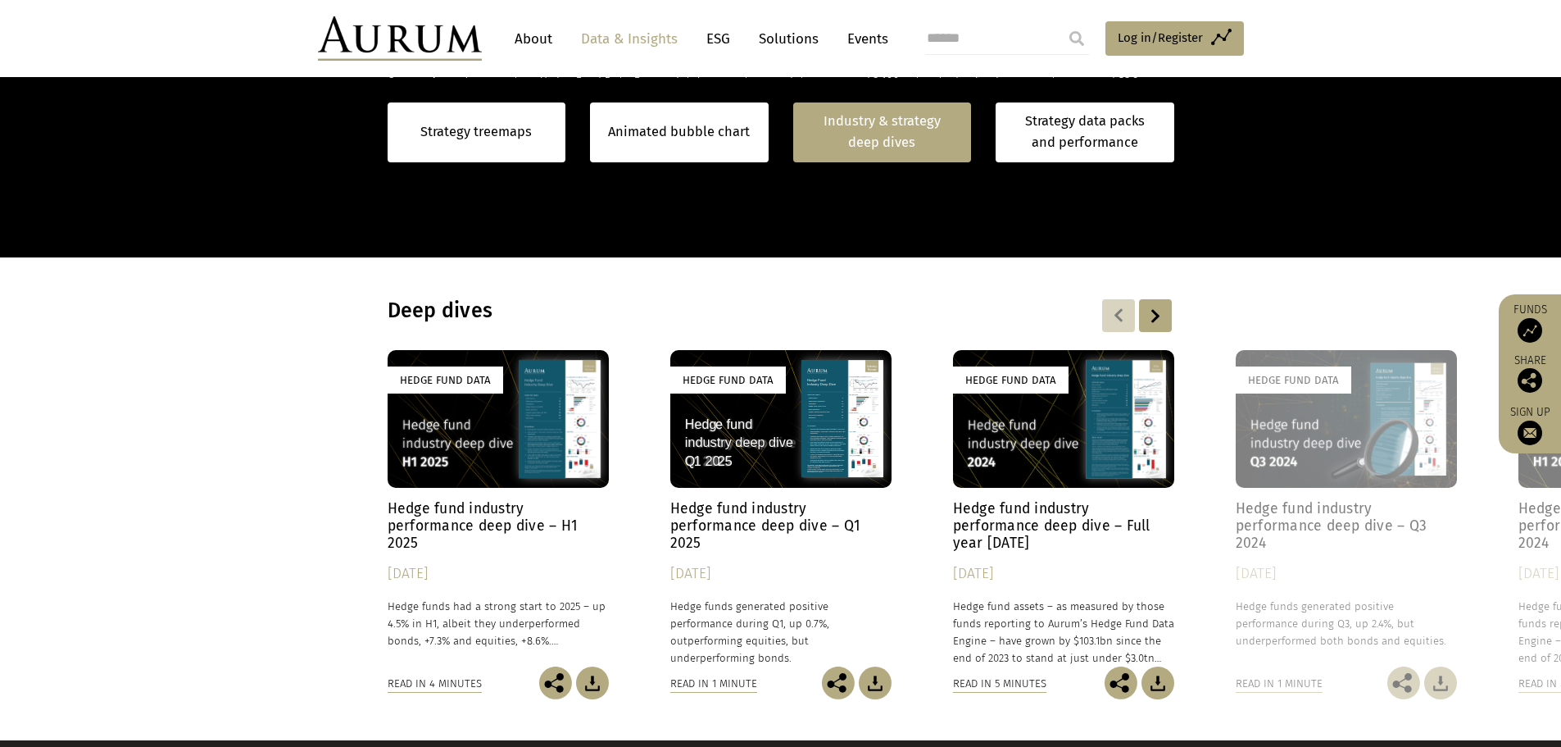
scroll to position [1173, 0]
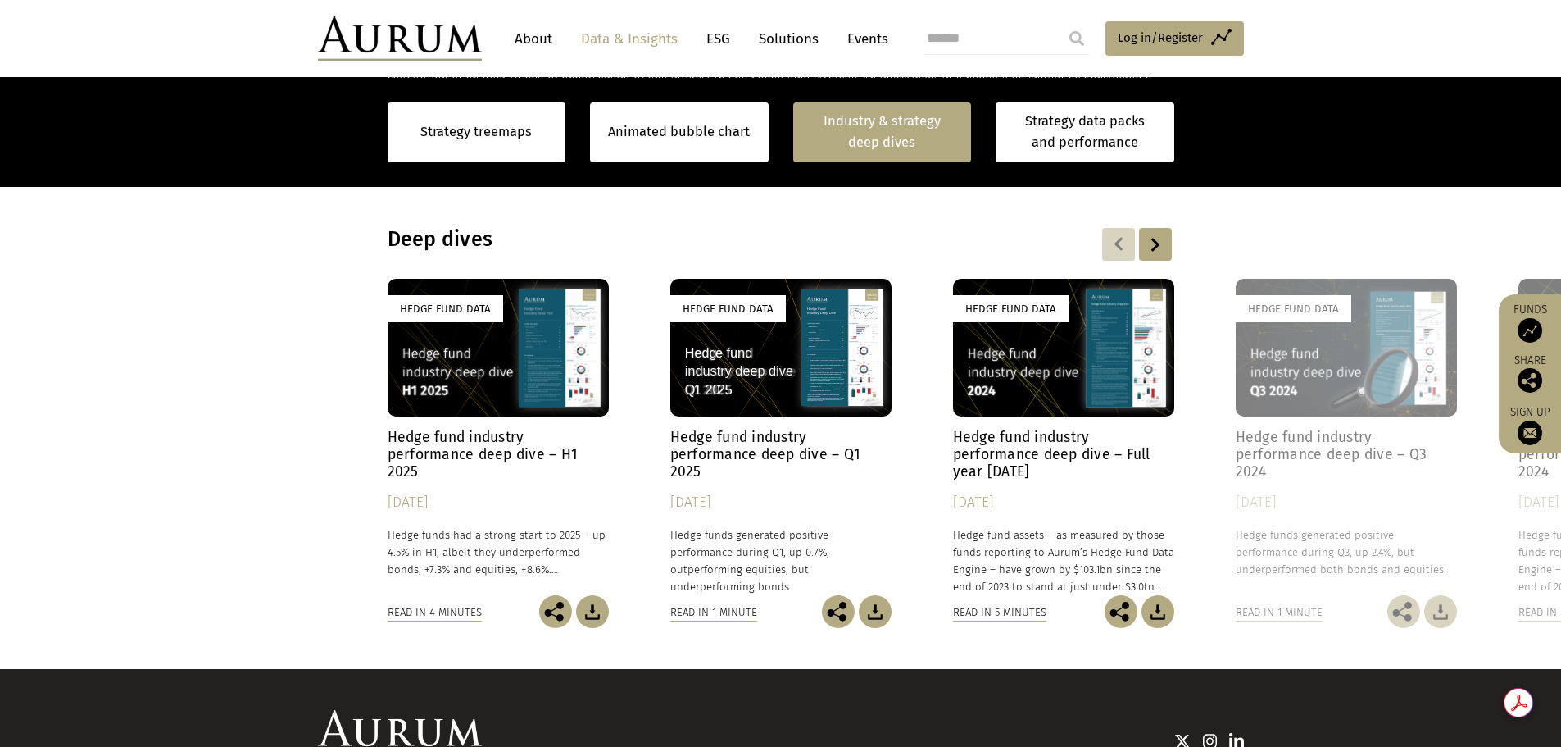
click at [394, 622] on div "Read in 4 minutes" at bounding box center [443, 611] width 111 height 33
click at [397, 614] on div "Read in 4 minutes" at bounding box center [435, 612] width 94 height 18
click at [474, 377] on div "Hedge Fund Data" at bounding box center [498, 348] width 221 height 138
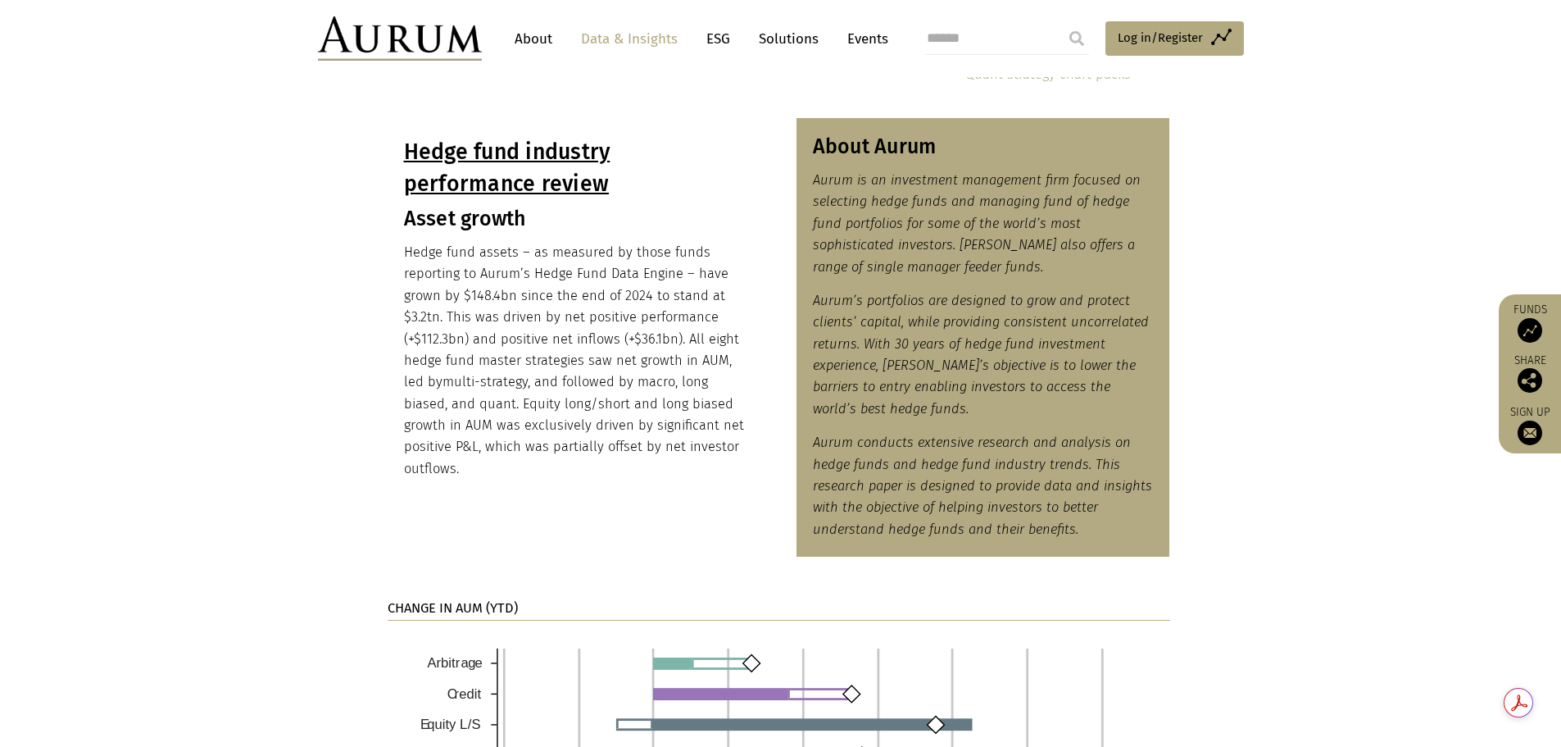
scroll to position [901, 0]
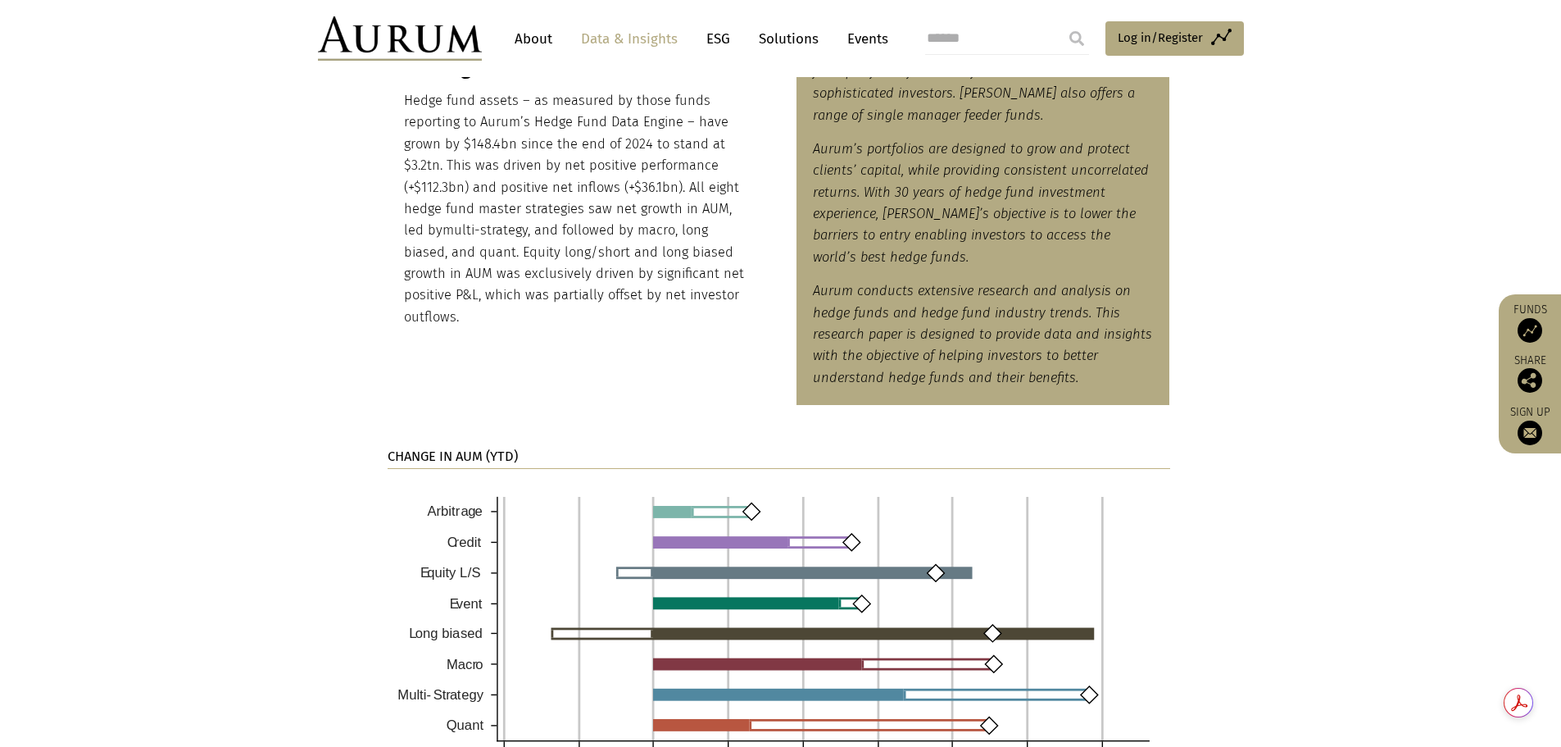
click at [857, 601] on img at bounding box center [779, 659] width 783 height 357
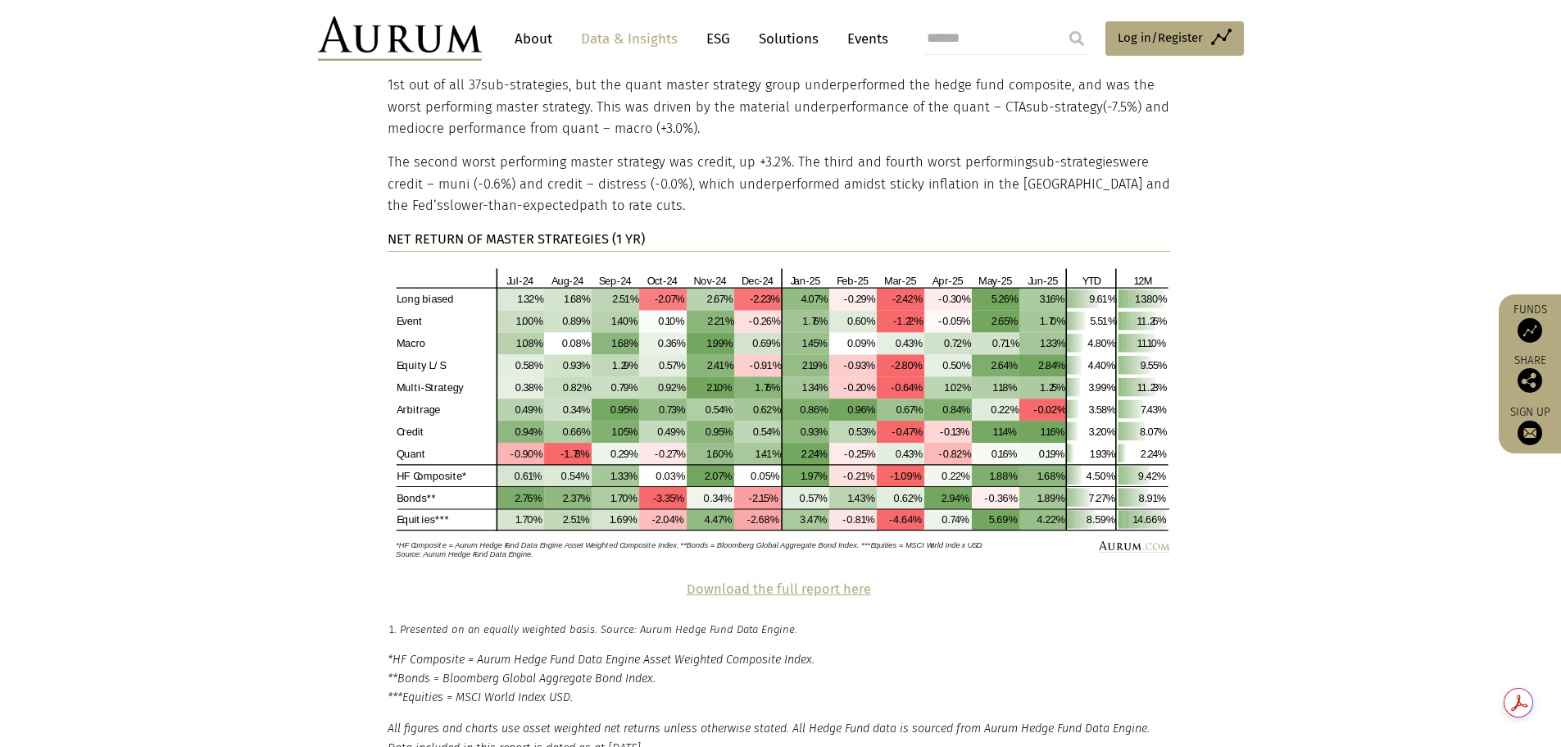
scroll to position [3360, 0]
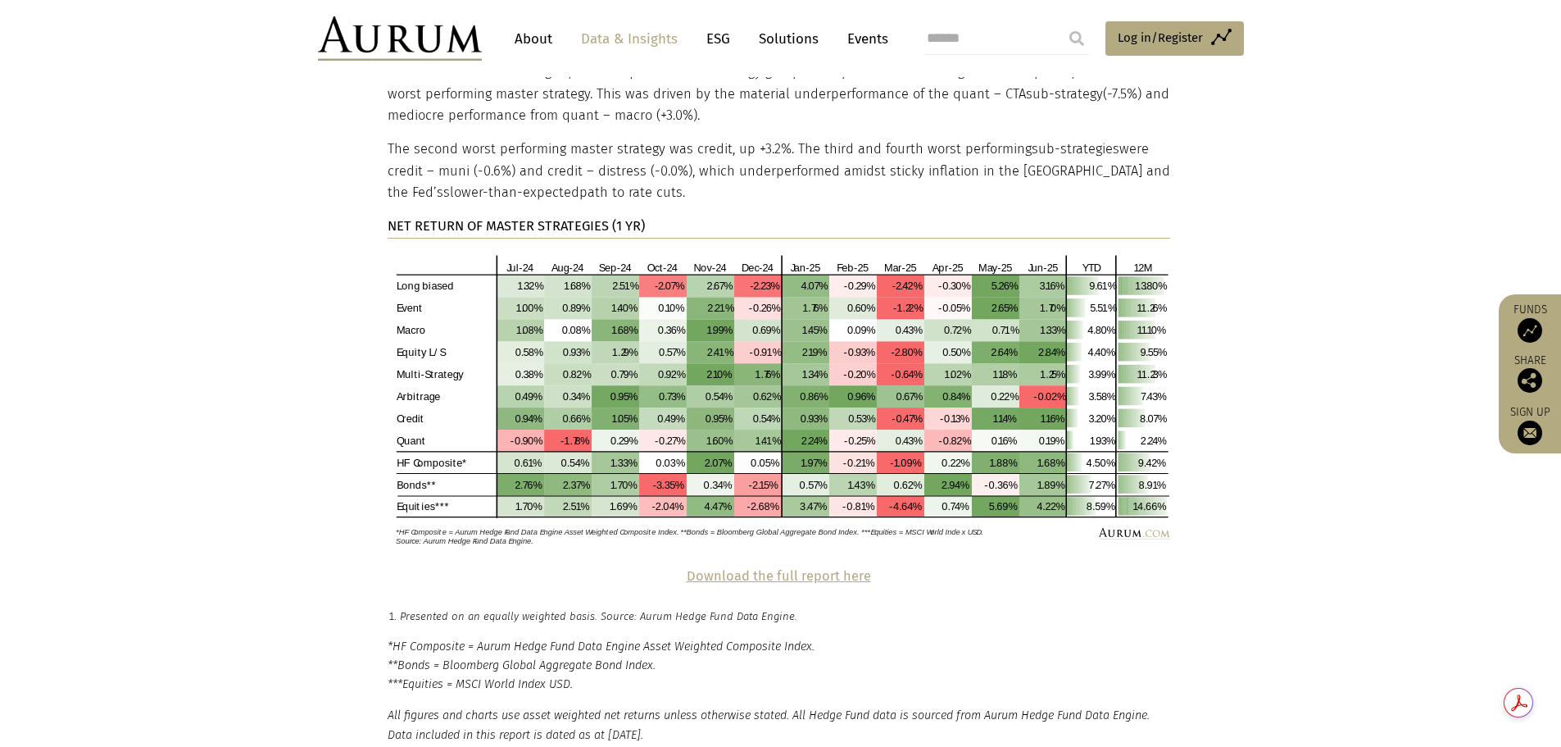
click at [459, 267] on img at bounding box center [779, 398] width 783 height 294
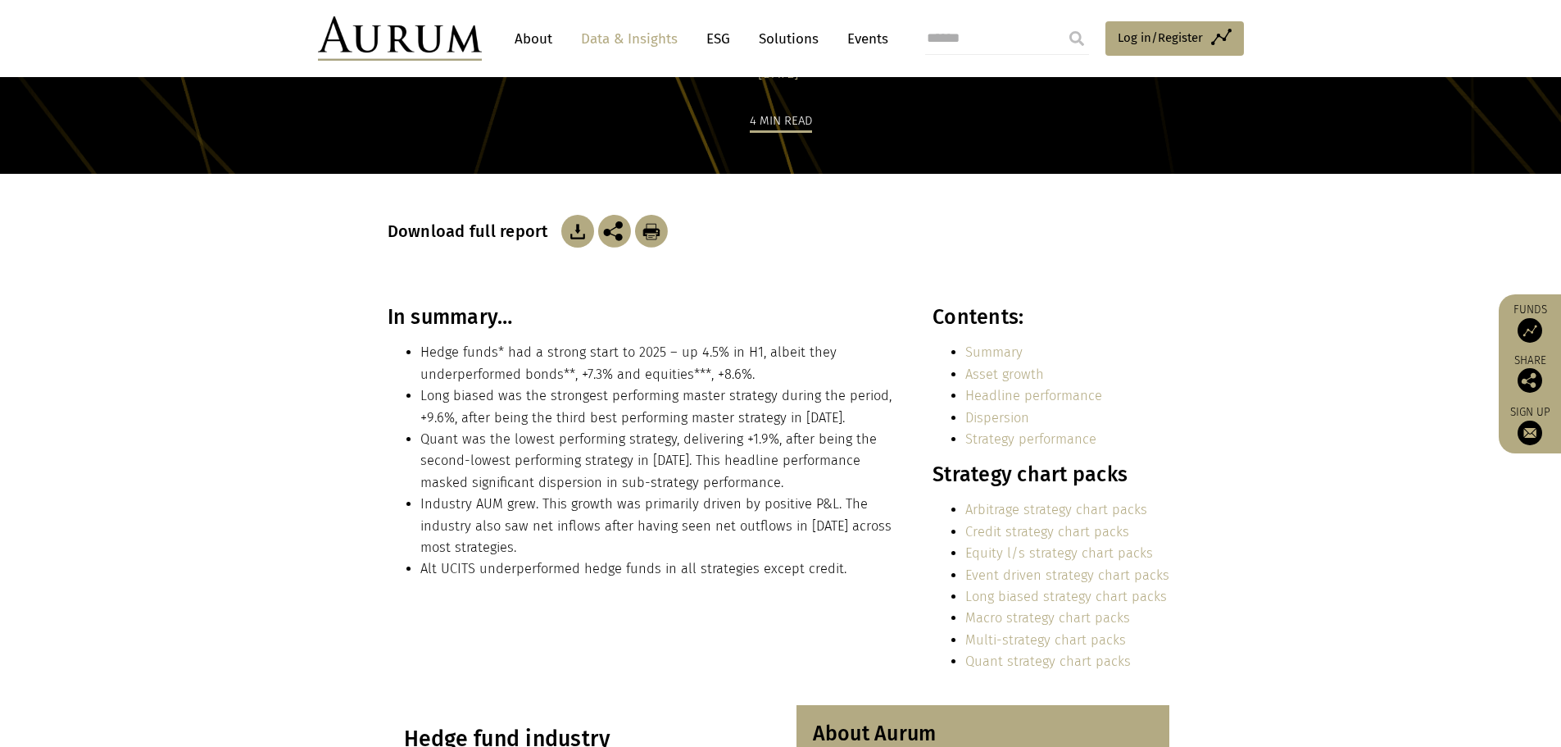
scroll to position [164, 0]
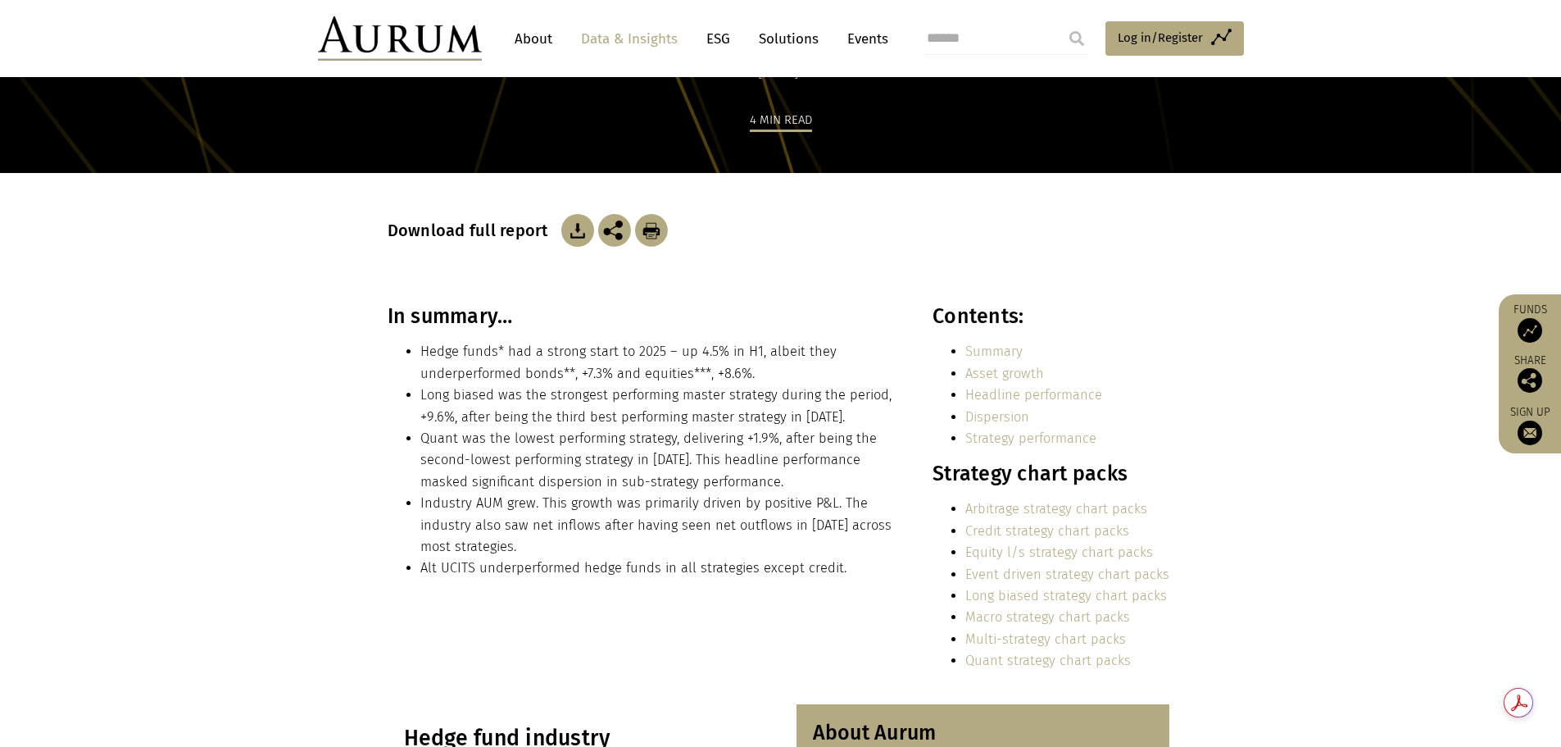
click at [988, 420] on link "Dispersion" at bounding box center [997, 417] width 64 height 16
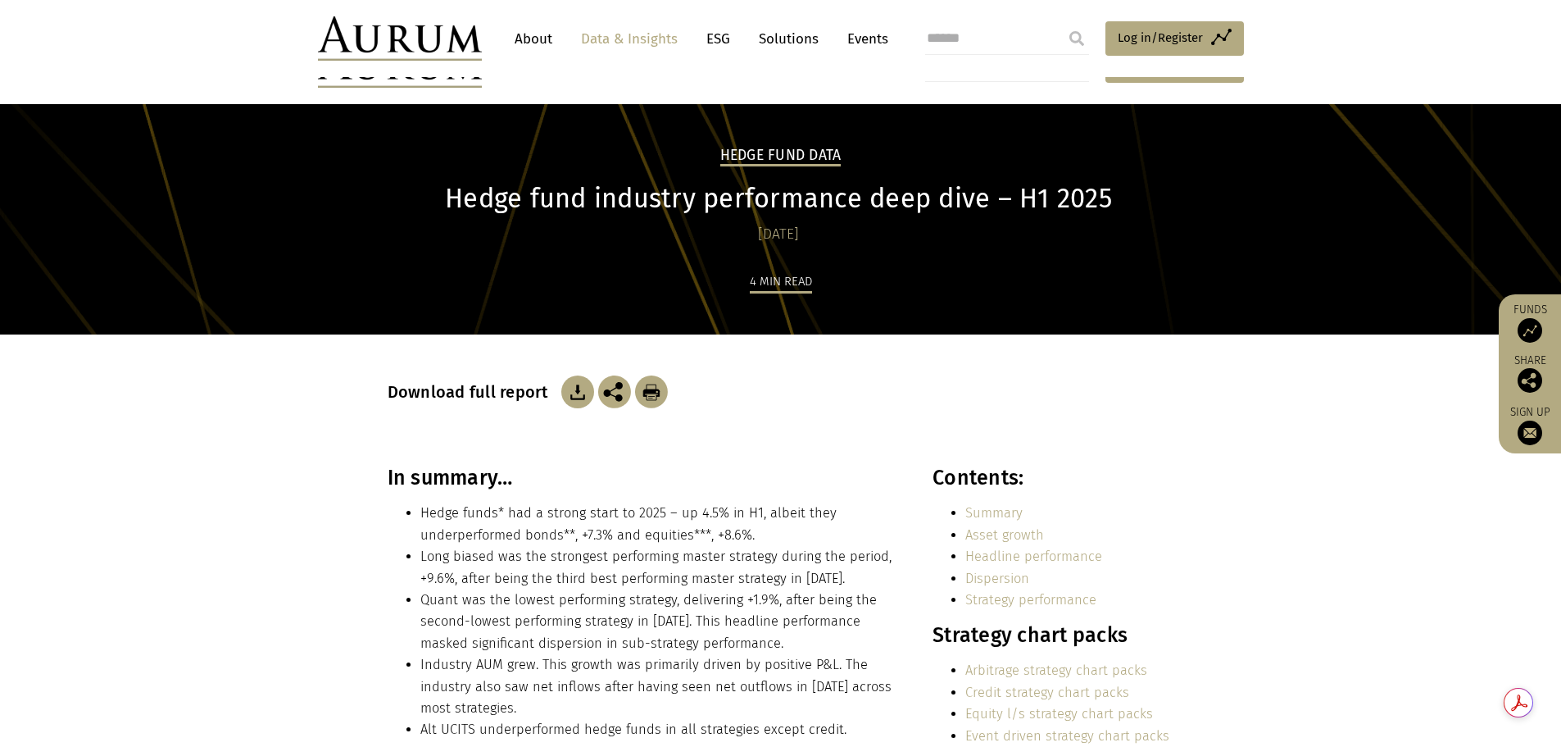
scroll to position [166, 0]
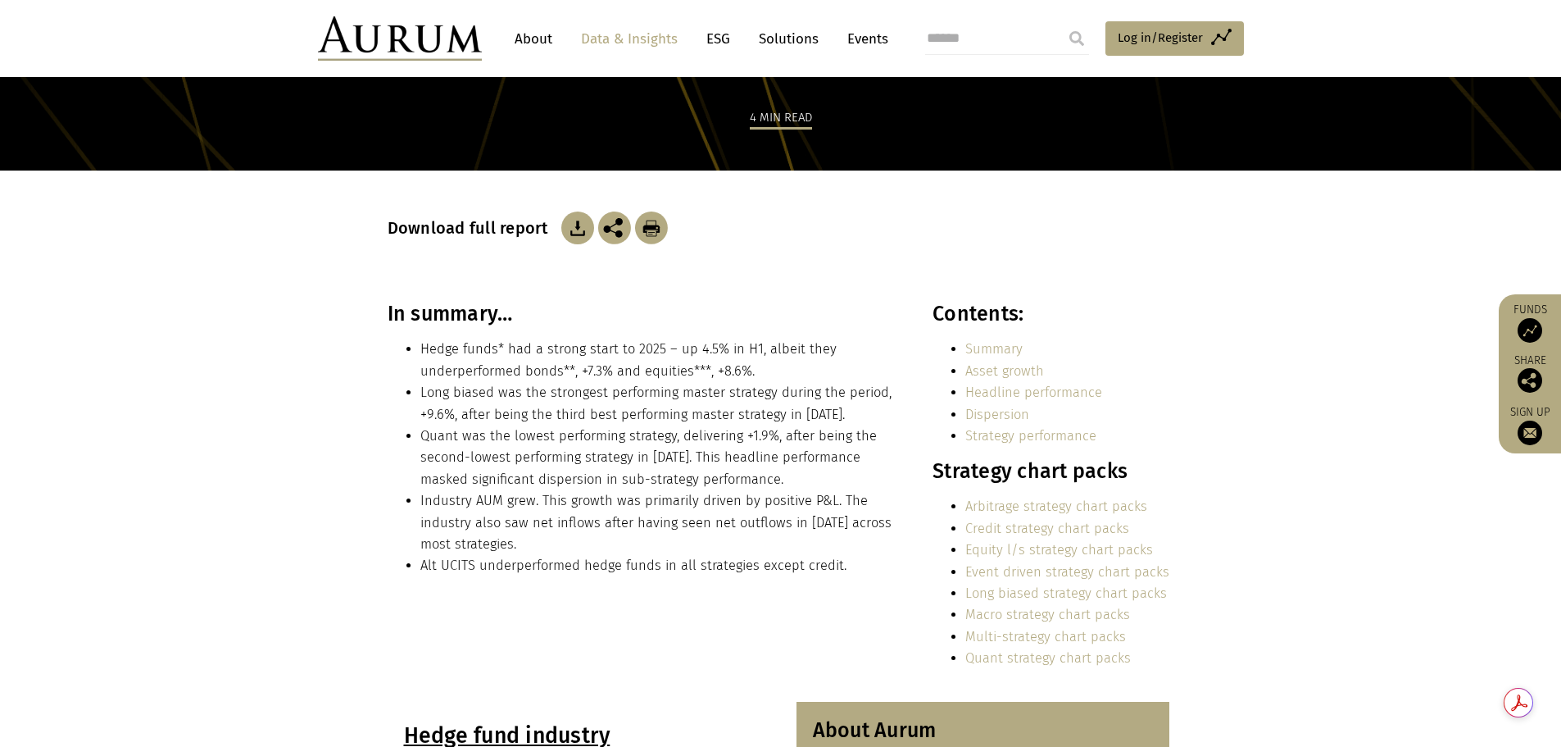
click at [1042, 569] on link "Event driven strategy chart packs" at bounding box center [1067, 572] width 204 height 16
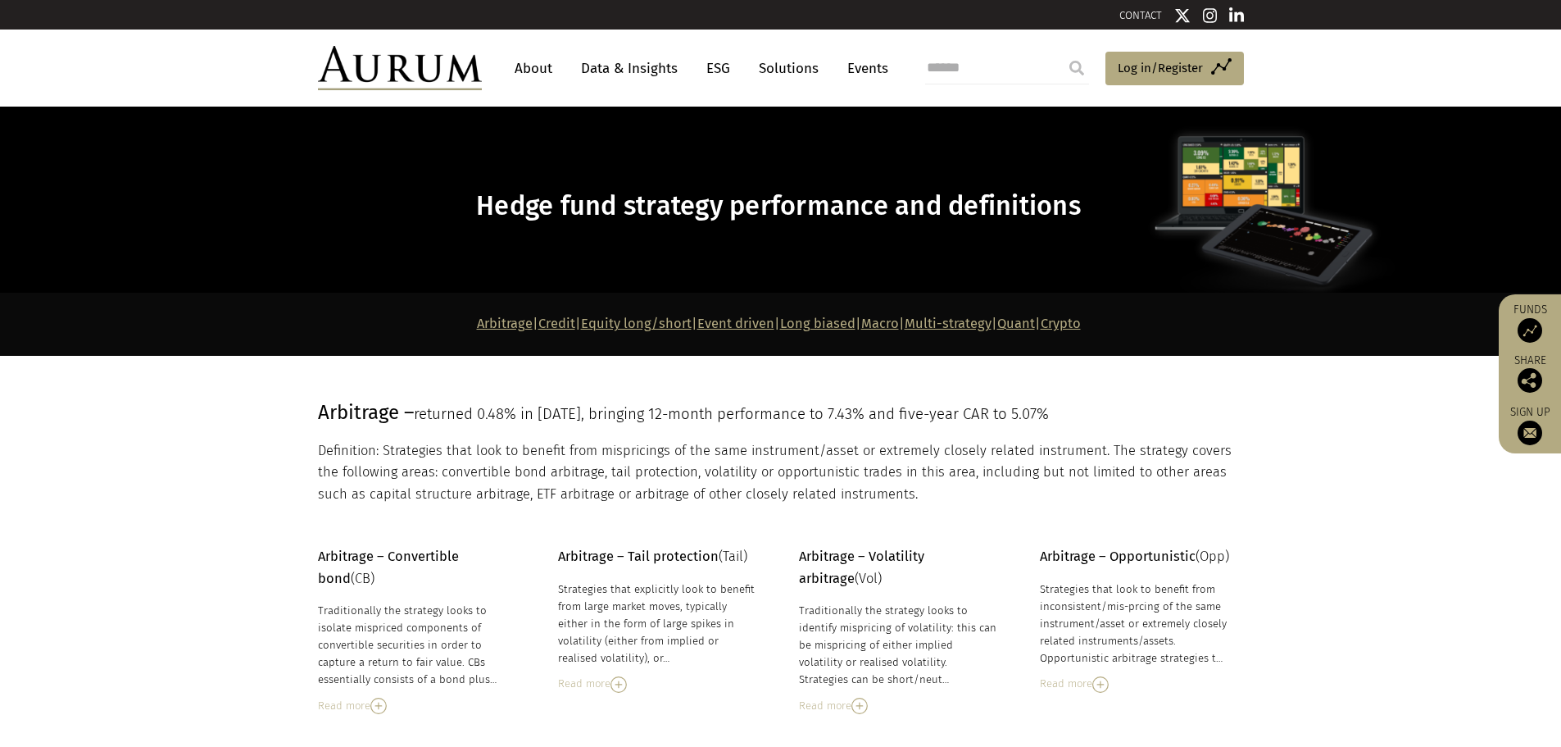
click at [716, 324] on link "Event driven" at bounding box center [735, 323] width 77 height 16
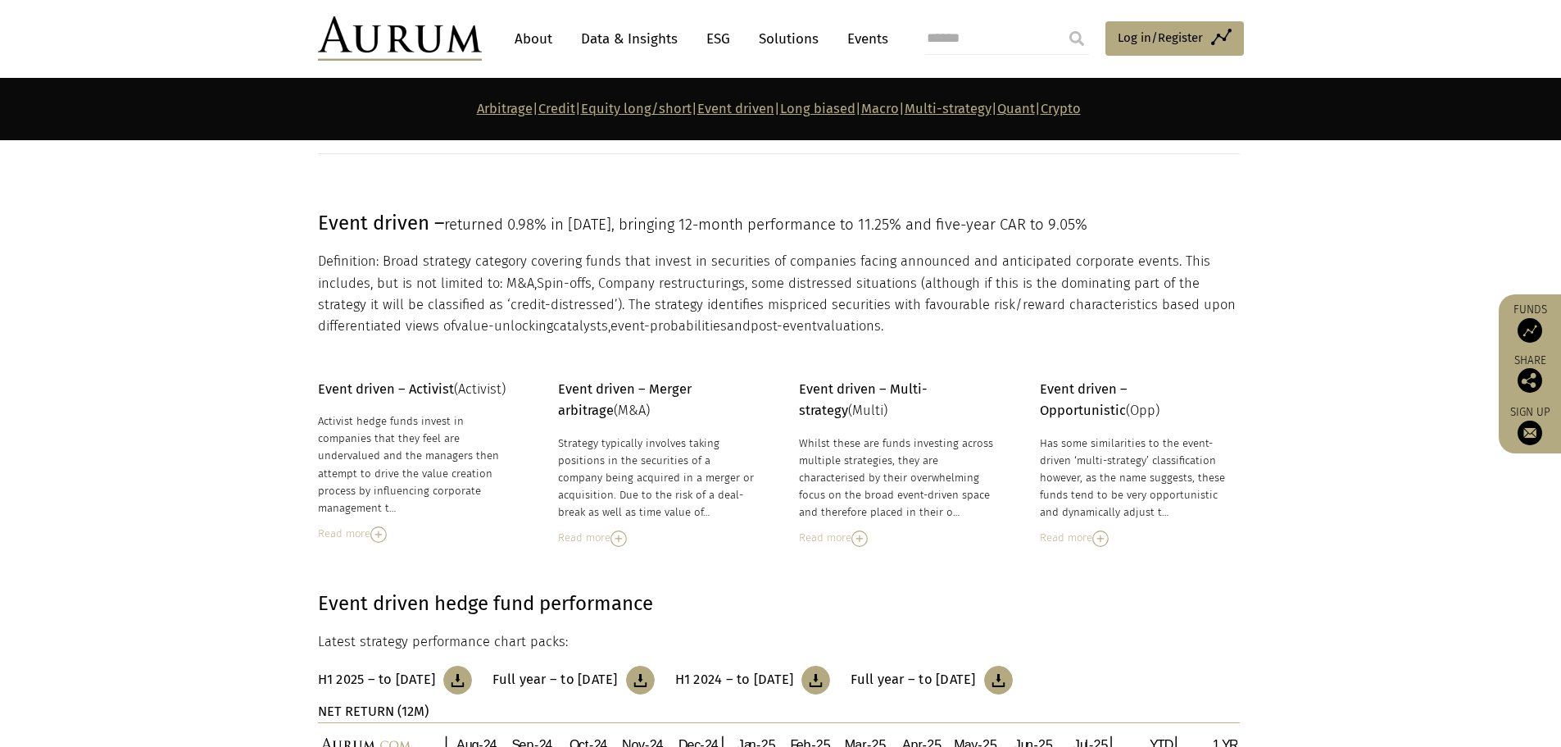
scroll to position [3648, 0]
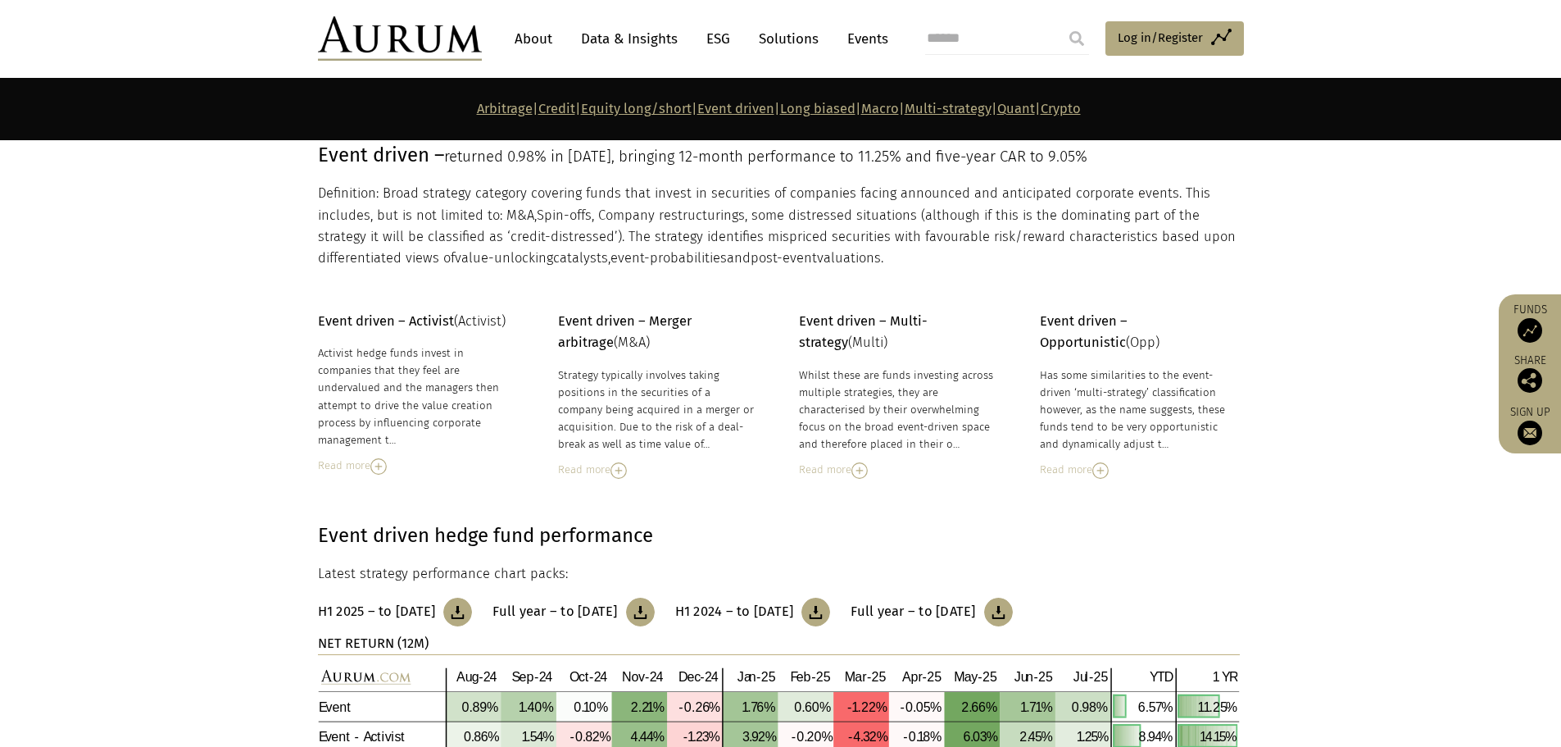
click at [332, 456] on div "Read more" at bounding box center [418, 465] width 200 height 18
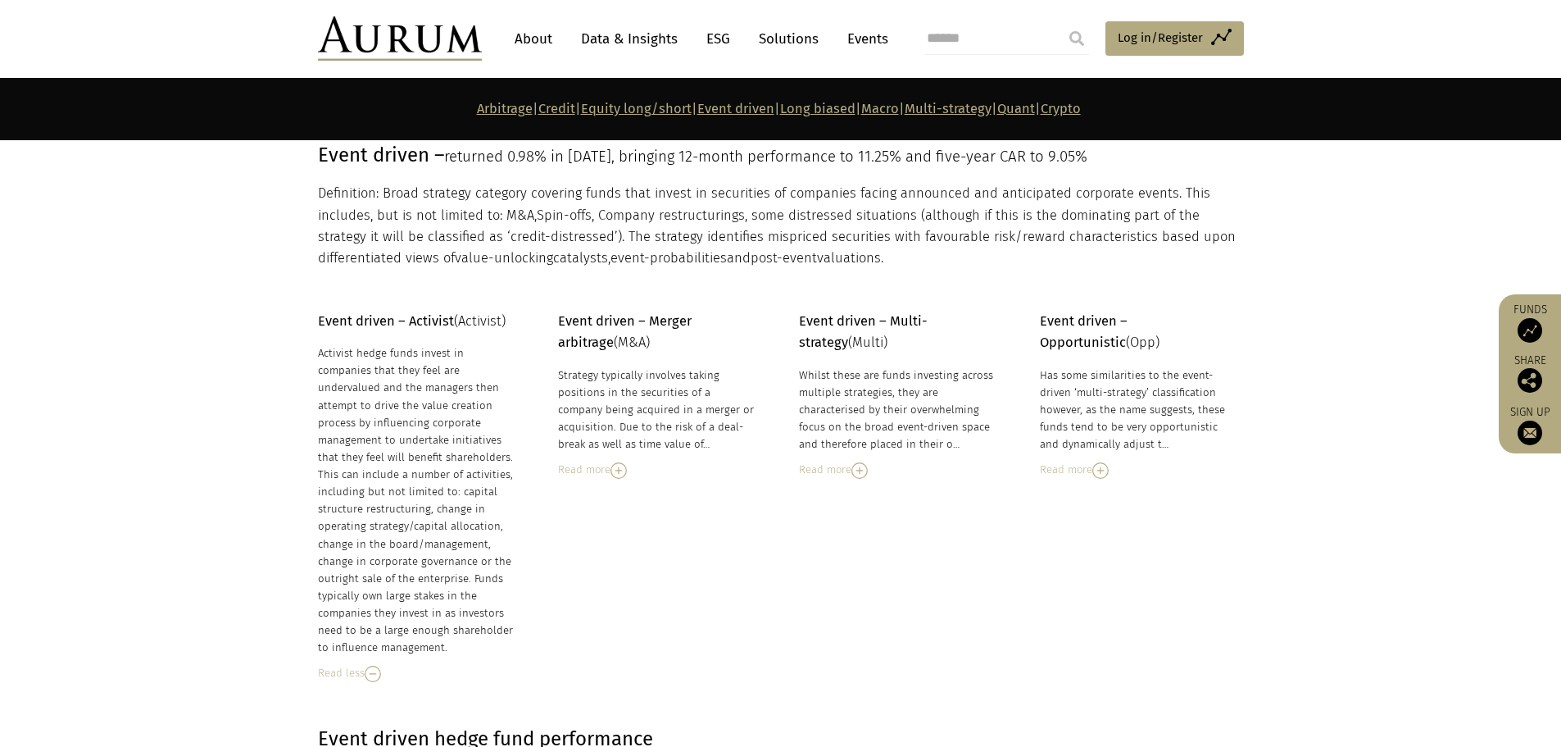
click at [585, 43] on link "Data & Insights" at bounding box center [629, 39] width 113 height 30
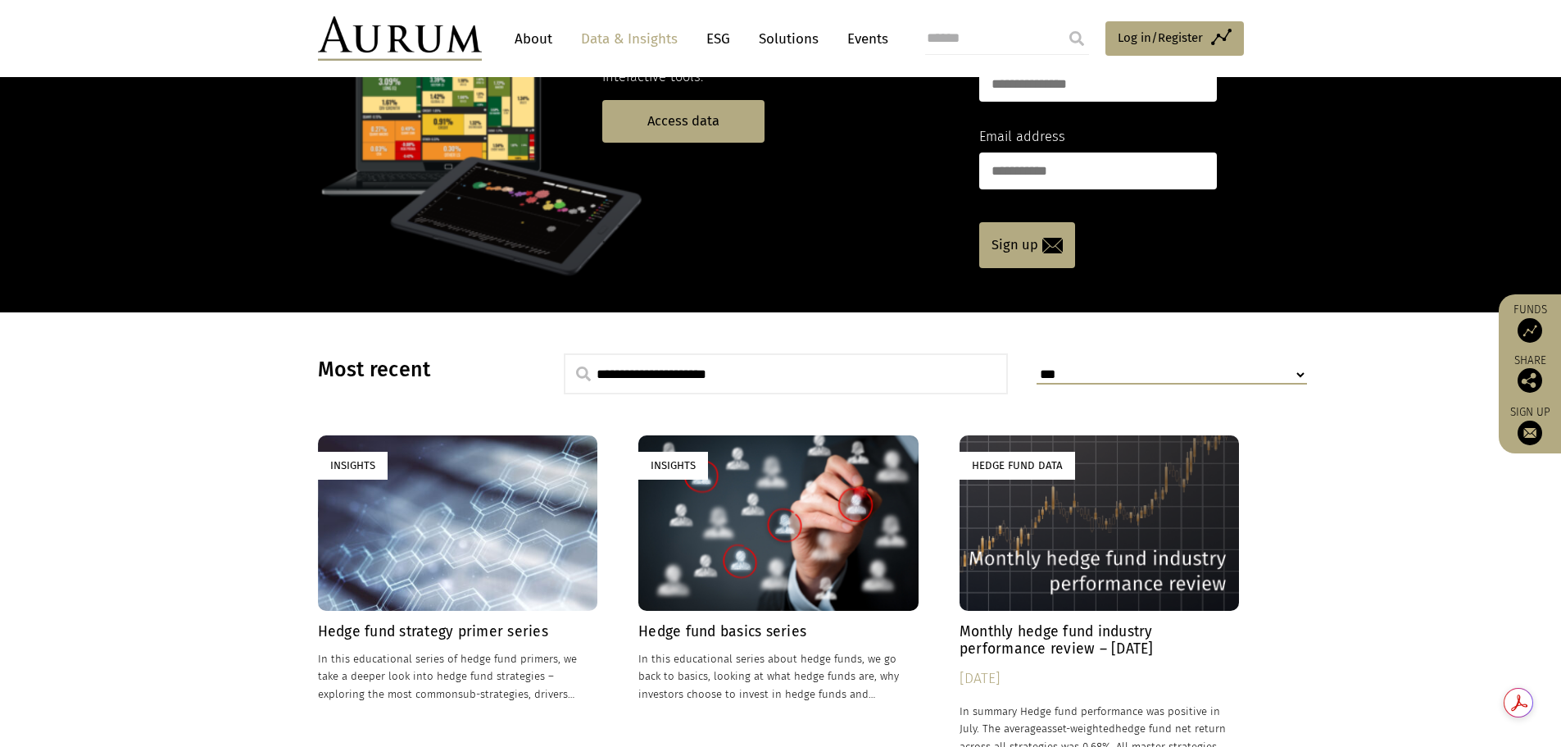
scroll to position [164, 0]
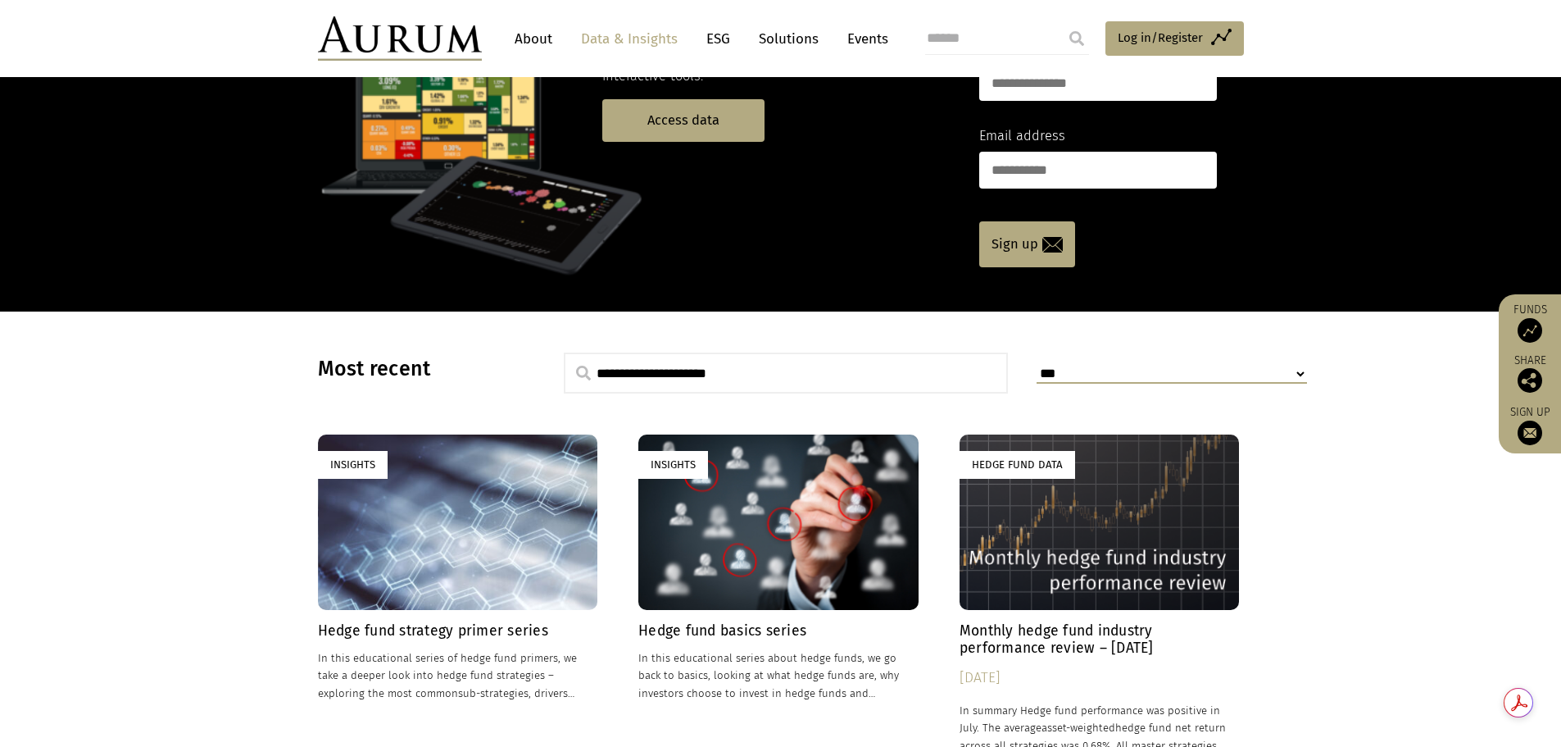
click at [1161, 375] on select "**********" at bounding box center [1172, 374] width 270 height 19
click at [710, 371] on input "text" at bounding box center [786, 372] width 445 height 41
click at [756, 374] on input "**********" at bounding box center [786, 372] width 445 height 41
click at [748, 378] on input "**********" at bounding box center [786, 372] width 445 height 41
drag, startPoint x: 720, startPoint y: 383, endPoint x: 493, endPoint y: 357, distance: 229.2
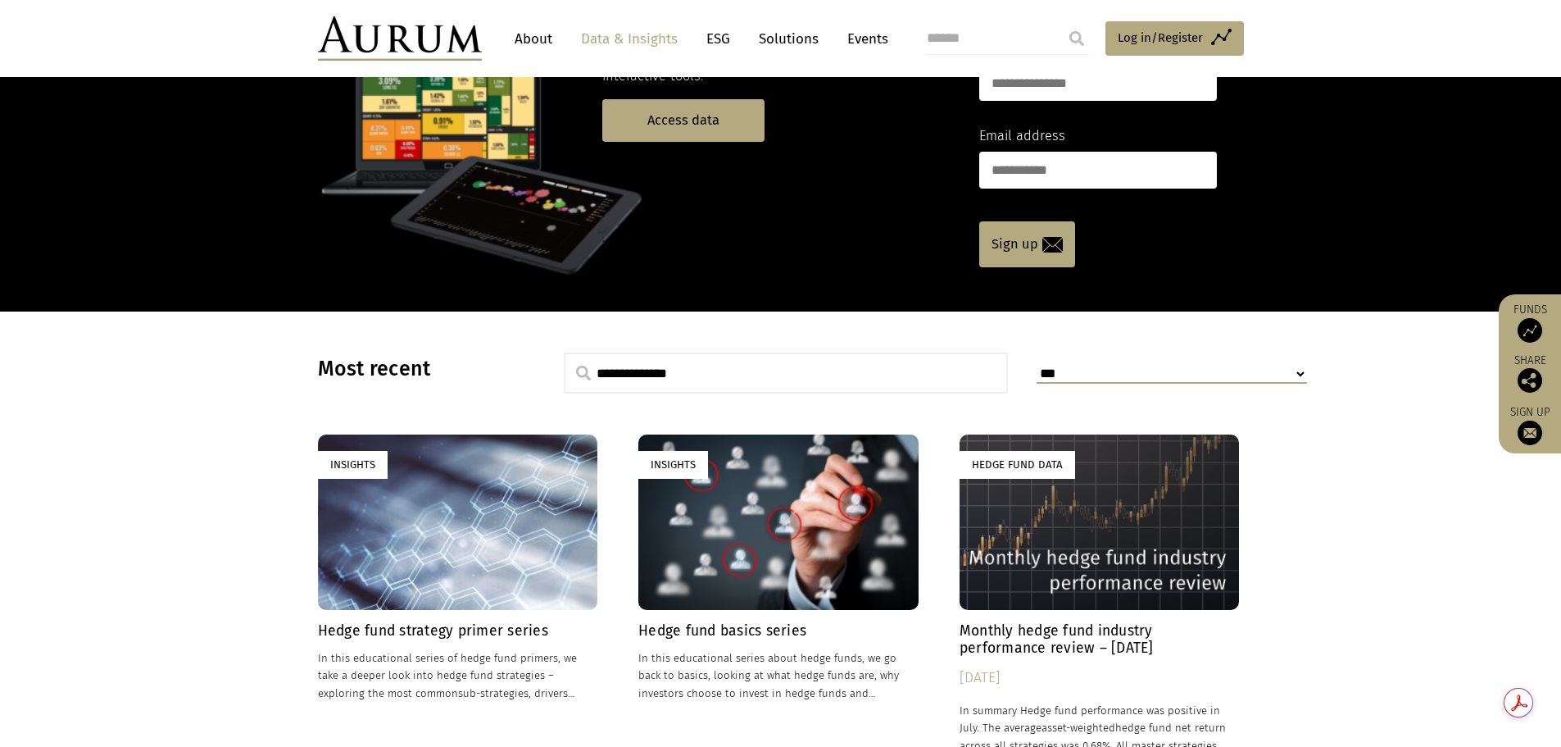
click at [493, 357] on div "**********" at bounding box center [781, 372] width 926 height 41
click at [808, 384] on input "*******" at bounding box center [786, 372] width 445 height 41
click at [694, 368] on input "********" at bounding box center [786, 372] width 445 height 41
type input "********"
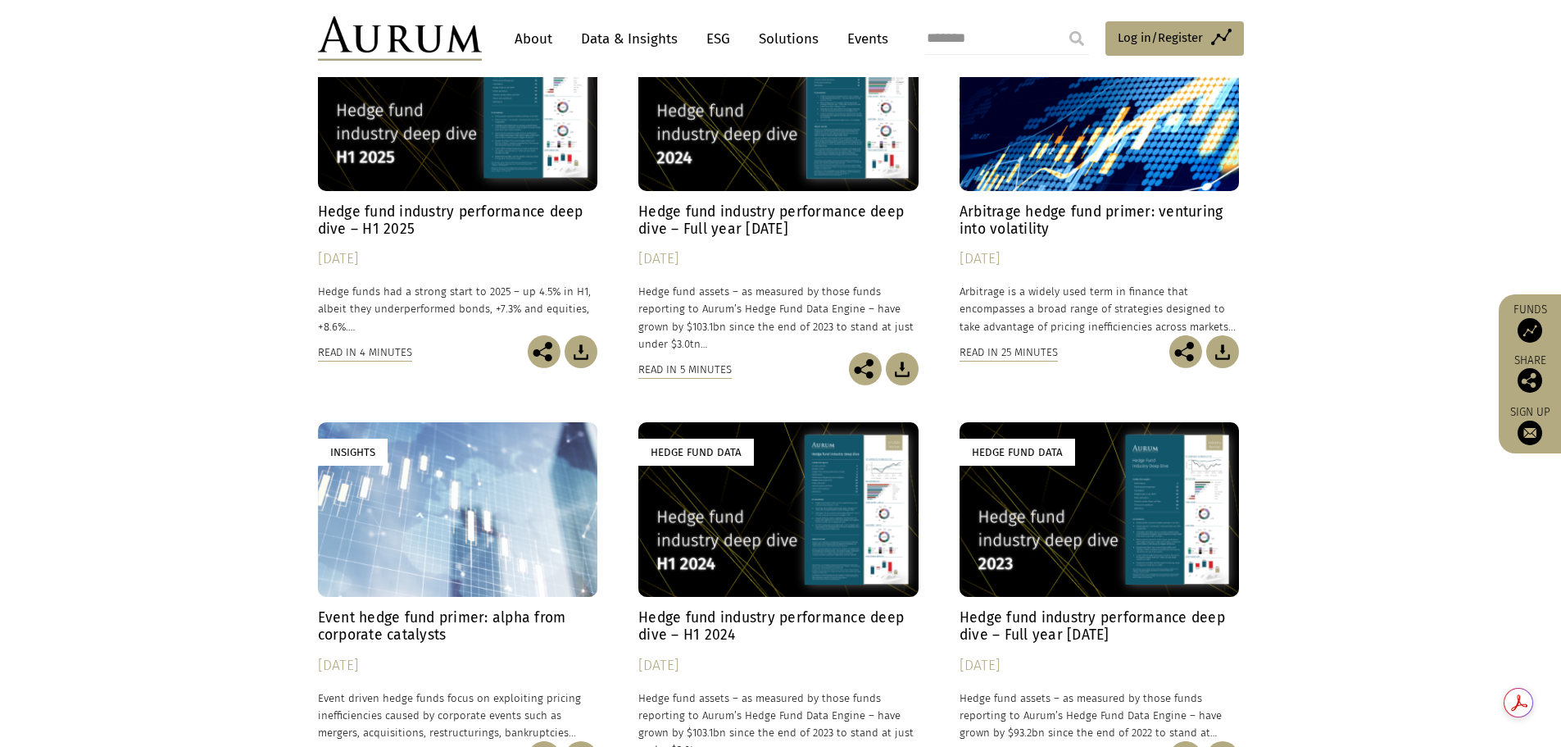
scroll to position [82, 0]
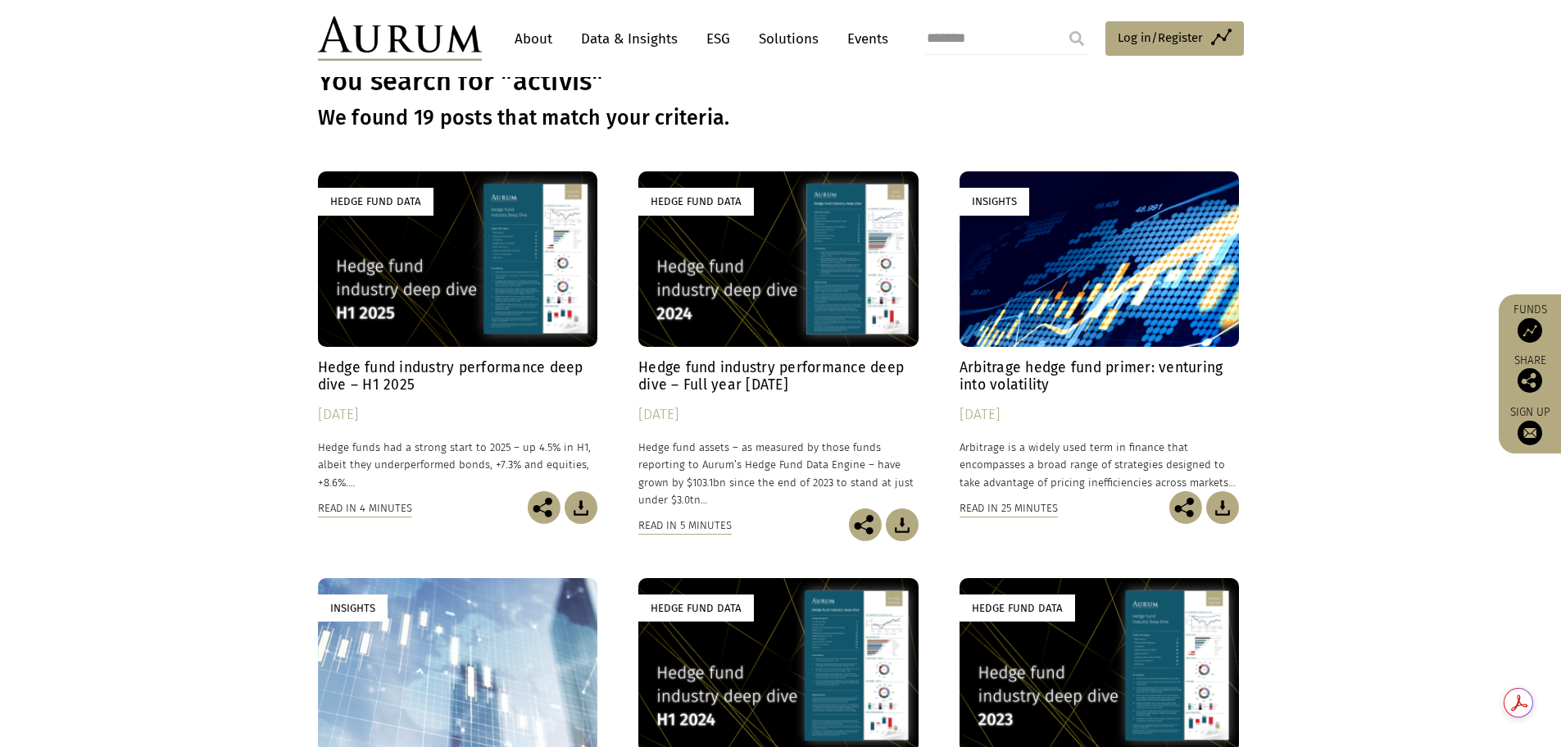
click at [762, 374] on h4 "Hedge fund industry performance deep dive – Full year [DATE]" at bounding box center [778, 376] width 280 height 34
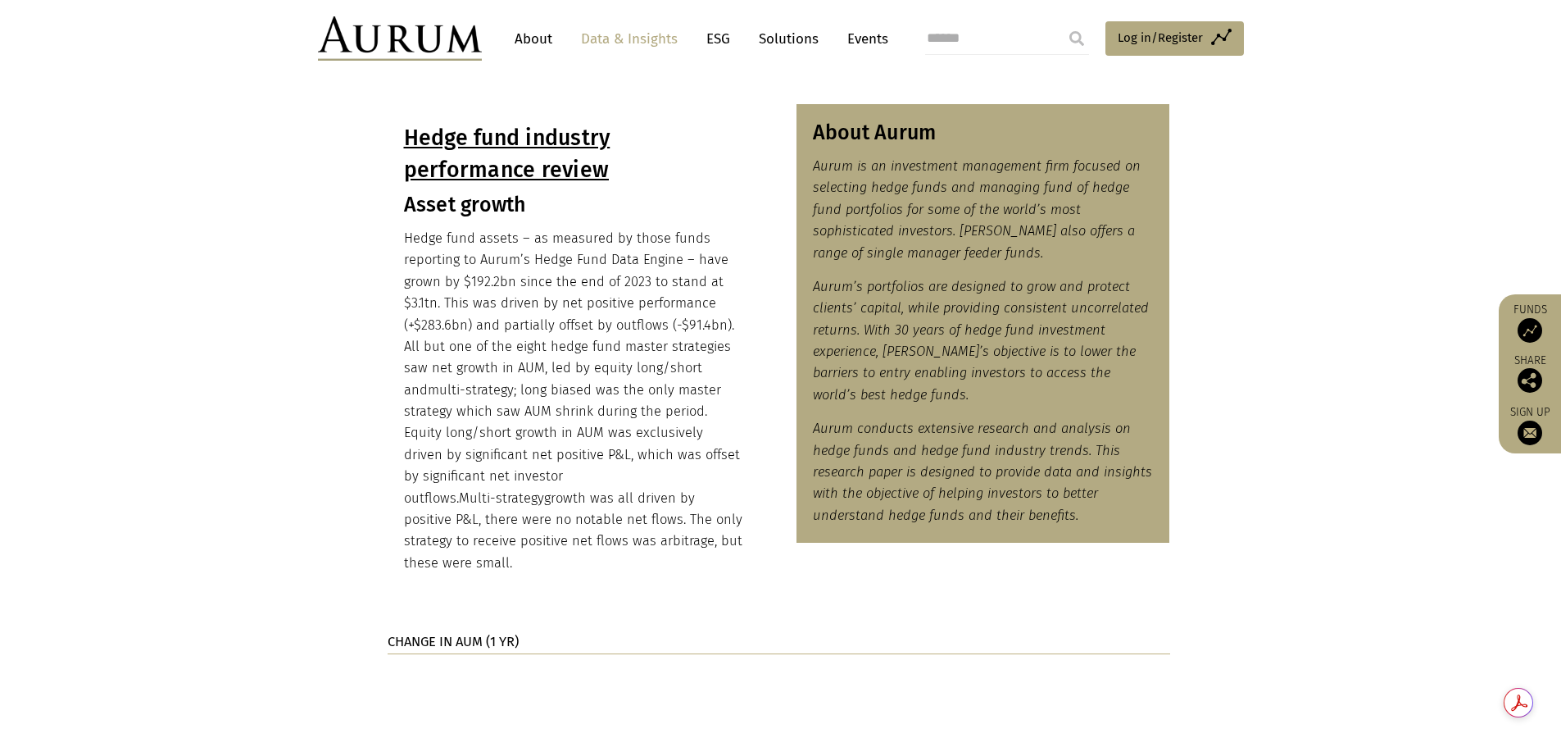
scroll to position [983, 0]
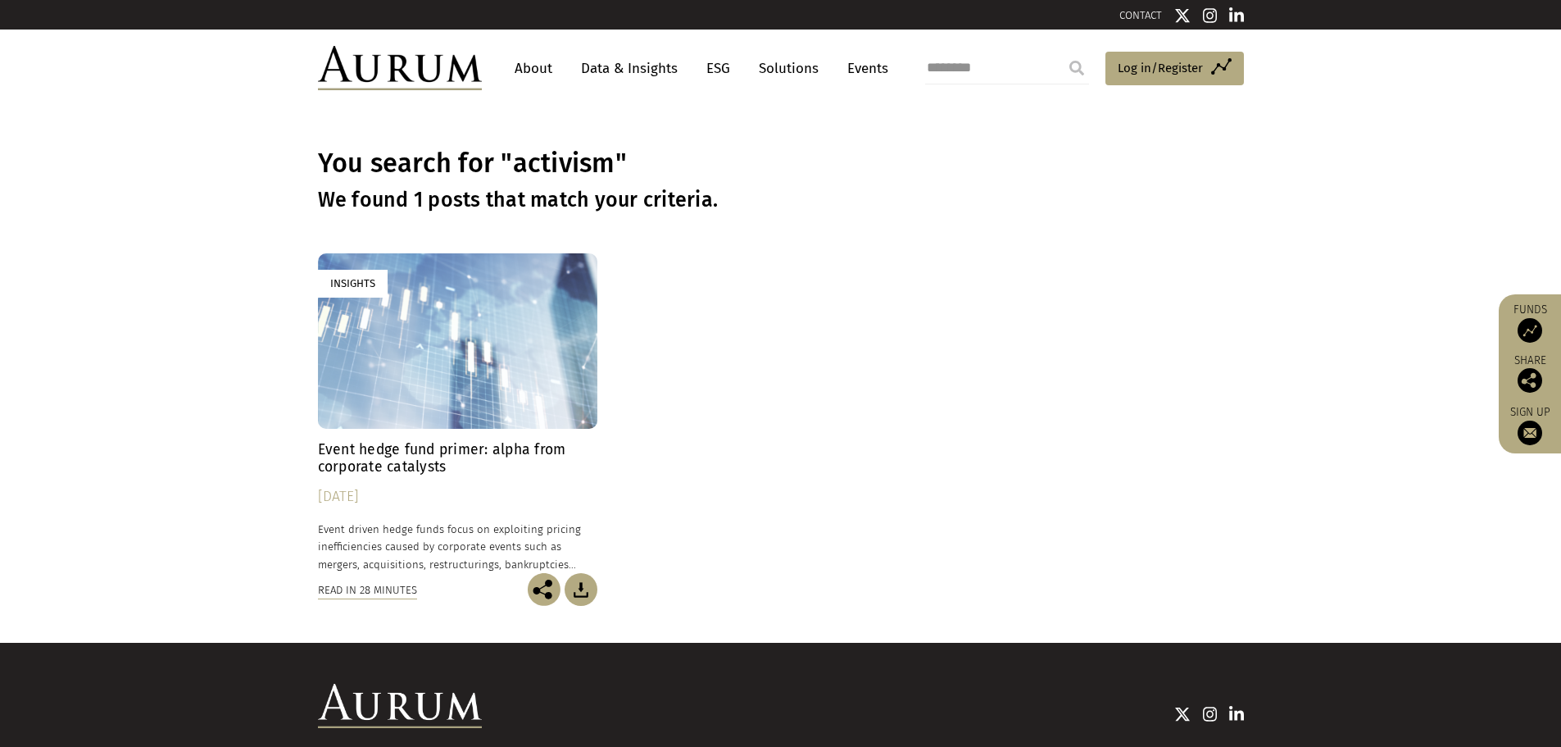
click at [427, 454] on h4 "Event hedge fund primer: alpha from corporate catalysts" at bounding box center [458, 458] width 280 height 34
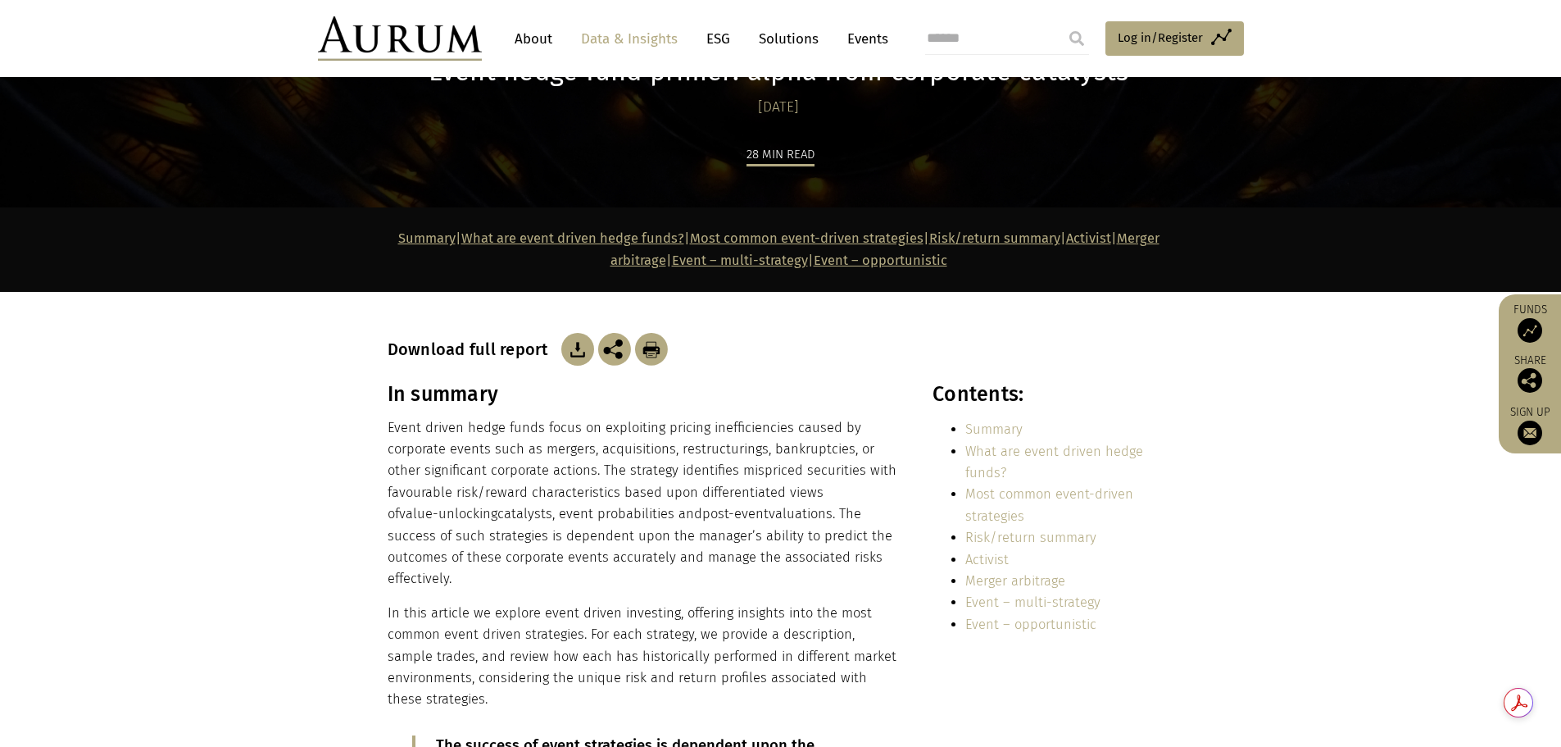
scroll to position [164, 0]
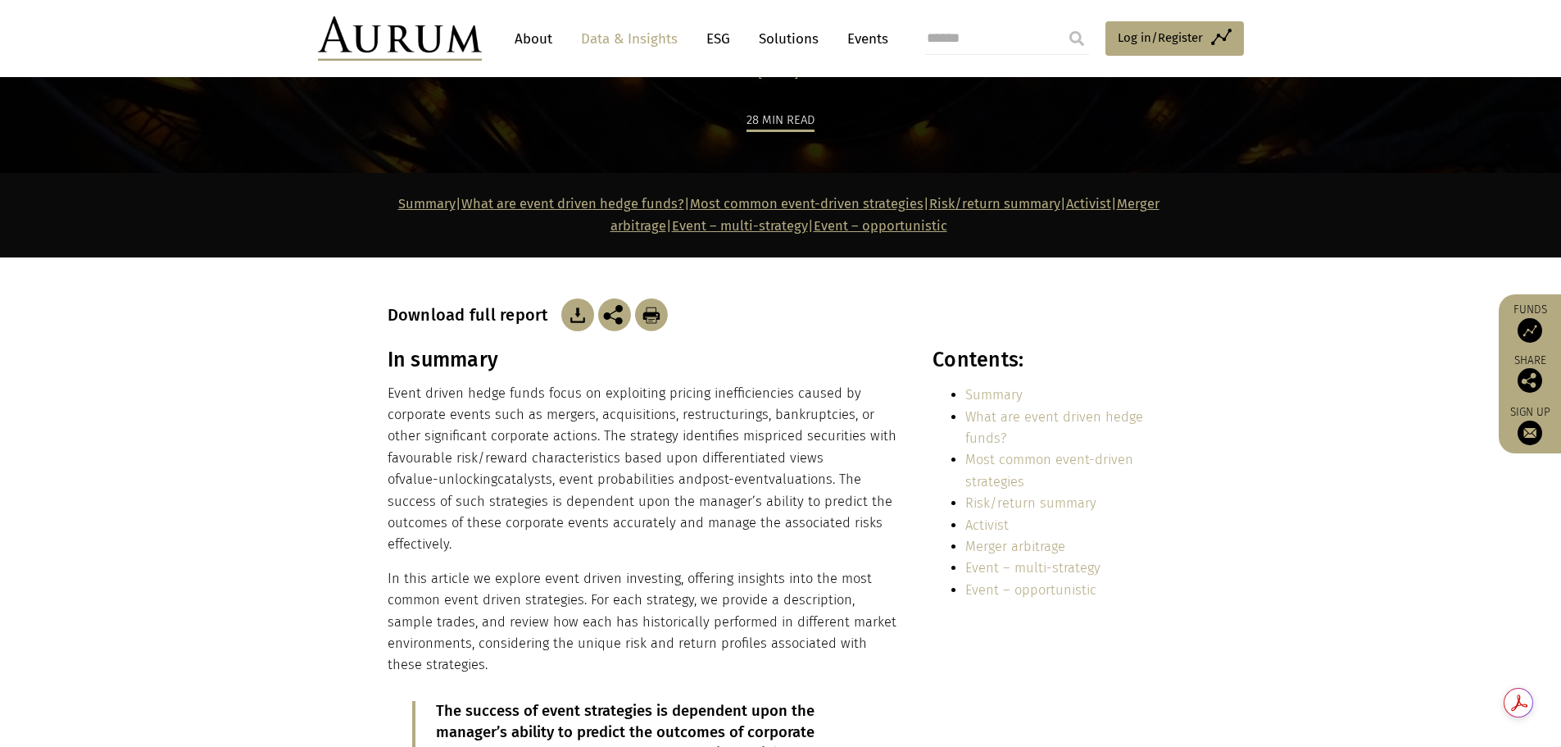
click at [974, 524] on link "Activist" at bounding box center [986, 525] width 43 height 16
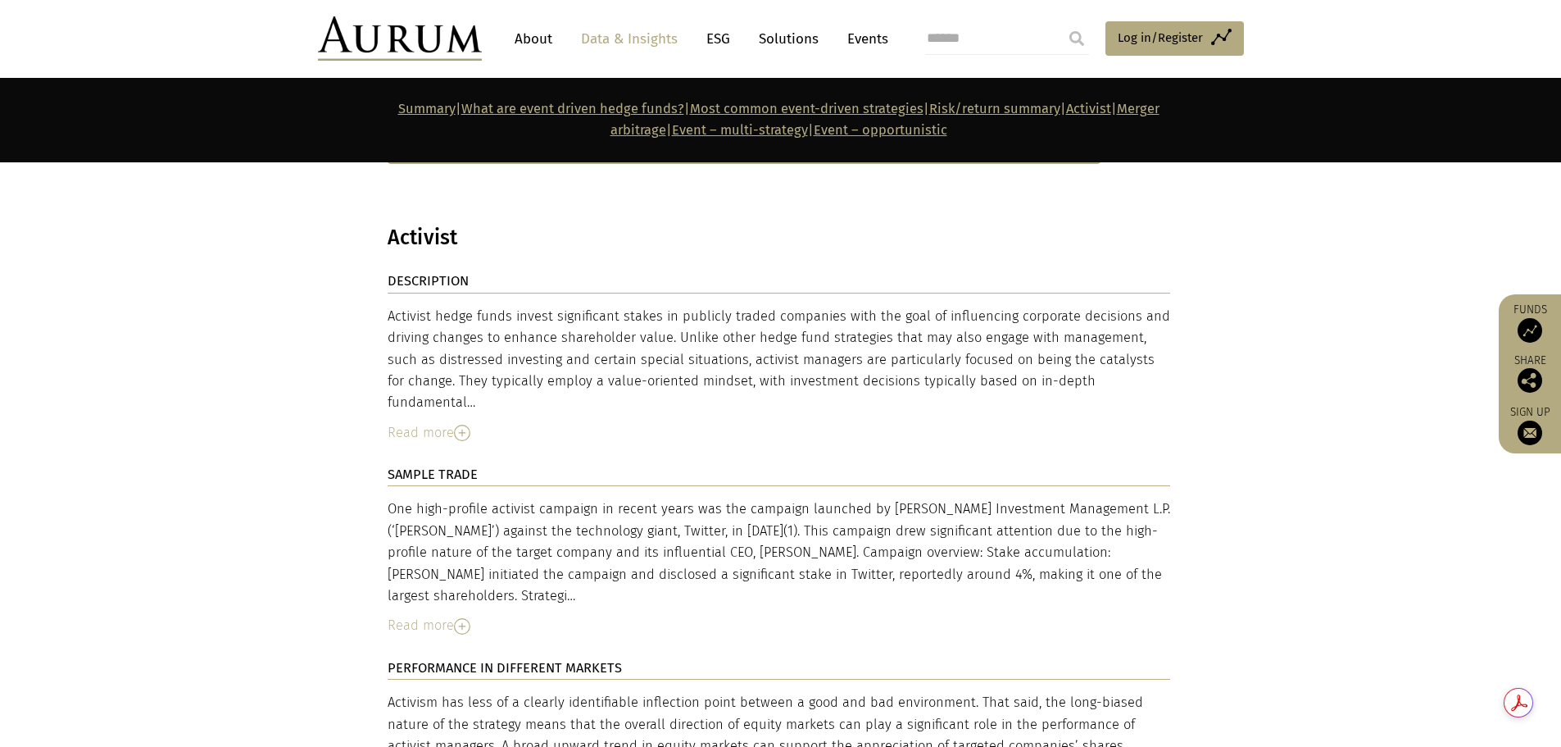
scroll to position [3409, 0]
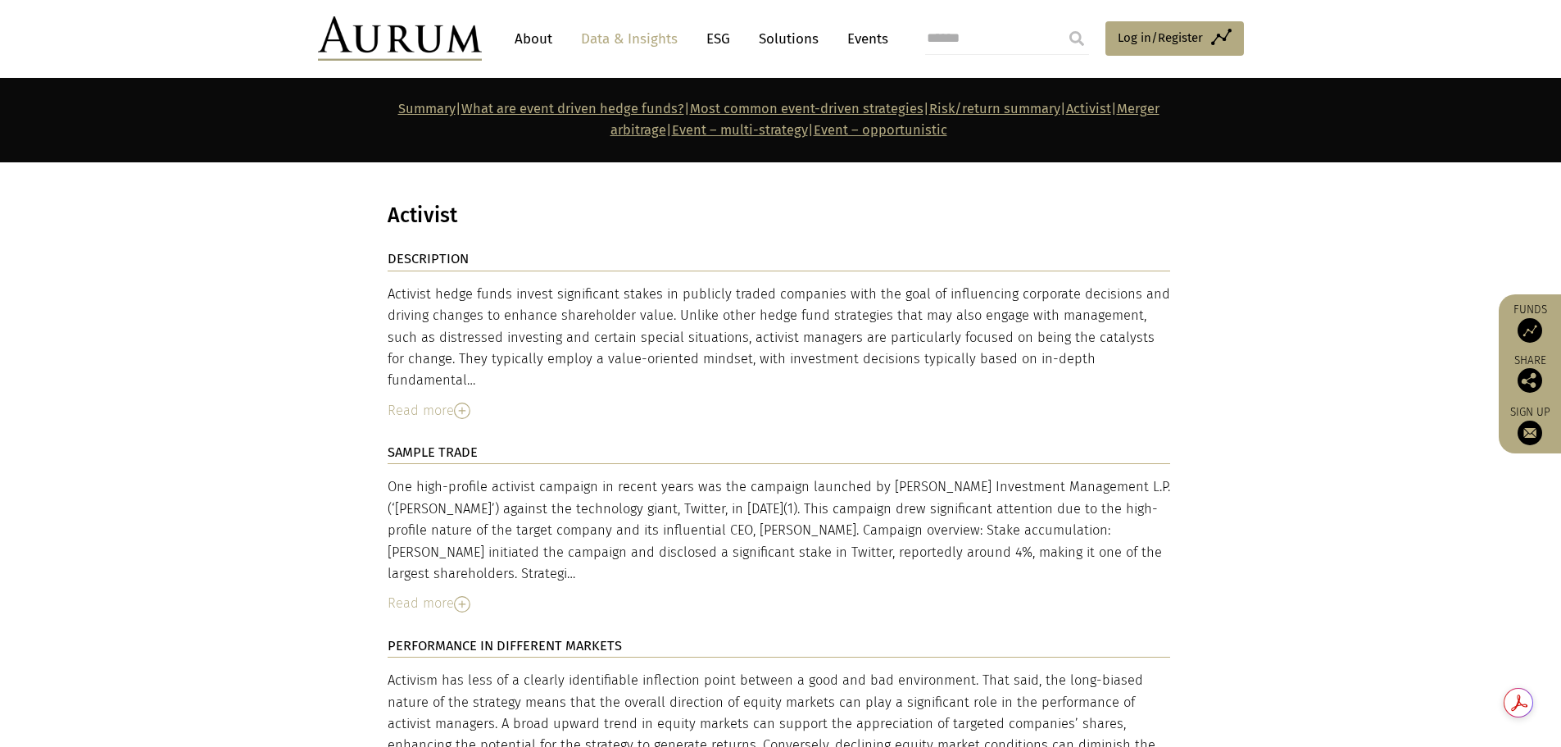
click at [459, 402] on img at bounding box center [462, 410] width 16 height 16
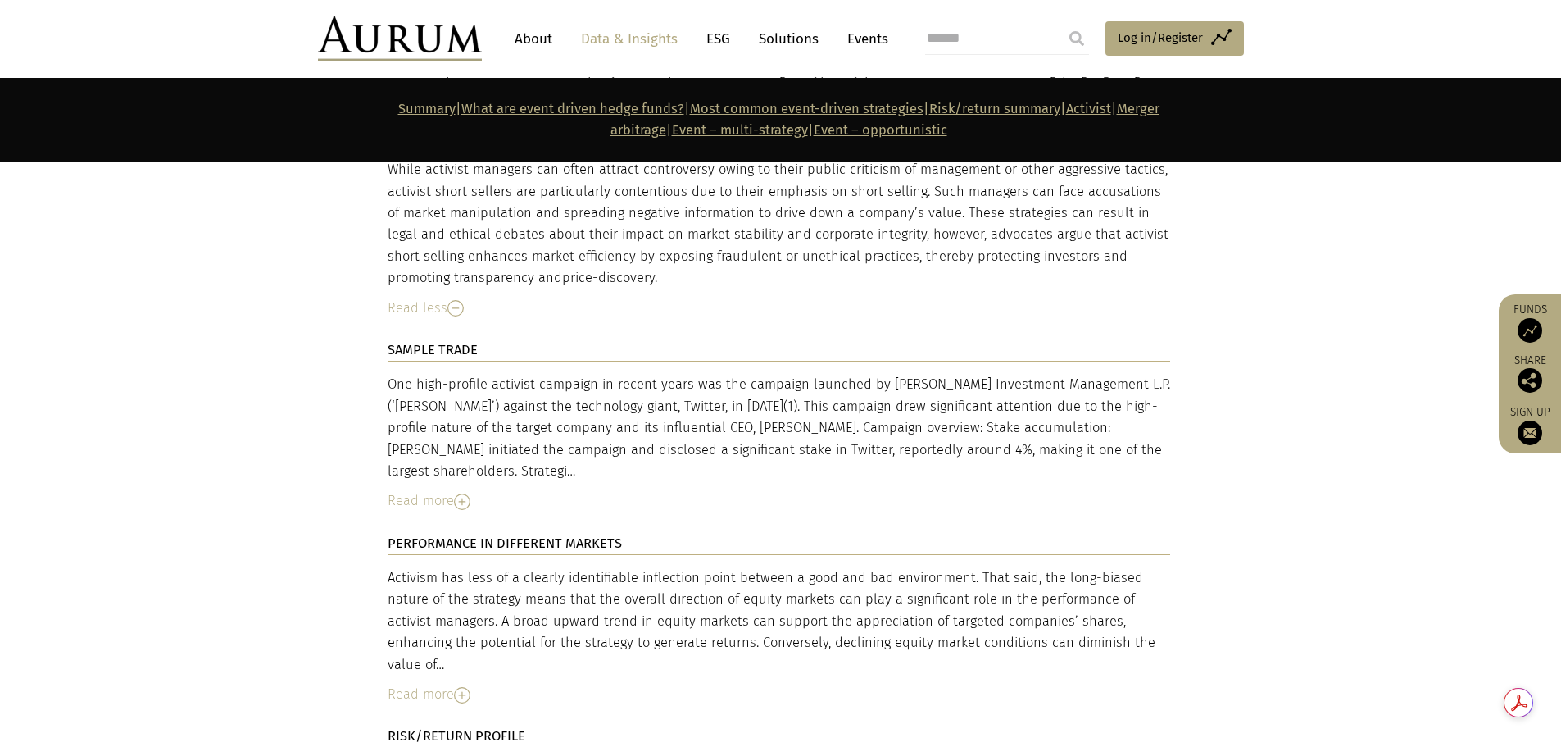
scroll to position [4638, 0]
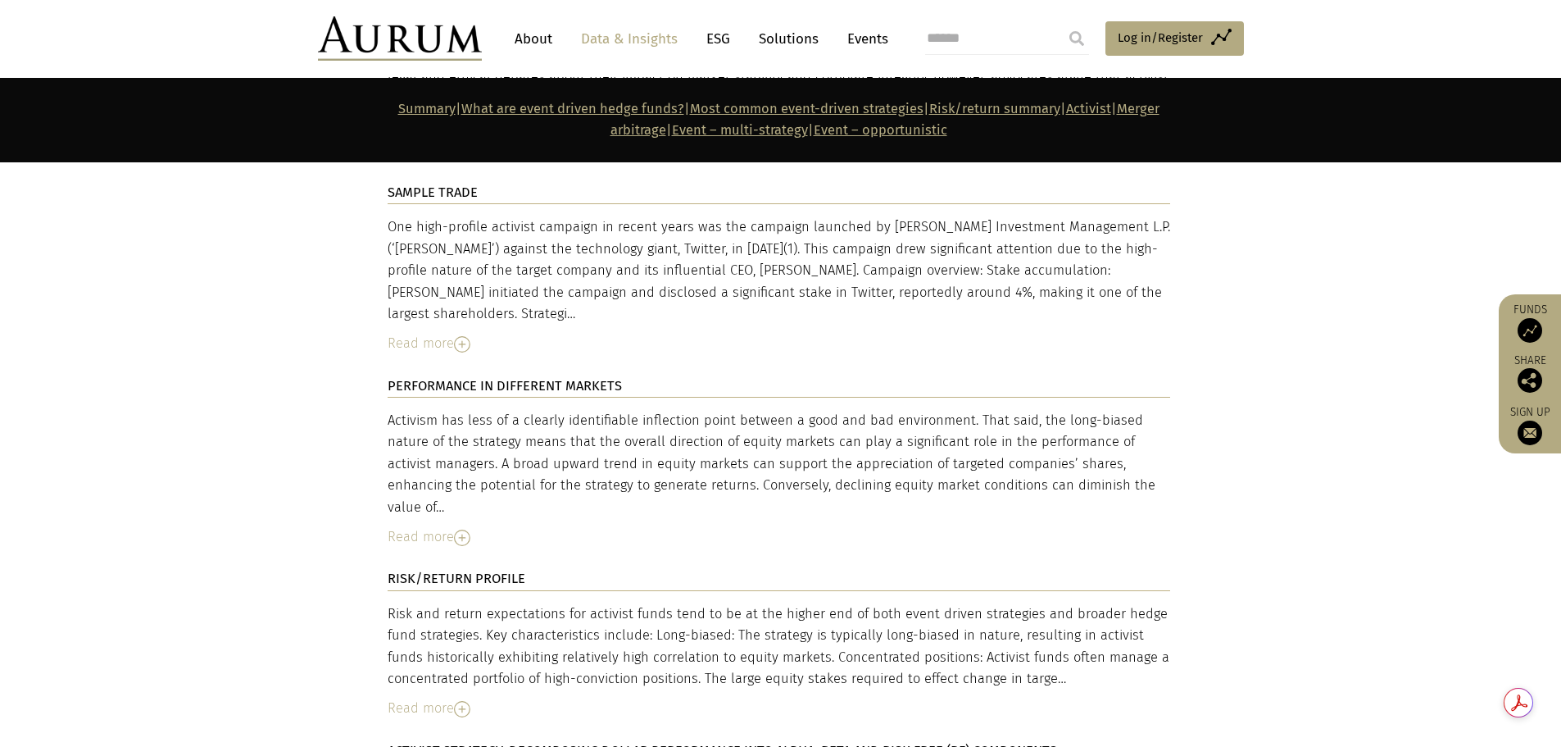
click at [461, 529] on img at bounding box center [462, 537] width 16 height 16
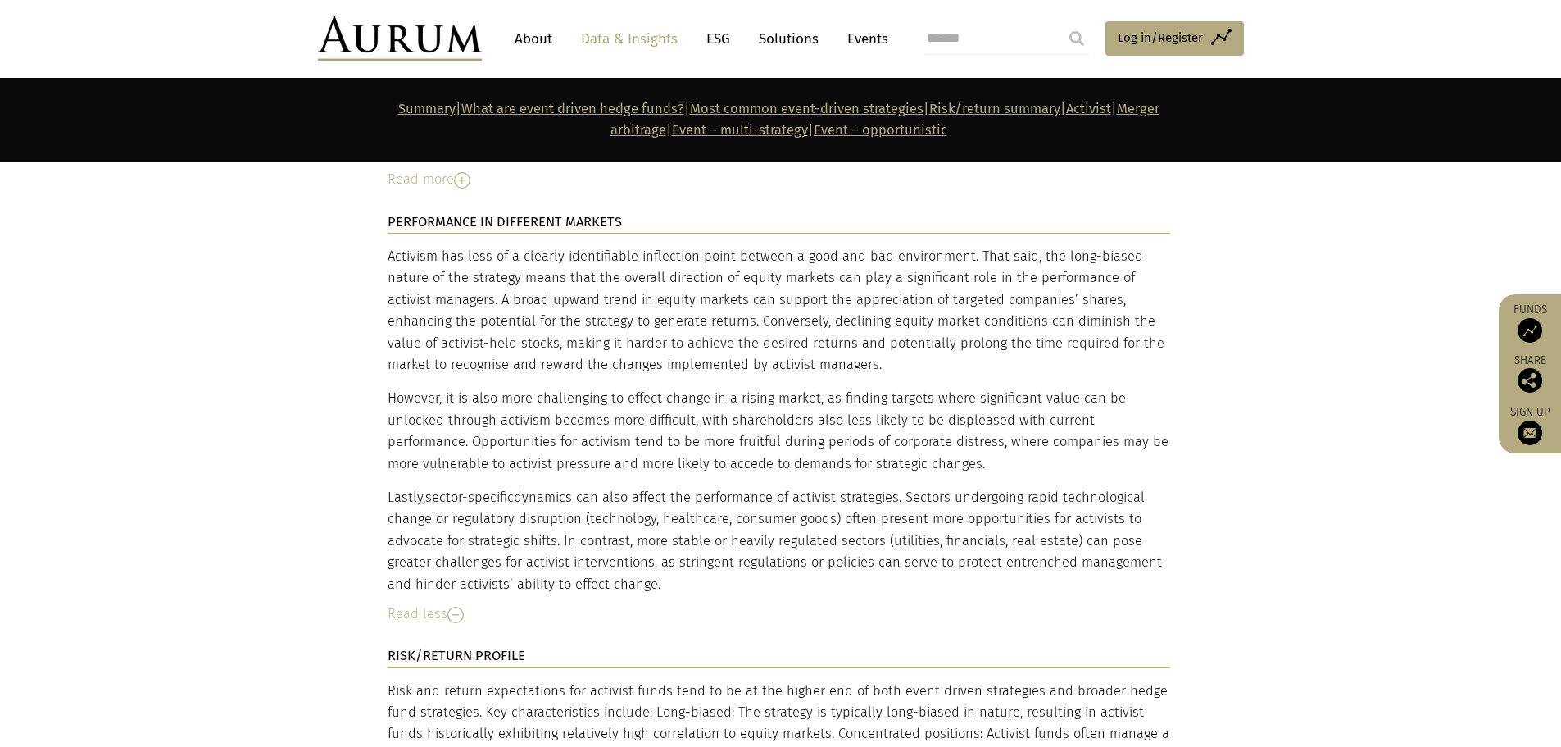
scroll to position [4966, 0]
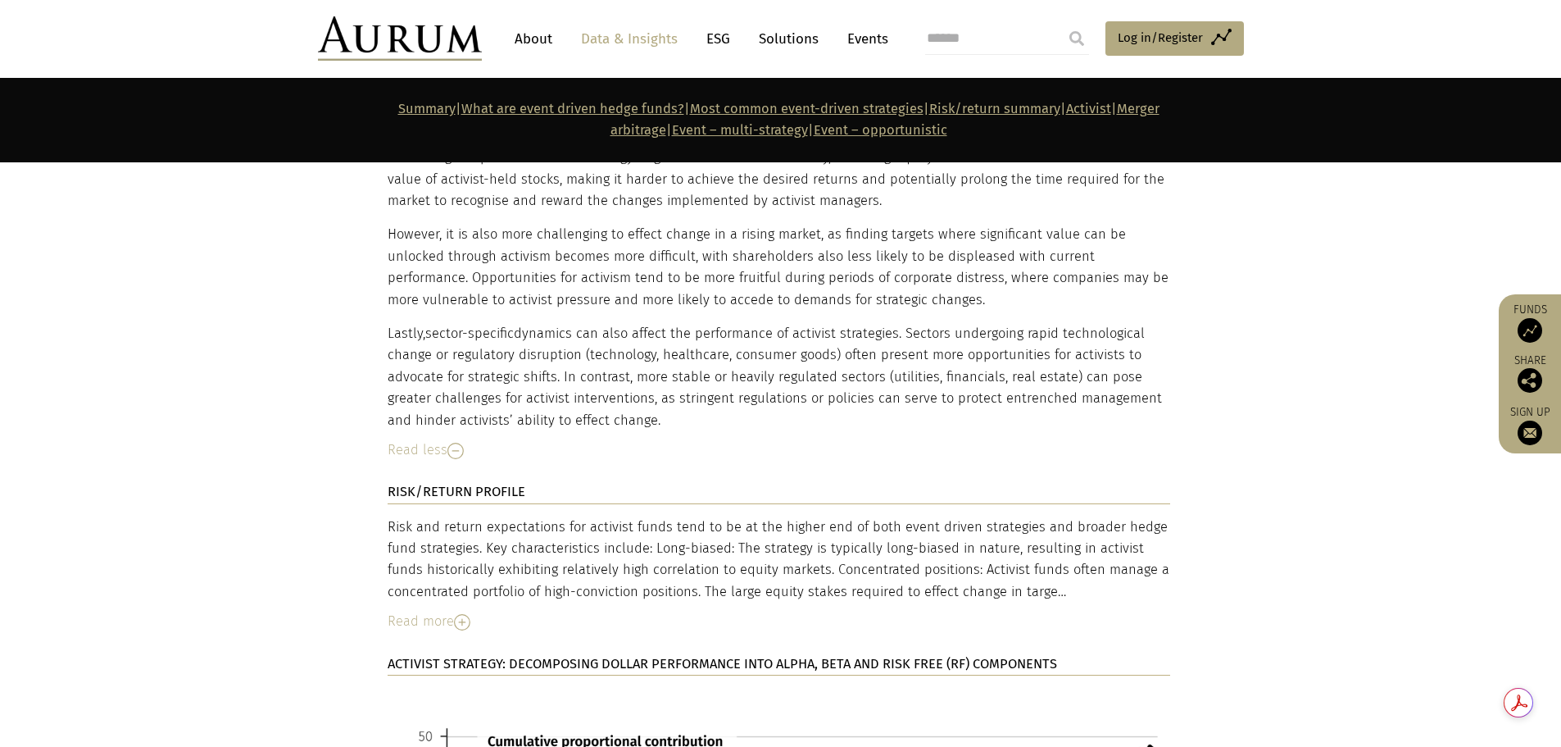
click at [448, 611] on div "Read more" at bounding box center [779, 621] width 783 height 21
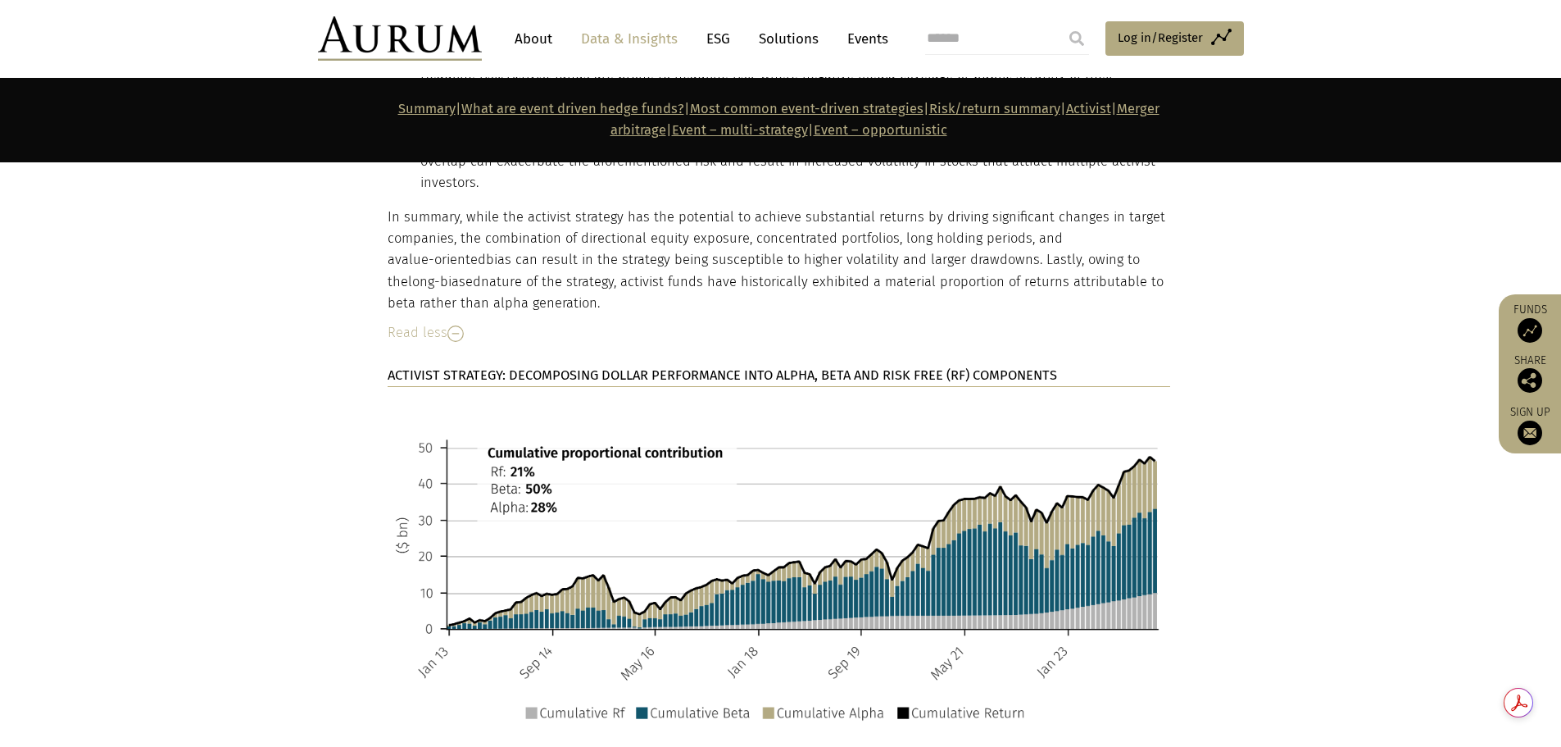
scroll to position [5704, 0]
